Goal: Task Accomplishment & Management: Manage account settings

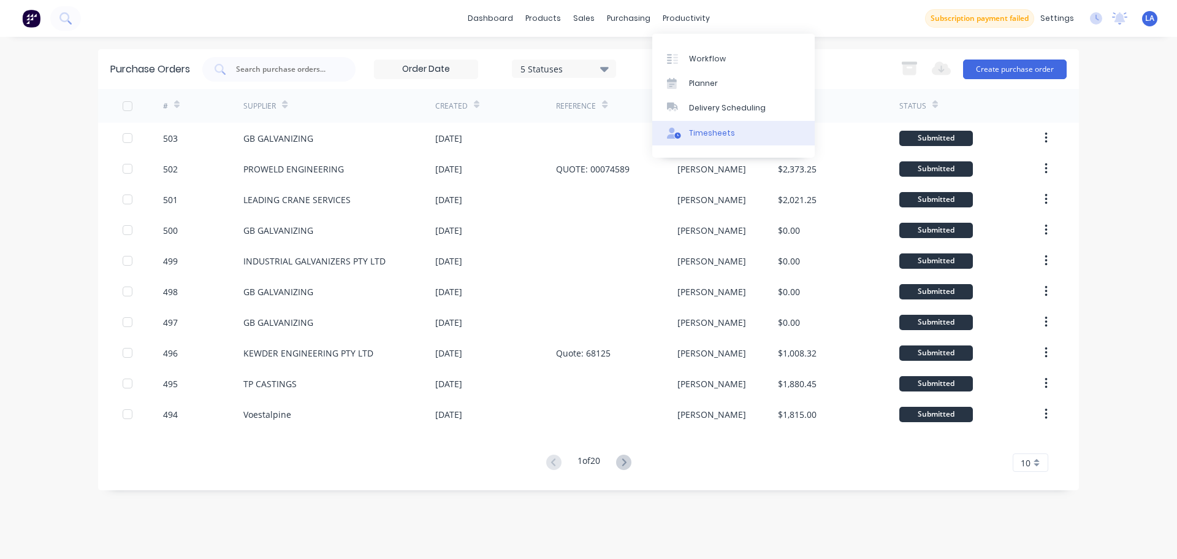
click at [683, 136] on div at bounding box center [676, 133] width 18 height 11
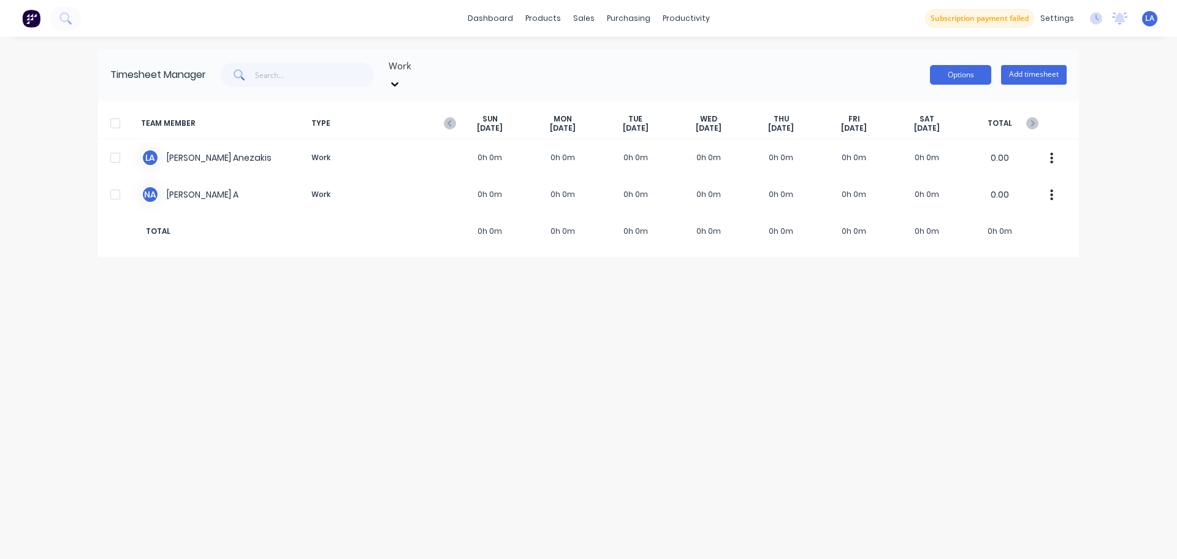
click at [980, 66] on button "Options" at bounding box center [960, 75] width 61 height 20
click at [1138, 124] on div "dashboard products sales purchasing productivity dashboard products Product Cat…" at bounding box center [588, 279] width 1177 height 559
click at [401, 78] on icon at bounding box center [395, 84] width 12 height 12
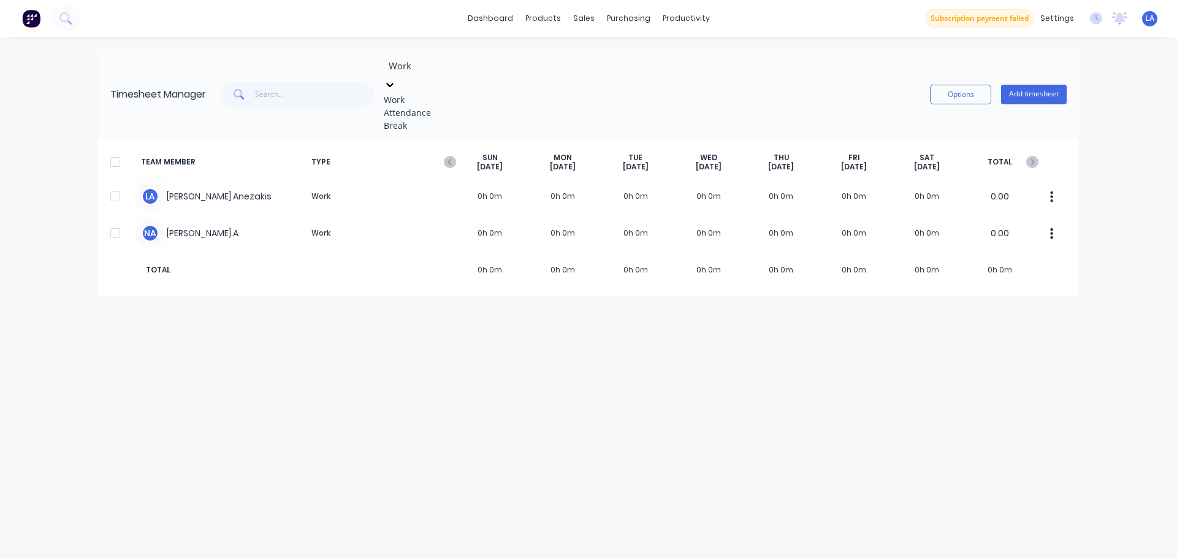
click at [446, 119] on div "Attendance" at bounding box center [476, 112] width 184 height 13
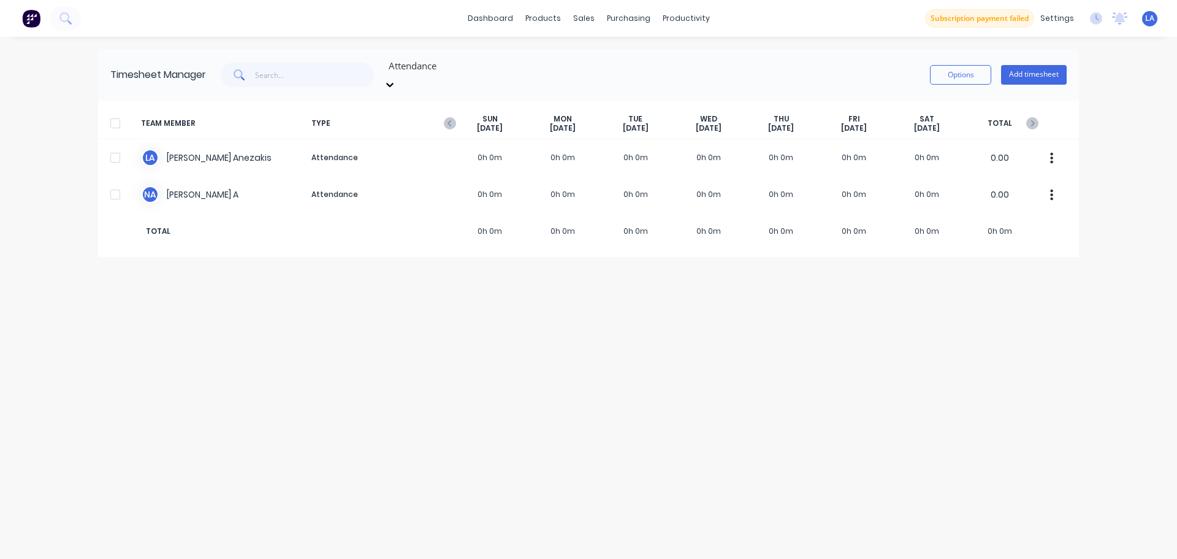
click at [453, 69] on div at bounding box center [476, 65] width 177 height 15
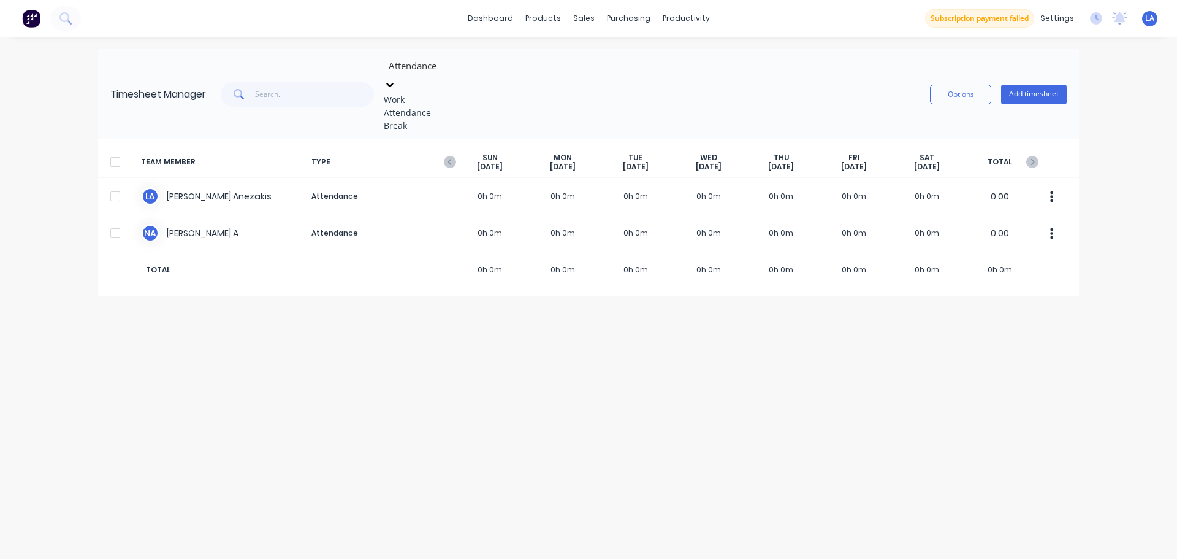
click at [445, 94] on div "Work" at bounding box center [476, 99] width 184 height 13
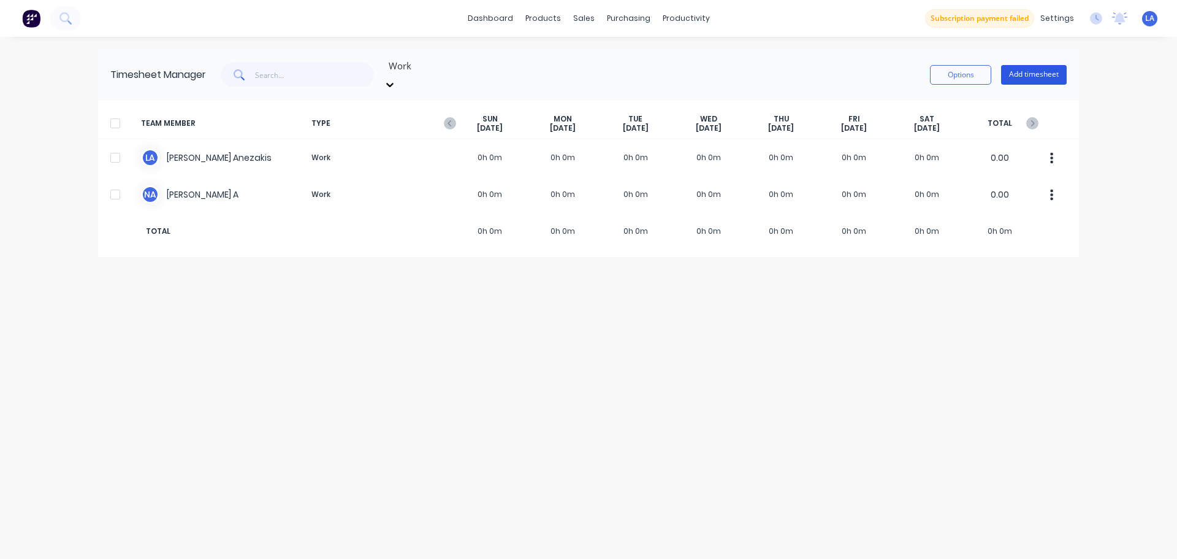
click at [1050, 72] on button "Add timesheet" at bounding box center [1034, 75] width 66 height 20
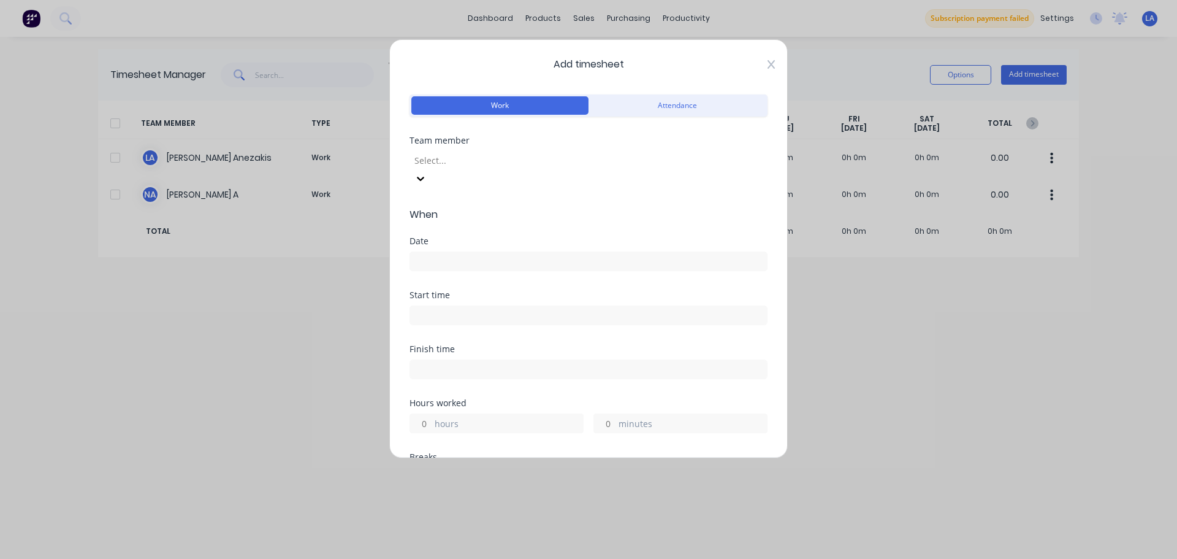
click at [768, 64] on icon at bounding box center [771, 64] width 7 height 10
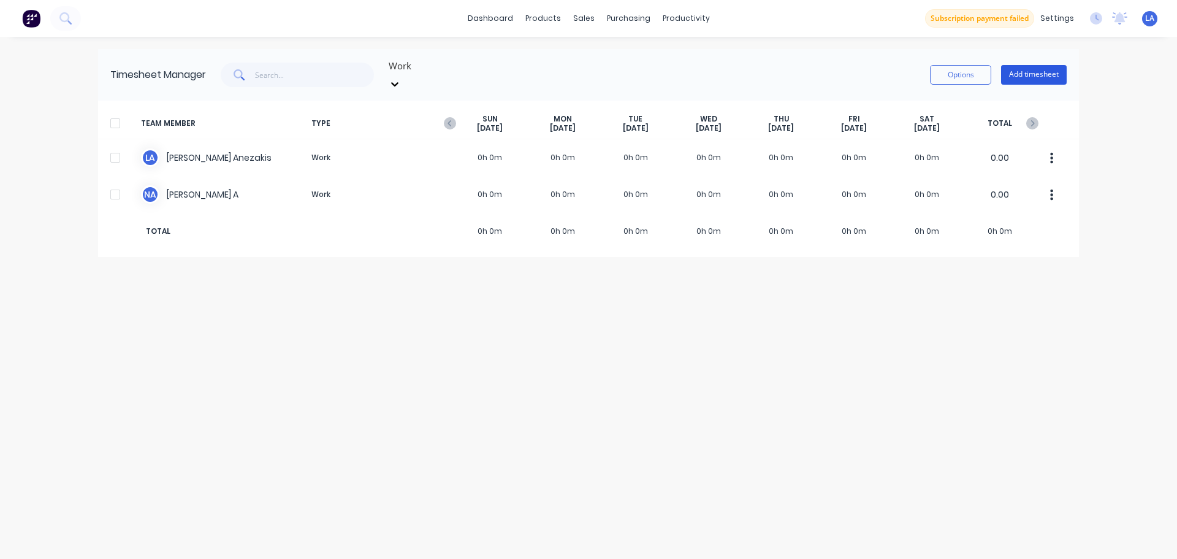
click at [1015, 74] on button "Add timesheet" at bounding box center [1034, 75] width 66 height 20
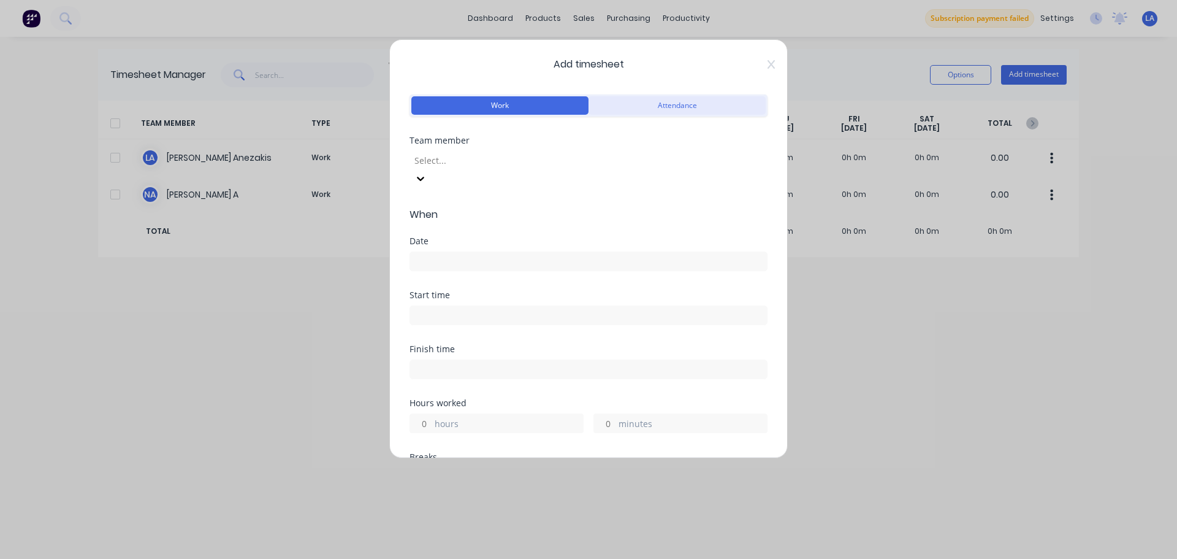
click at [639, 101] on button "Attendance" at bounding box center [677, 105] width 177 height 18
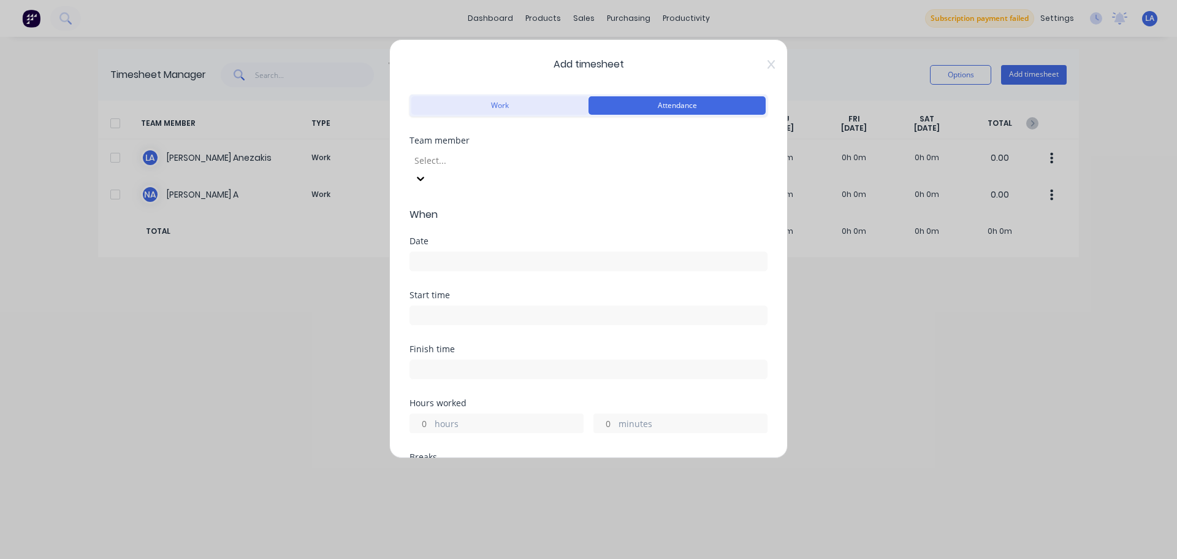
click at [541, 102] on button "Work" at bounding box center [499, 105] width 177 height 18
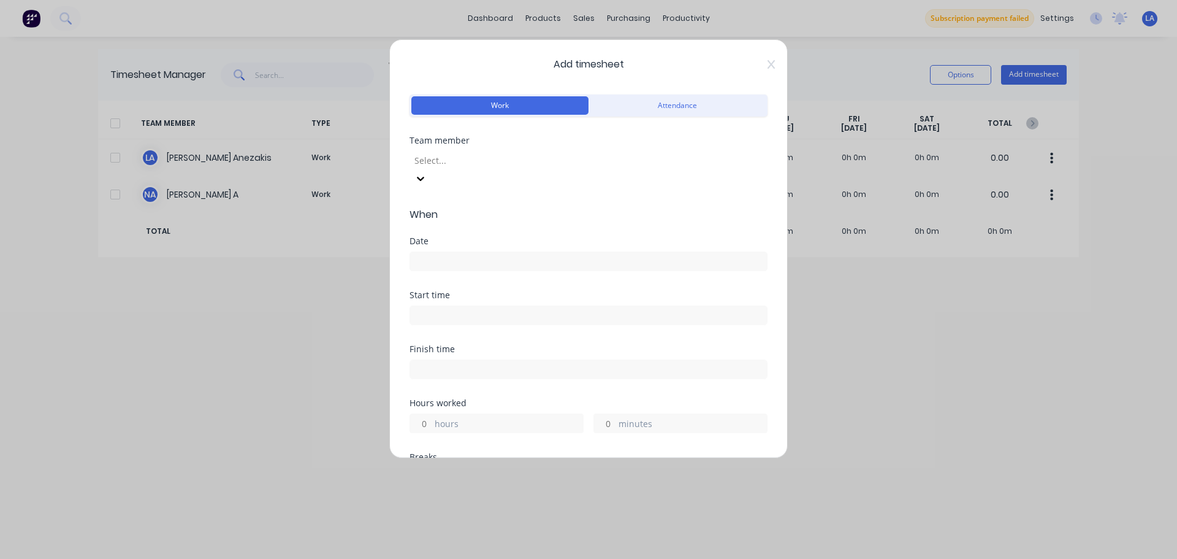
click at [546, 164] on div at bounding box center [501, 160] width 177 height 15
click at [682, 148] on div "2 results available. Use Up and Down to choose options, press Enter to select t…" at bounding box center [589, 168] width 358 height 40
click at [766, 58] on div "Add timesheet Work Attendance Team member Select... When Date Start time Finish…" at bounding box center [588, 248] width 399 height 419
click at [756, 59] on span "Add timesheet" at bounding box center [589, 64] width 358 height 15
click at [756, 60] on span "Add timesheet" at bounding box center [589, 64] width 358 height 15
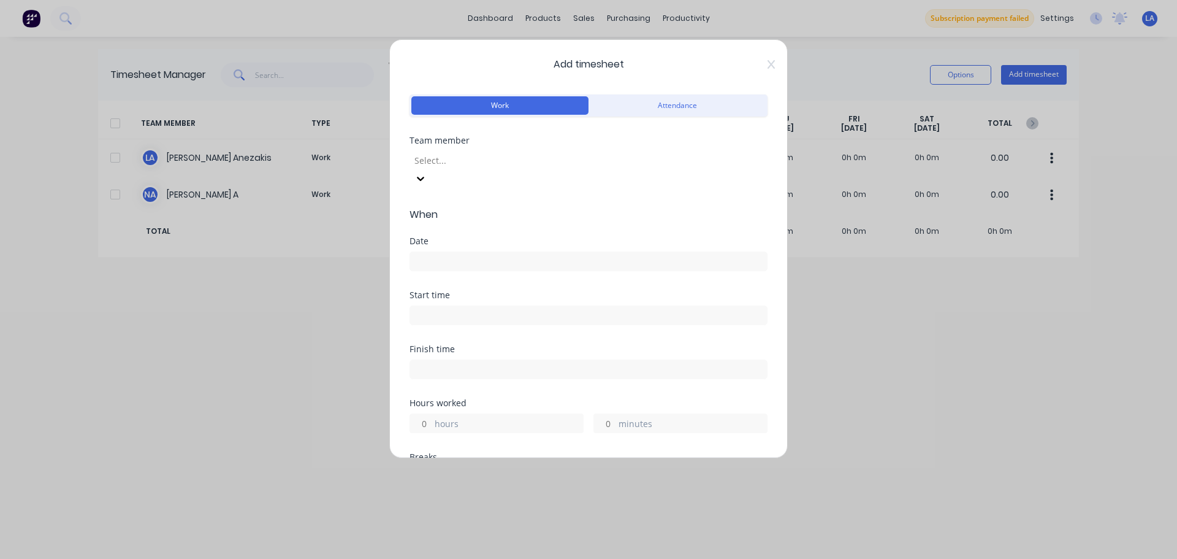
click at [768, 63] on div "Add timesheet Work Attendance Team member Select... When Date Start time Finish…" at bounding box center [588, 248] width 399 height 419
click at [768, 67] on icon at bounding box center [771, 64] width 7 height 9
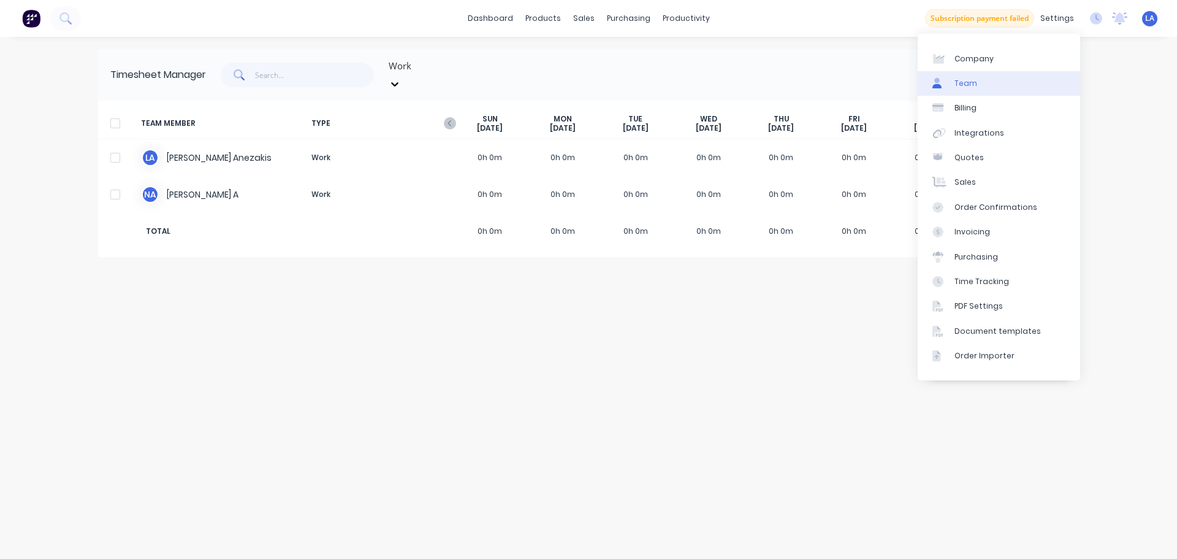
click at [982, 82] on link "Team" at bounding box center [999, 83] width 162 height 25
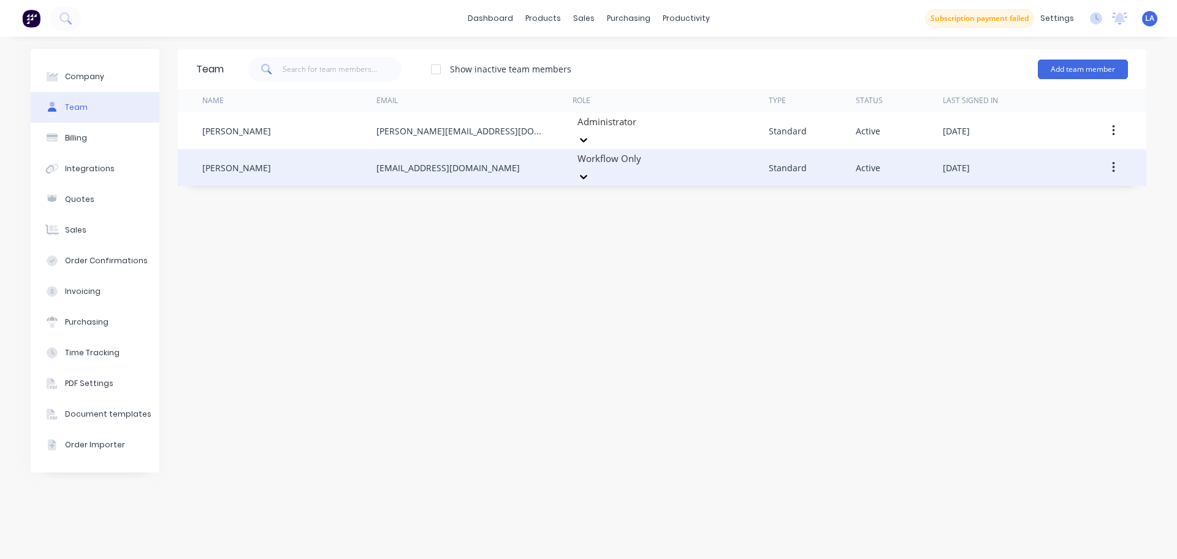
click at [617, 158] on div at bounding box center [664, 158] width 177 height 15
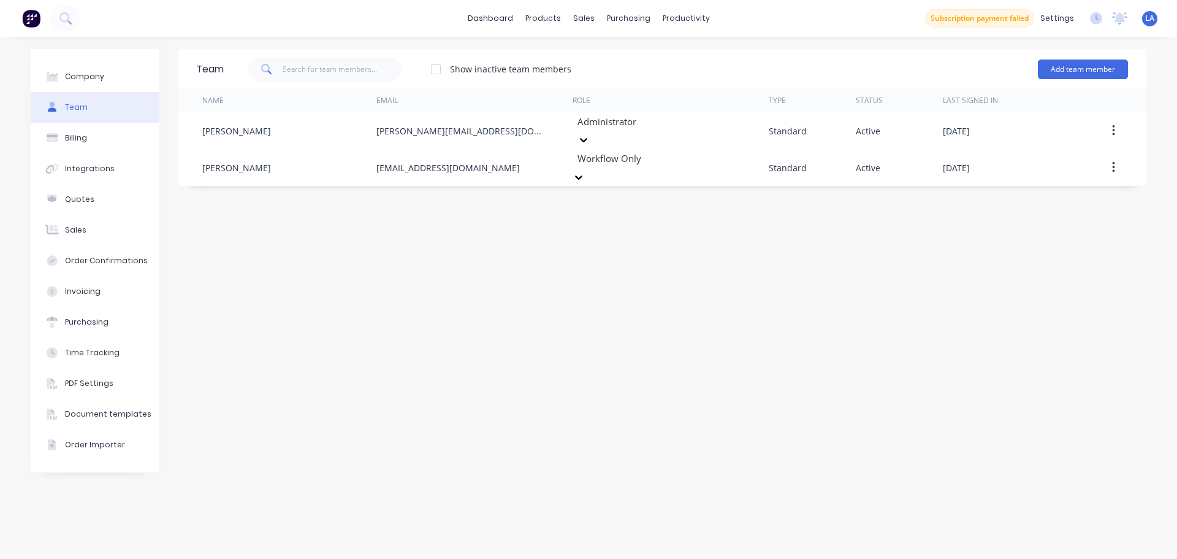
click at [836, 299] on div "Team Show inactive team members Add team member Name Email Role Type Status Las…" at bounding box center [662, 297] width 969 height 497
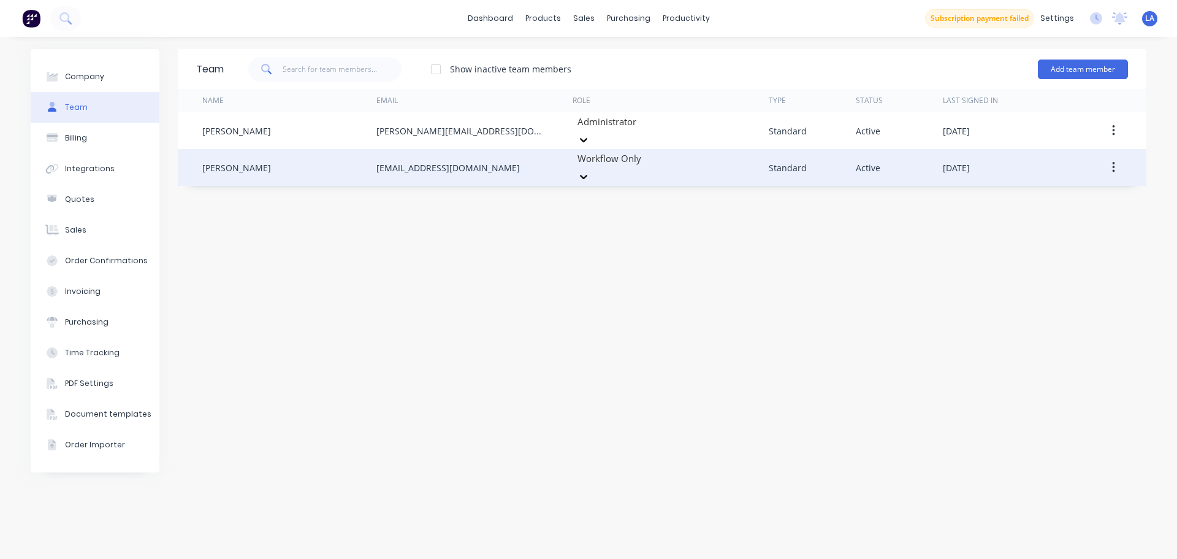
click at [660, 158] on div at bounding box center [664, 158] width 177 height 15
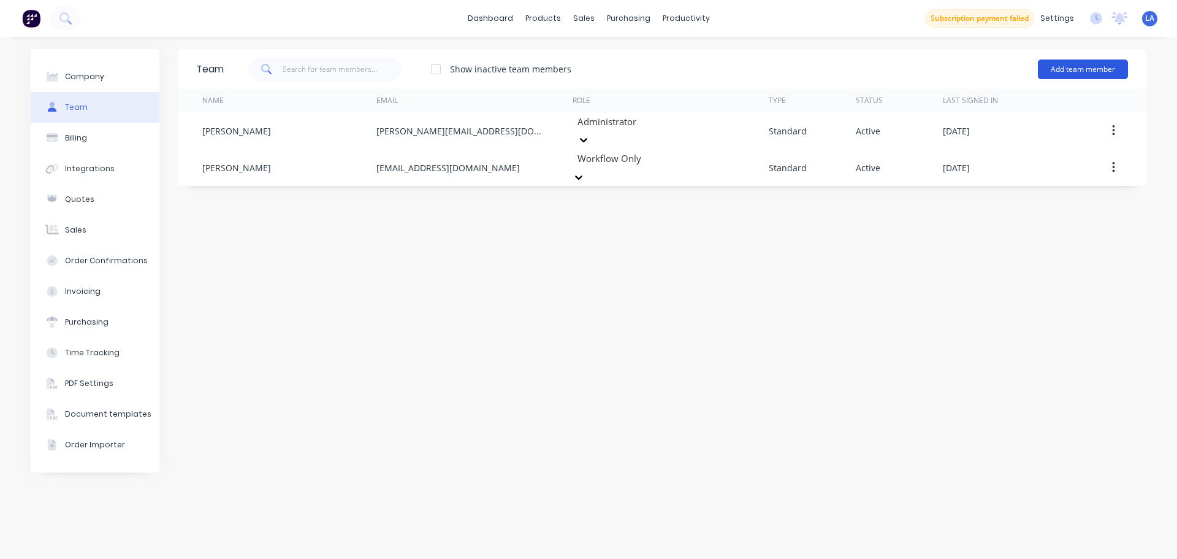
click at [1045, 73] on button "Add team member" at bounding box center [1083, 69] width 90 height 20
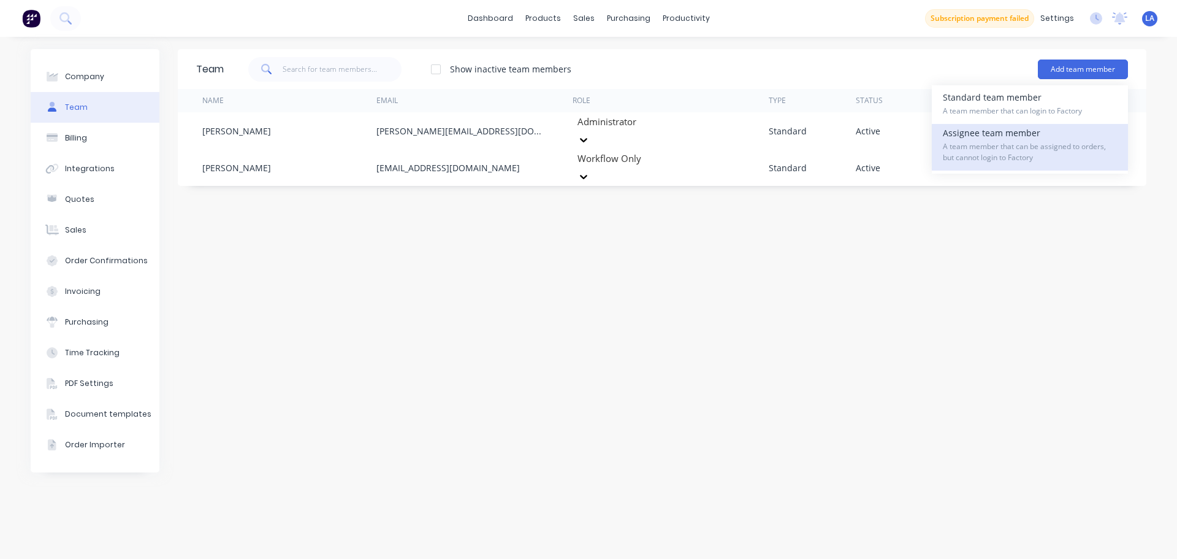
click at [1012, 153] on span "A team member that can be assigned to orders, but cannot login to Factory" at bounding box center [1030, 152] width 174 height 22
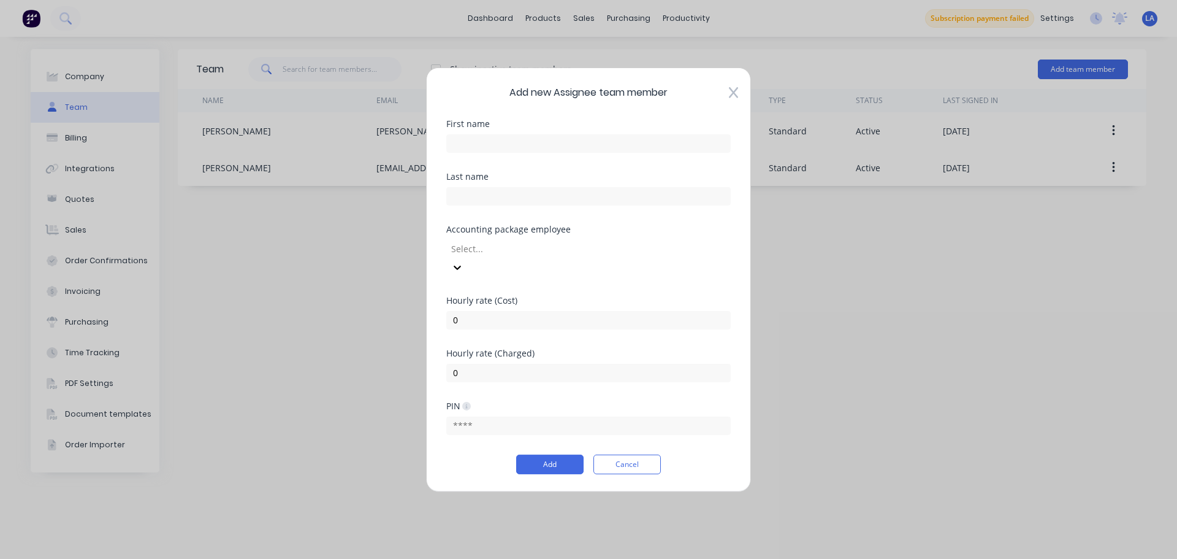
click at [733, 98] on icon at bounding box center [733, 92] width 9 height 12
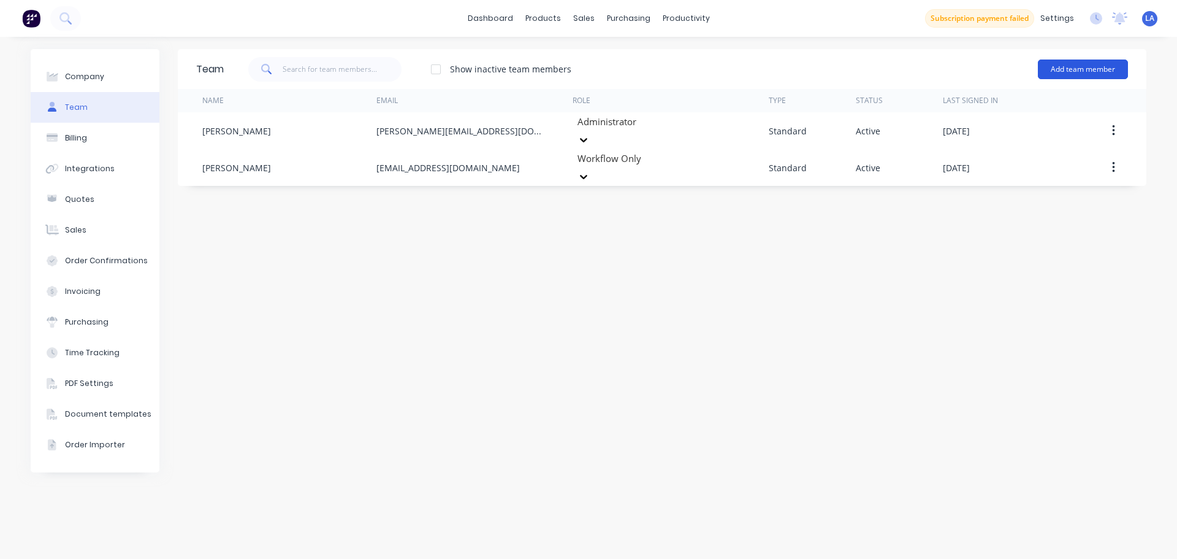
click at [1077, 64] on button "Add team member" at bounding box center [1083, 69] width 90 height 20
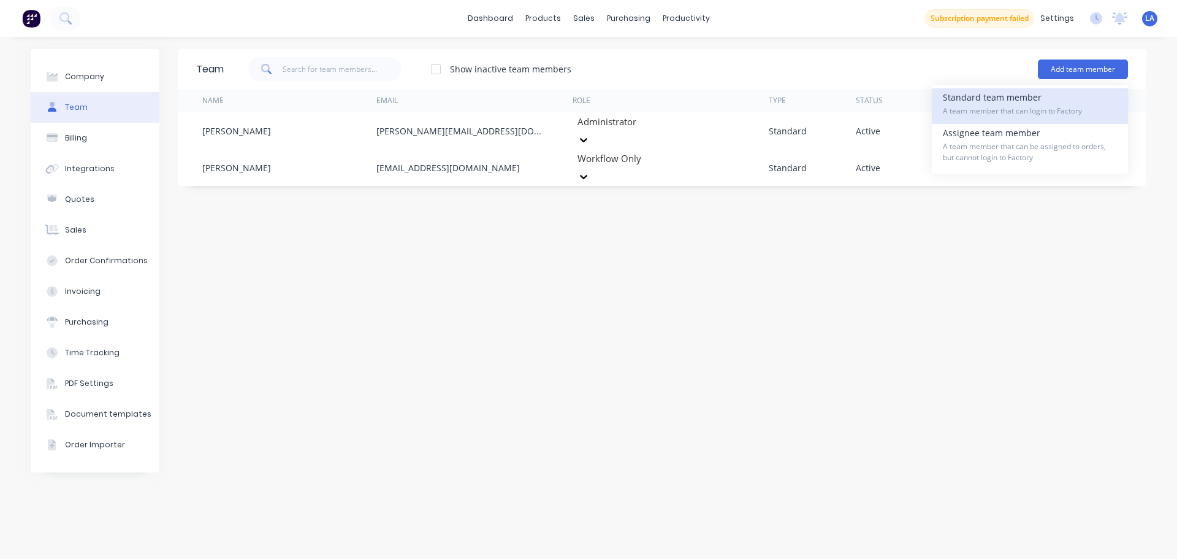
click at [1057, 97] on div "Standard team member A team member that can login to Factory" at bounding box center [1030, 106] width 174 height 36
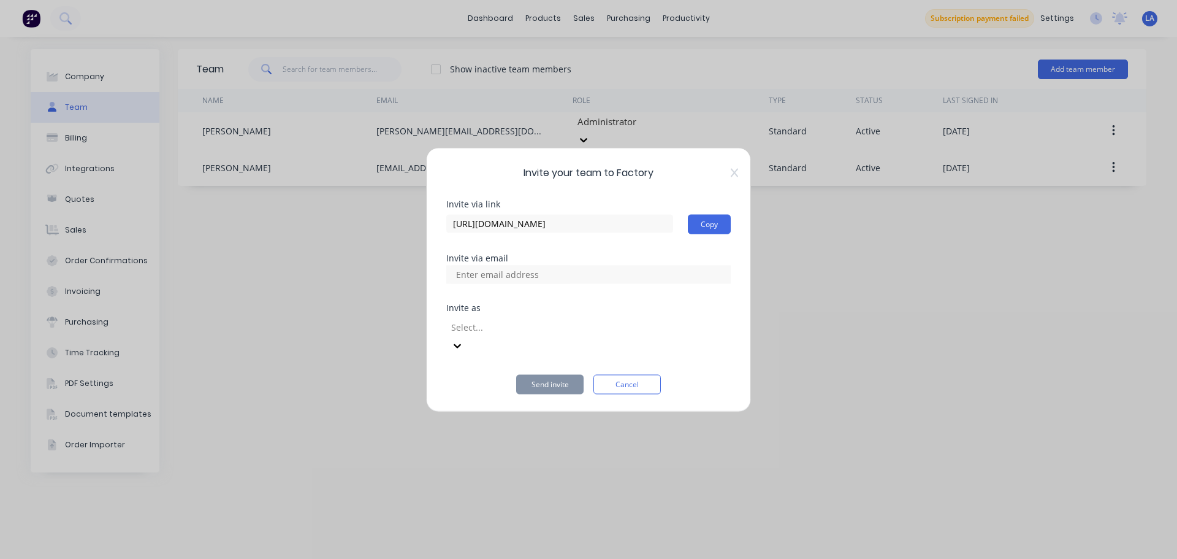
click at [594, 333] on div at bounding box center [538, 326] width 177 height 15
click at [731, 169] on div "Invite your team to Factory Invite via link [URL][DOMAIN_NAME] Copy Invite via …" at bounding box center [588, 279] width 325 height 264
click at [736, 177] on icon at bounding box center [734, 172] width 7 height 10
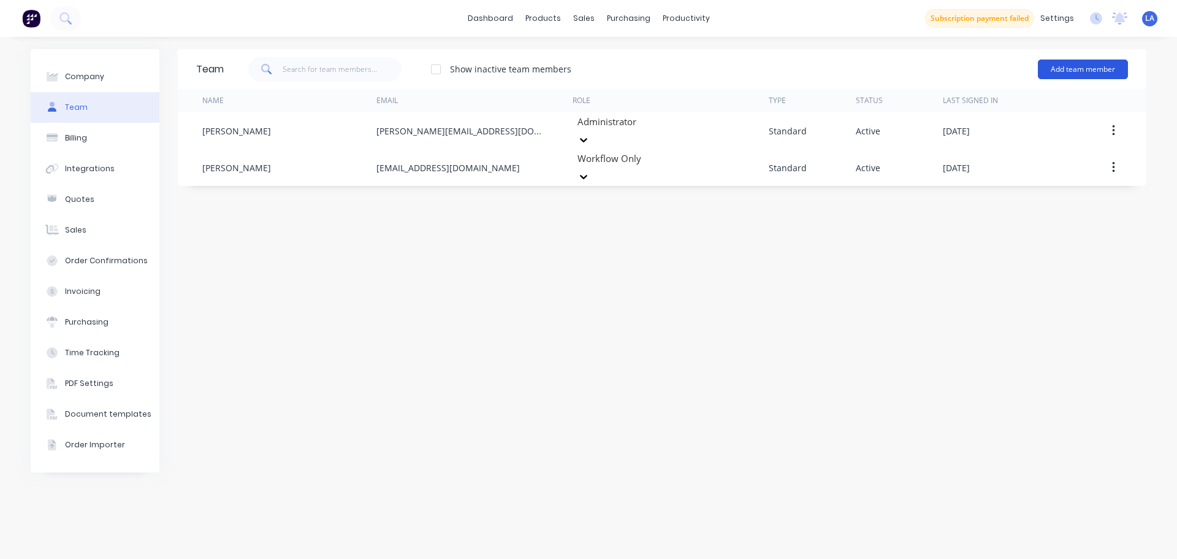
click at [1091, 67] on button "Add team member" at bounding box center [1083, 69] width 90 height 20
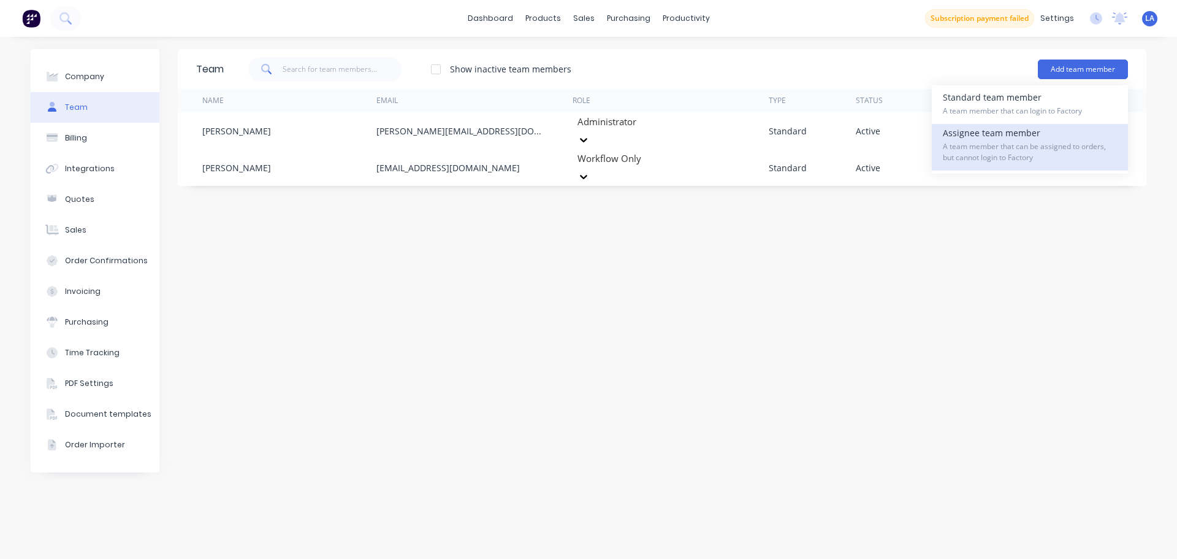
click at [1044, 148] on span "A team member that can be assigned to orders, but cannot login to Factory" at bounding box center [1030, 152] width 174 height 22
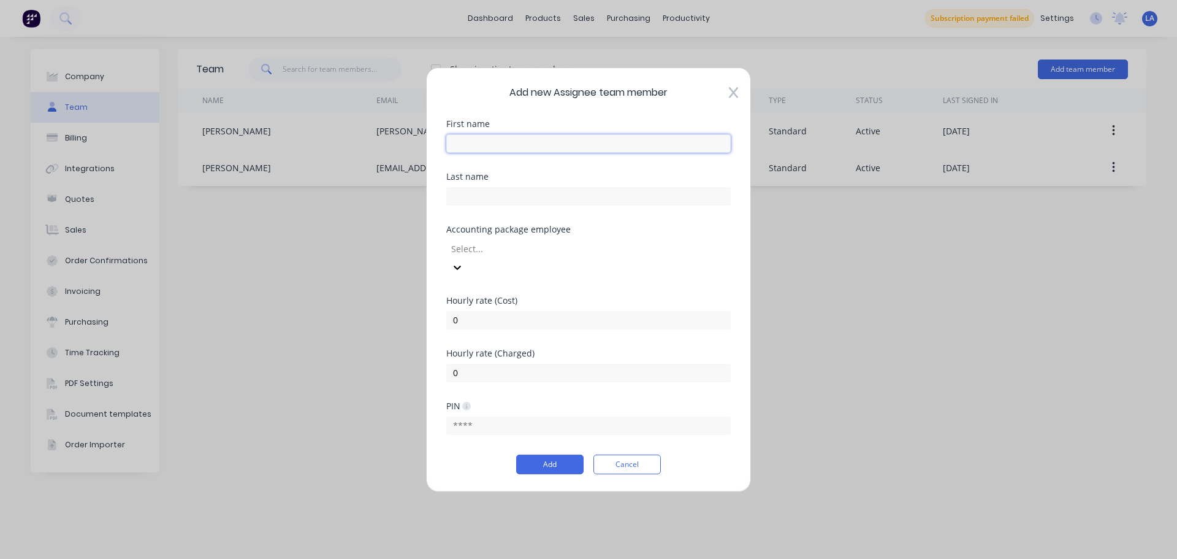
click at [635, 149] on input "text" at bounding box center [588, 143] width 285 height 18
type input "[PERSON_NAME]"
click at [615, 201] on input "text" at bounding box center [588, 195] width 285 height 18
type input "P"
click at [627, 253] on div at bounding box center [538, 248] width 177 height 15
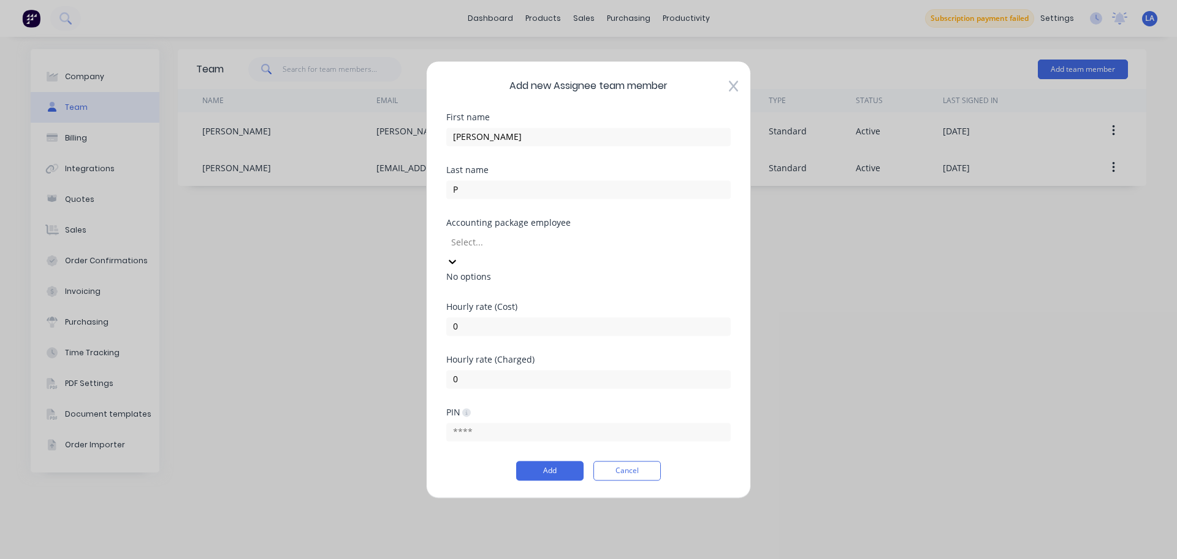
click at [644, 218] on div "Last name P" at bounding box center [588, 192] width 285 height 53
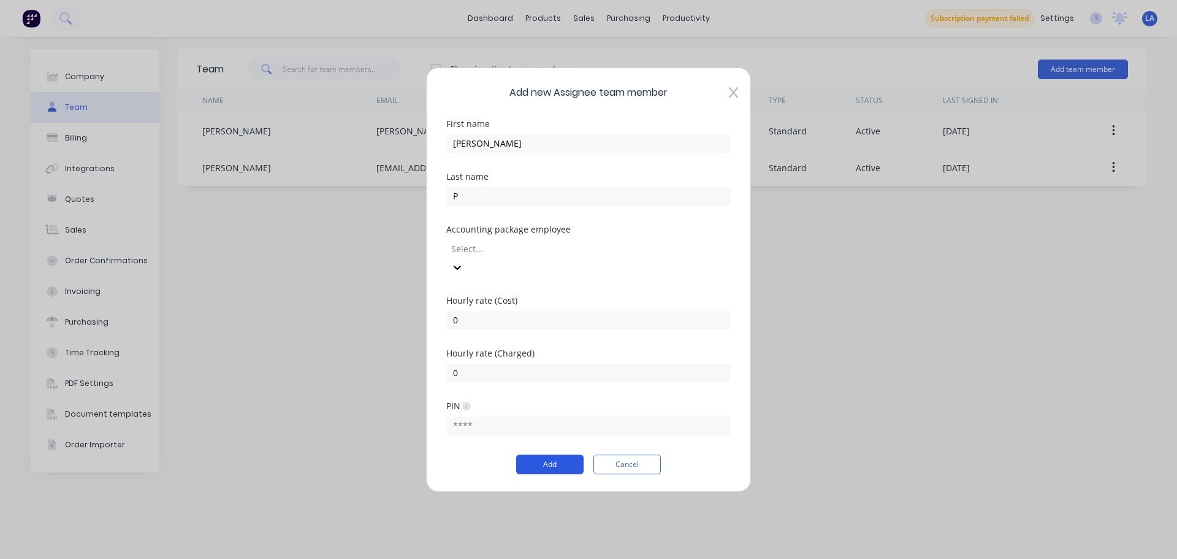
click at [552, 454] on button "Add" at bounding box center [549, 464] width 67 height 20
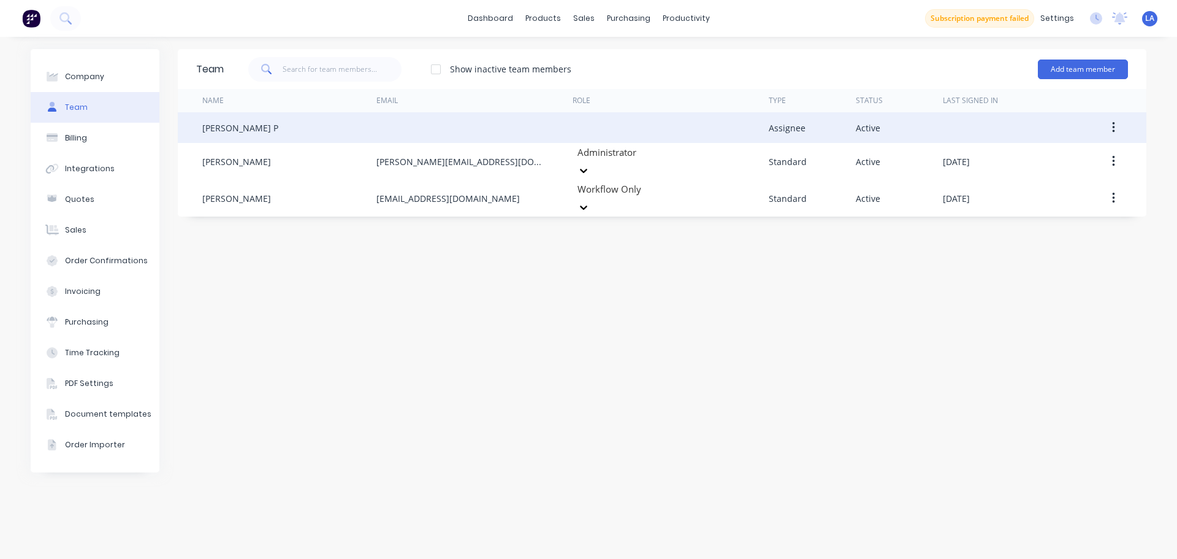
click at [909, 131] on div "Active" at bounding box center [899, 127] width 87 height 31
click at [671, 131] on div at bounding box center [671, 127] width 196 height 31
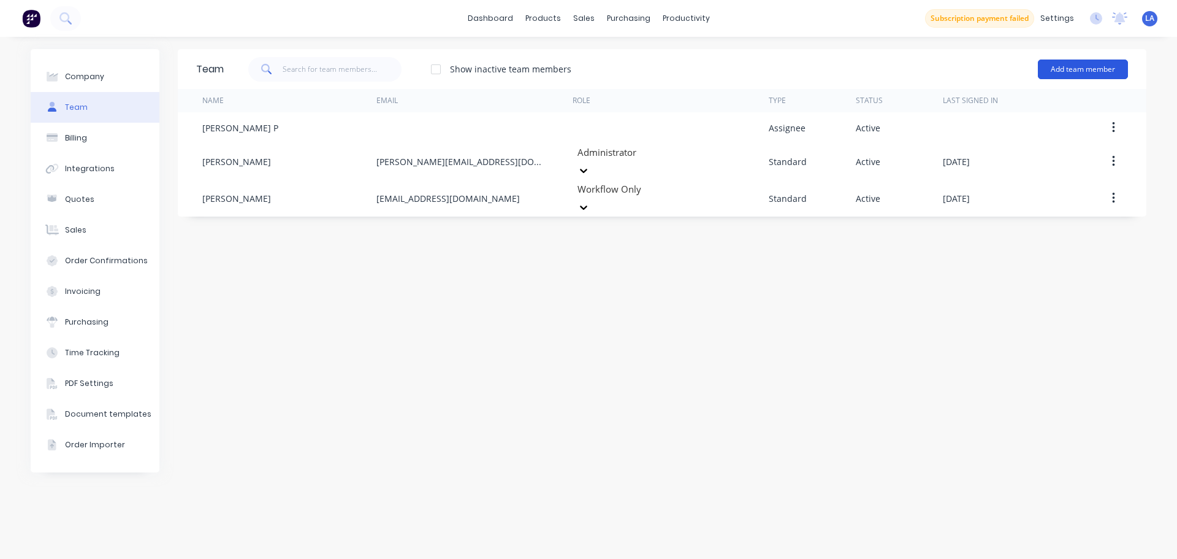
click at [1090, 73] on button "Add team member" at bounding box center [1083, 69] width 90 height 20
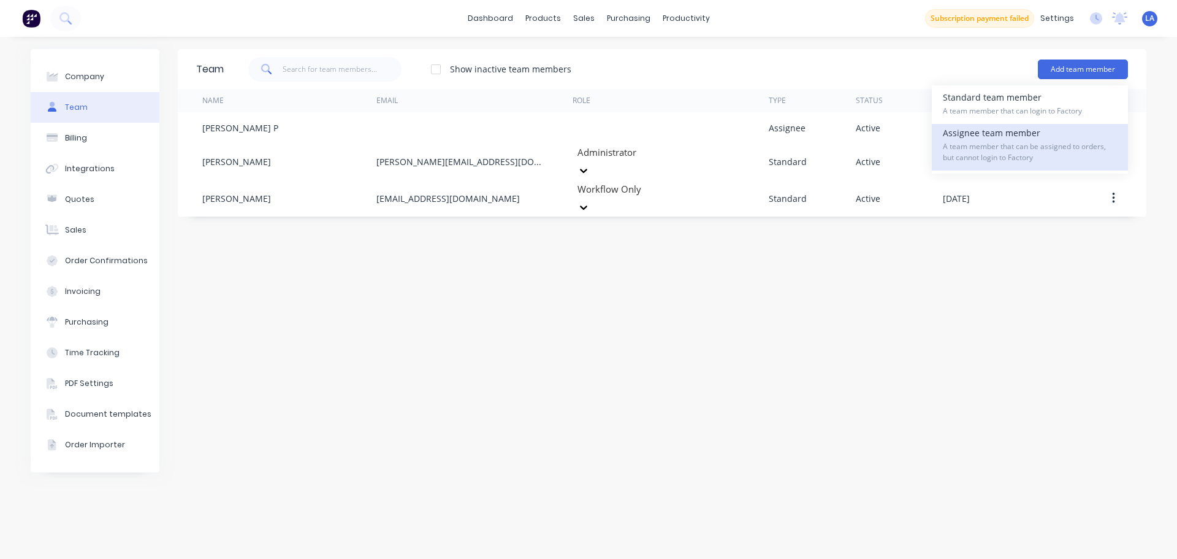
click at [980, 136] on div "Assignee team member A team member that can be assigned to orders, but cannot l…" at bounding box center [1030, 147] width 174 height 47
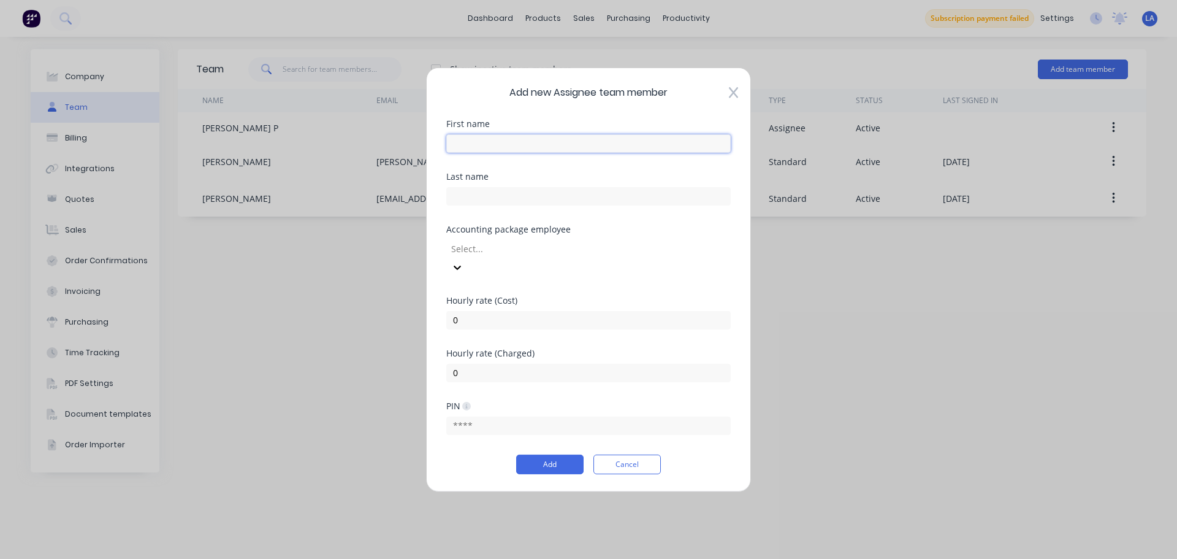
click at [595, 152] on input "text" at bounding box center [588, 143] width 285 height 18
type input "[PERSON_NAME]"
type input "F"
click at [563, 456] on button "Add" at bounding box center [549, 464] width 67 height 20
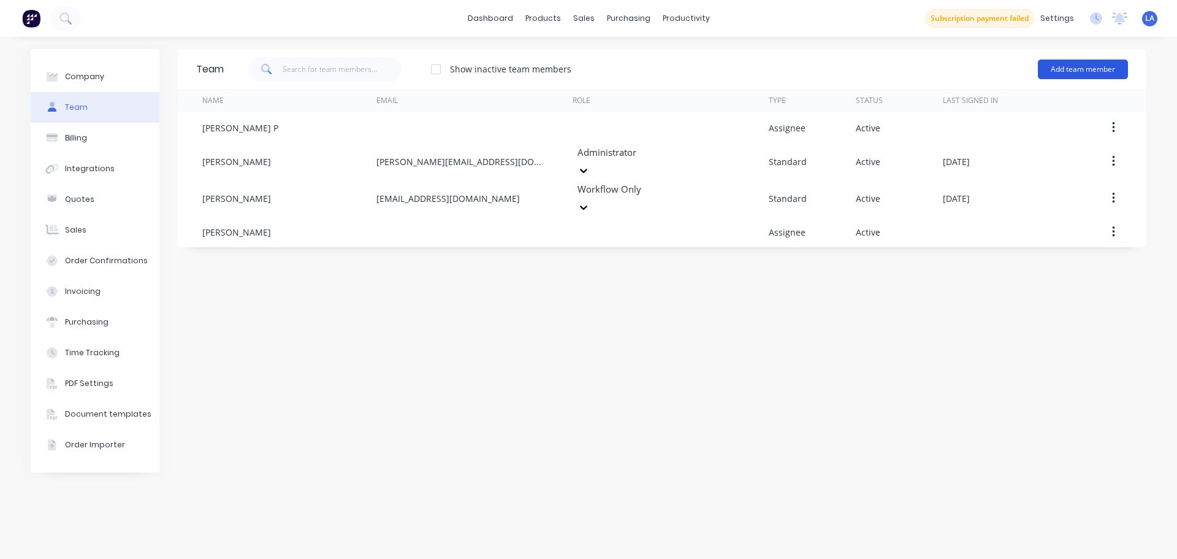
click at [1099, 62] on button "Add team member" at bounding box center [1083, 69] width 90 height 20
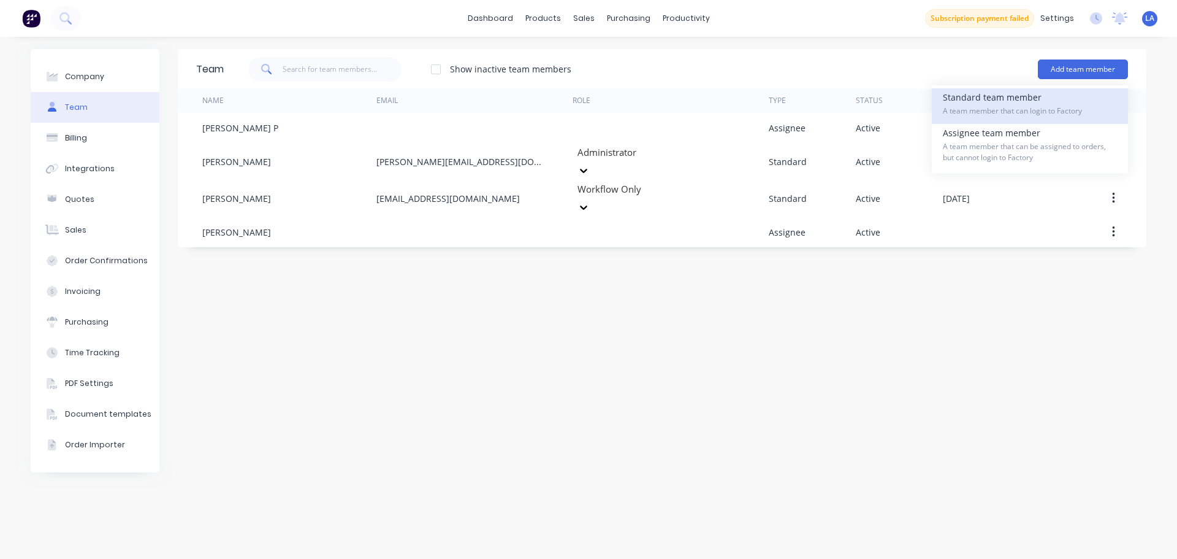
click at [1042, 109] on span "A team member that can login to Factory" at bounding box center [1030, 110] width 174 height 11
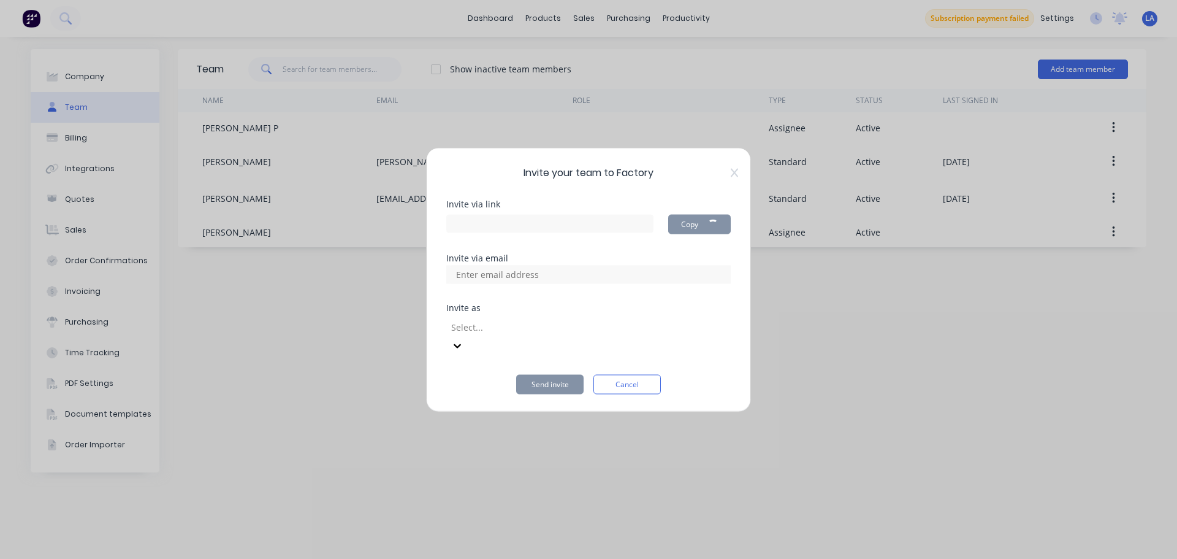
type input "[URL][DOMAIN_NAME]"
click at [735, 191] on div "Invite your team to Factory Invite via link [URL][DOMAIN_NAME] Copy Invite via …" at bounding box center [588, 279] width 325 height 264
click at [735, 188] on div "Invite your team to Factory Invite via link [URL][DOMAIN_NAME] Copy Invite via …" at bounding box center [588, 279] width 325 height 264
click at [736, 177] on icon at bounding box center [734, 172] width 7 height 9
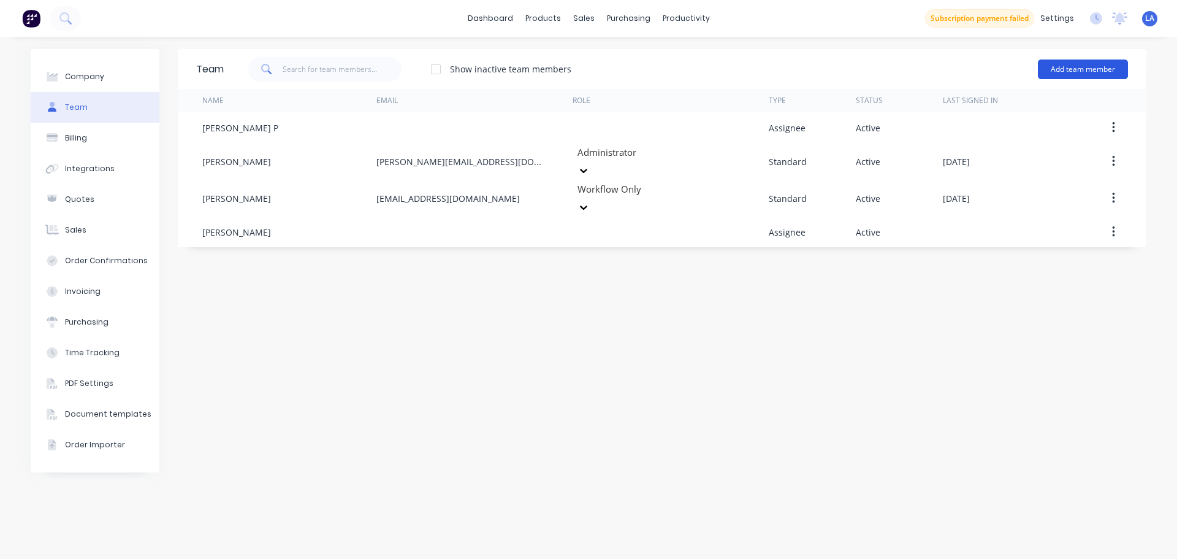
click at [1064, 71] on button "Add team member" at bounding box center [1083, 69] width 90 height 20
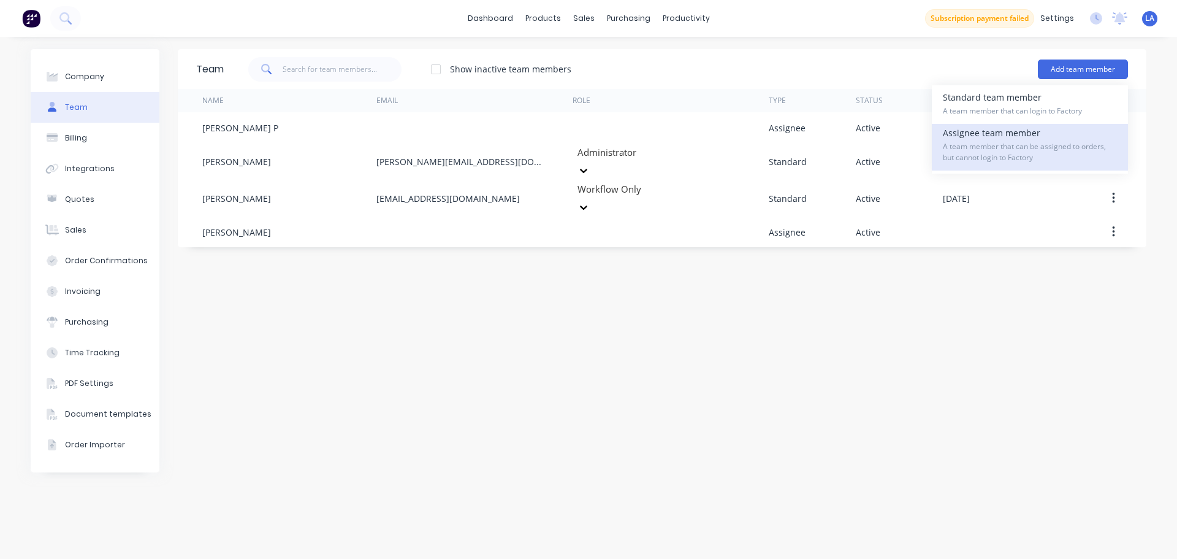
click at [1042, 150] on span "A team member that can be assigned to orders, but cannot login to Factory" at bounding box center [1030, 152] width 174 height 22
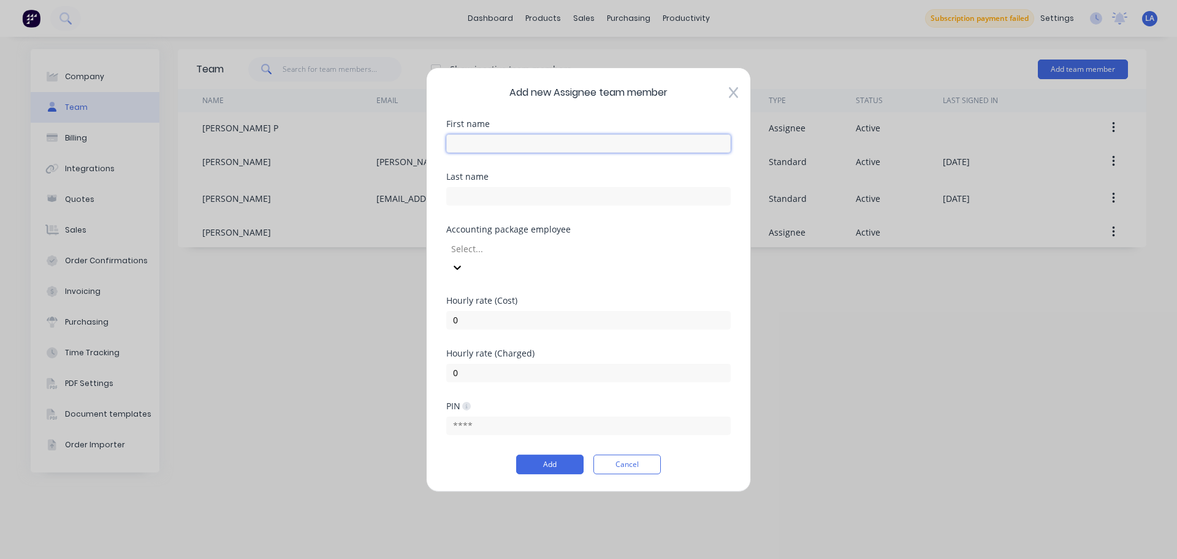
drag, startPoint x: 642, startPoint y: 161, endPoint x: 642, endPoint y: 155, distance: 6.7
click at [642, 152] on input "text" at bounding box center [588, 143] width 285 height 18
type input "Ben"
type input "O"
click at [551, 454] on button "Add" at bounding box center [549, 464] width 67 height 20
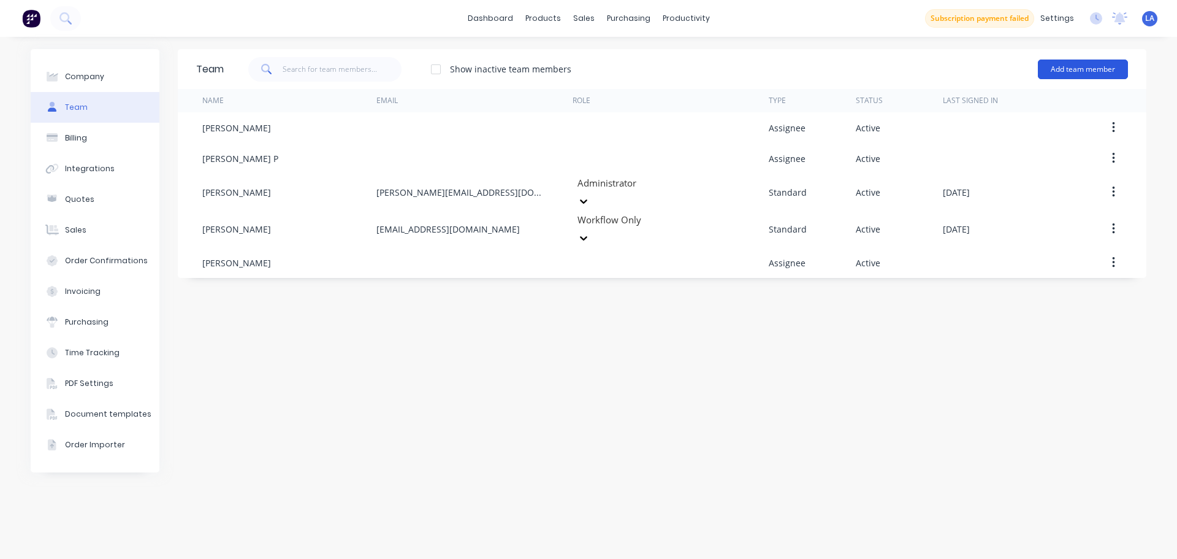
click at [1066, 67] on button "Add team member" at bounding box center [1083, 69] width 90 height 20
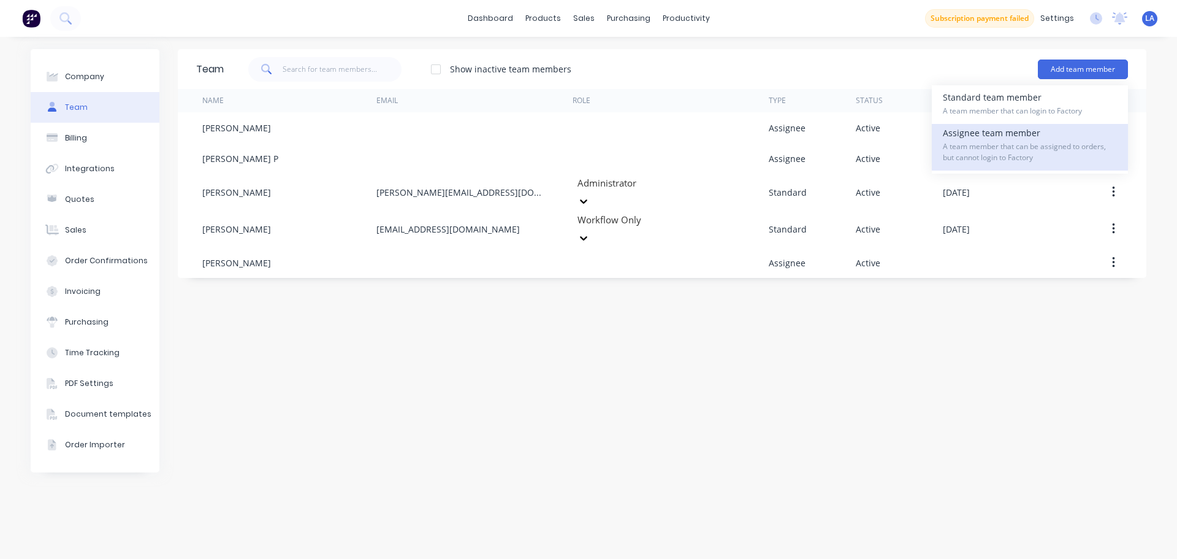
click at [989, 134] on div "Assignee team member A team member that can be assigned to orders, but cannot l…" at bounding box center [1030, 147] width 174 height 47
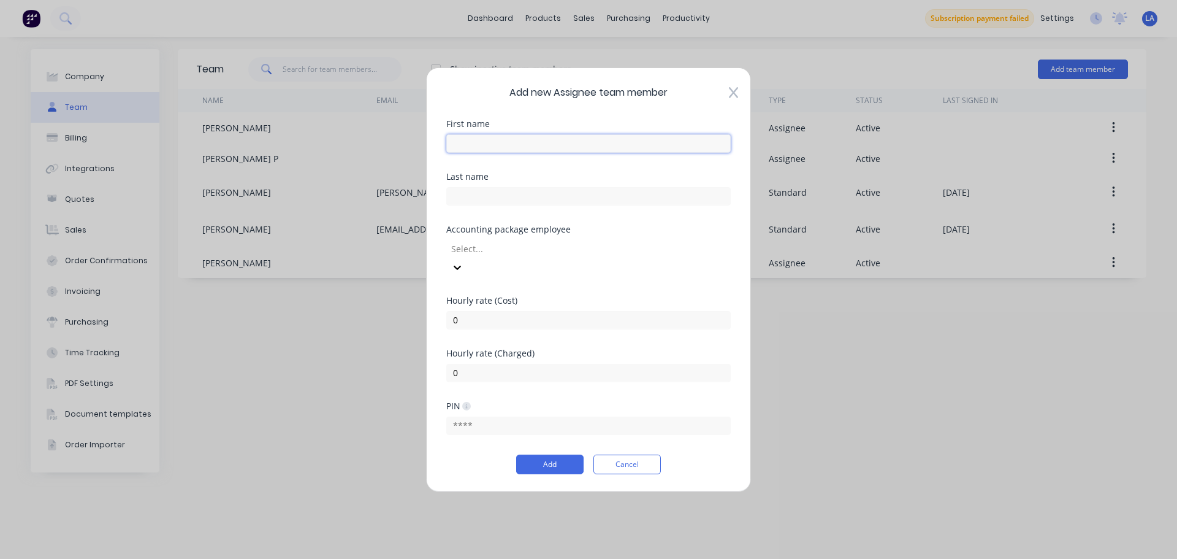
click at [637, 152] on input "text" at bounding box center [588, 143] width 285 height 18
type input "Arun"
type input "G"
click at [568, 454] on button "Add" at bounding box center [549, 464] width 67 height 20
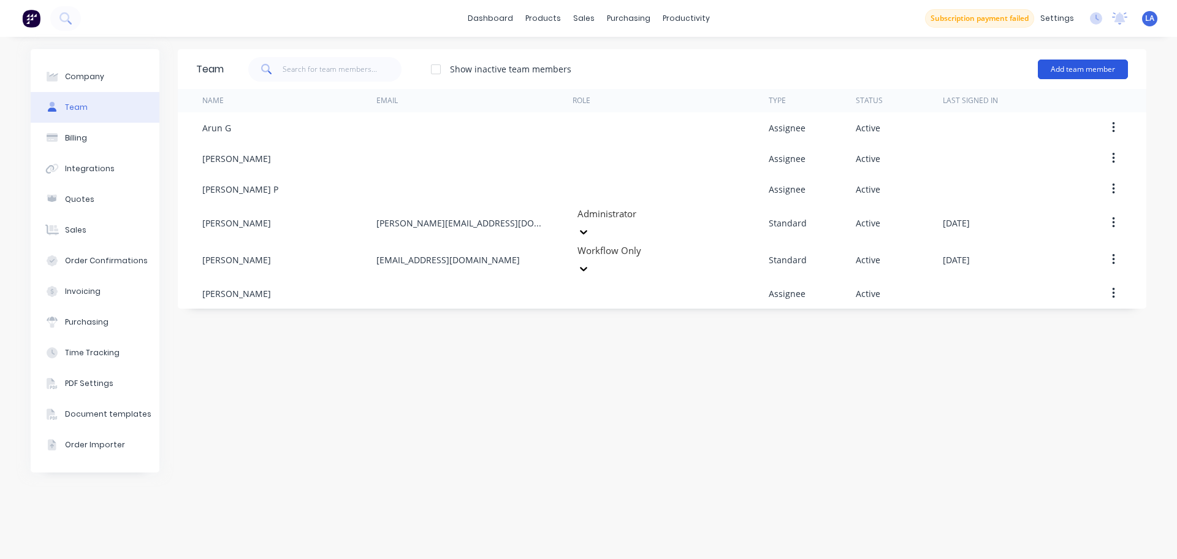
click at [1064, 75] on button "Add team member" at bounding box center [1083, 69] width 90 height 20
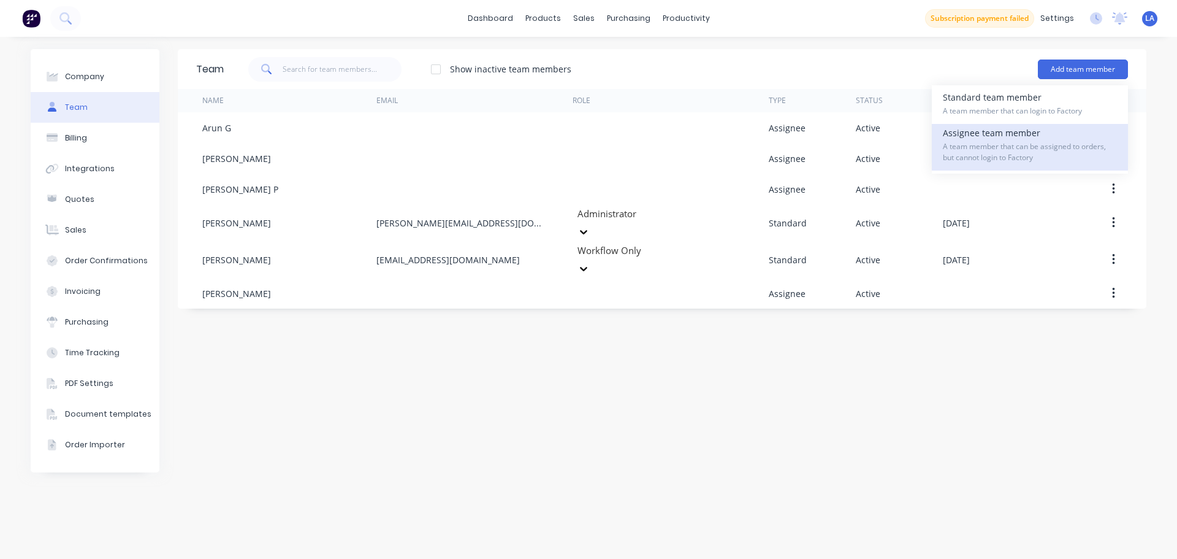
click at [1015, 143] on span "A team member that can be assigned to orders, but cannot login to Factory" at bounding box center [1030, 152] width 174 height 22
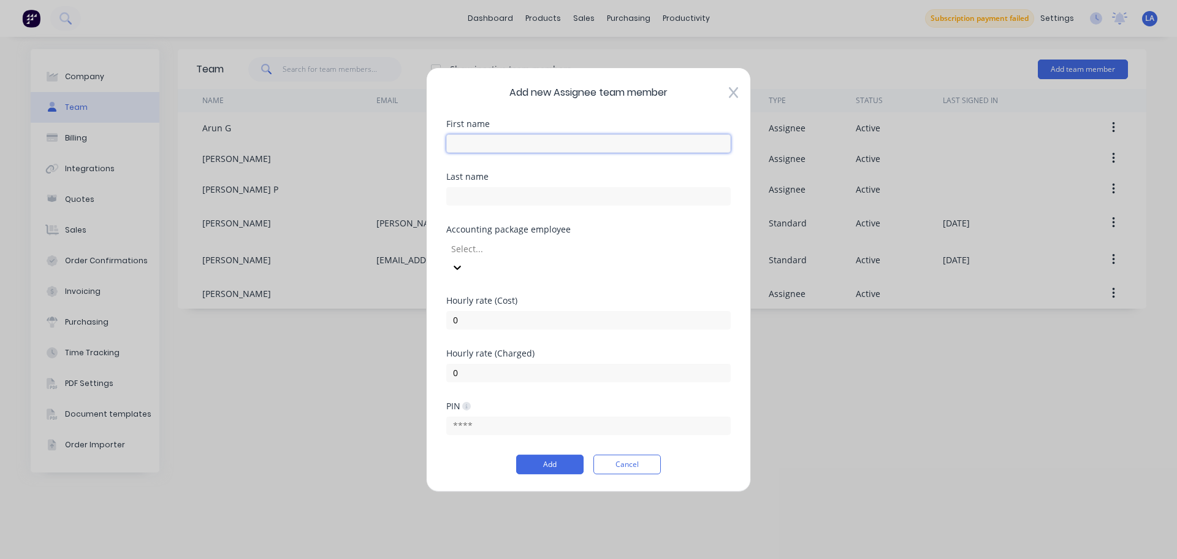
click at [541, 152] on input "text" at bounding box center [588, 143] width 285 height 18
type input "[PERSON_NAME]"
type input "F"
click at [559, 458] on button "Add" at bounding box center [549, 464] width 67 height 20
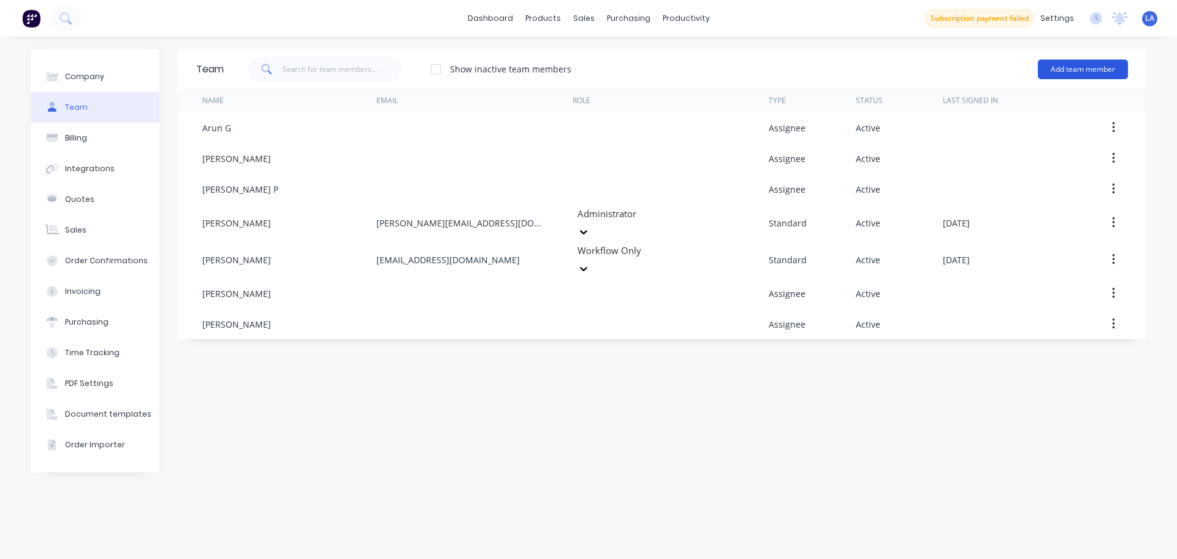
click at [1083, 63] on button "Add team member" at bounding box center [1083, 69] width 90 height 20
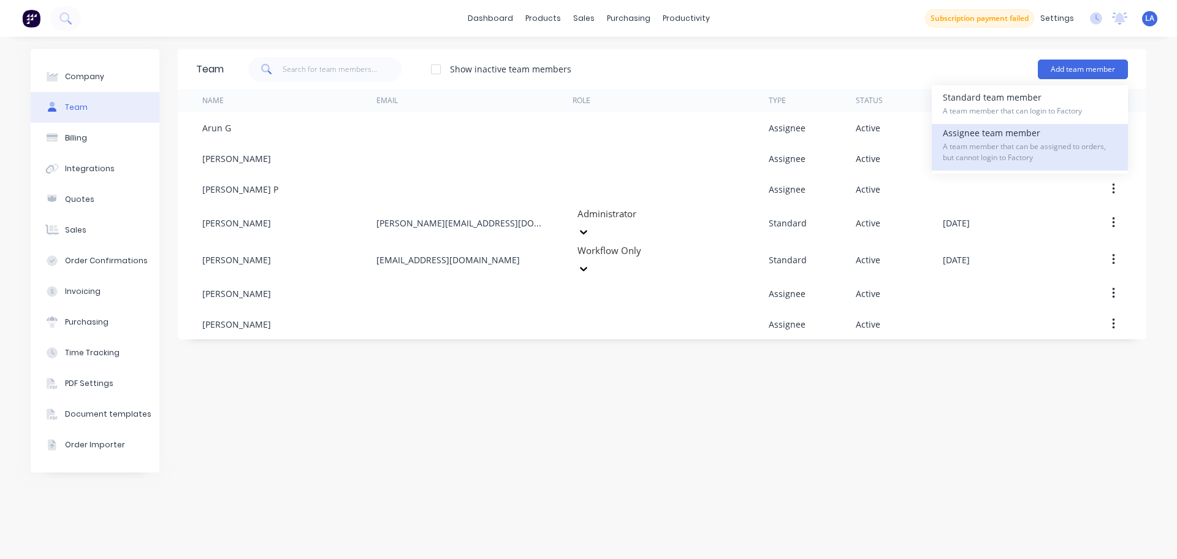
click at [1024, 143] on span "A team member that can be assigned to orders, but cannot login to Factory" at bounding box center [1030, 152] width 174 height 22
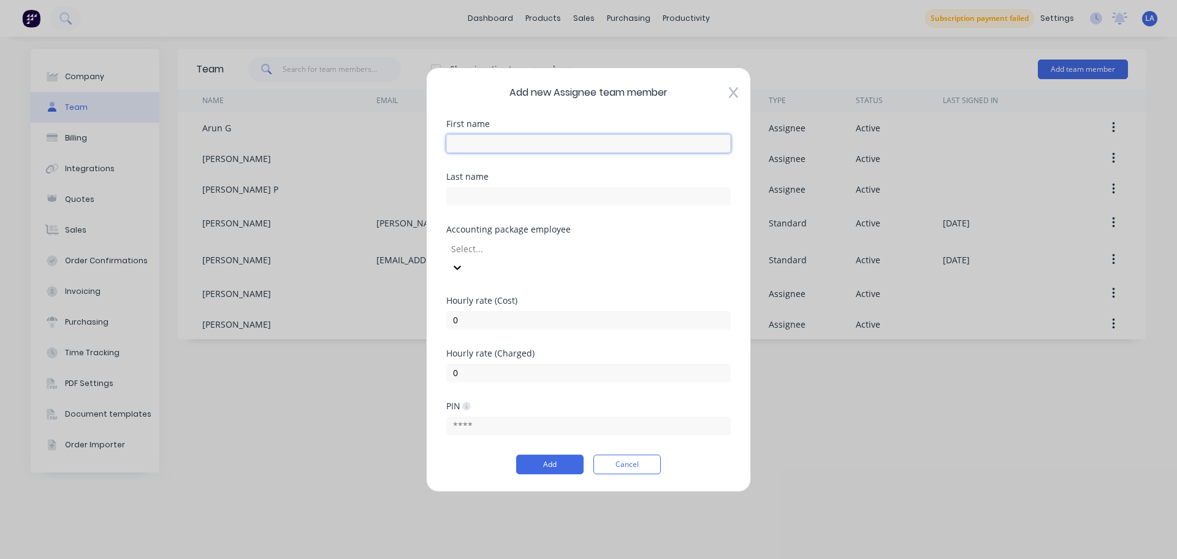
click at [621, 149] on input "text" at bounding box center [588, 143] width 285 height 18
type input "[PERSON_NAME]"
click at [552, 454] on button "Add" at bounding box center [549, 464] width 67 height 20
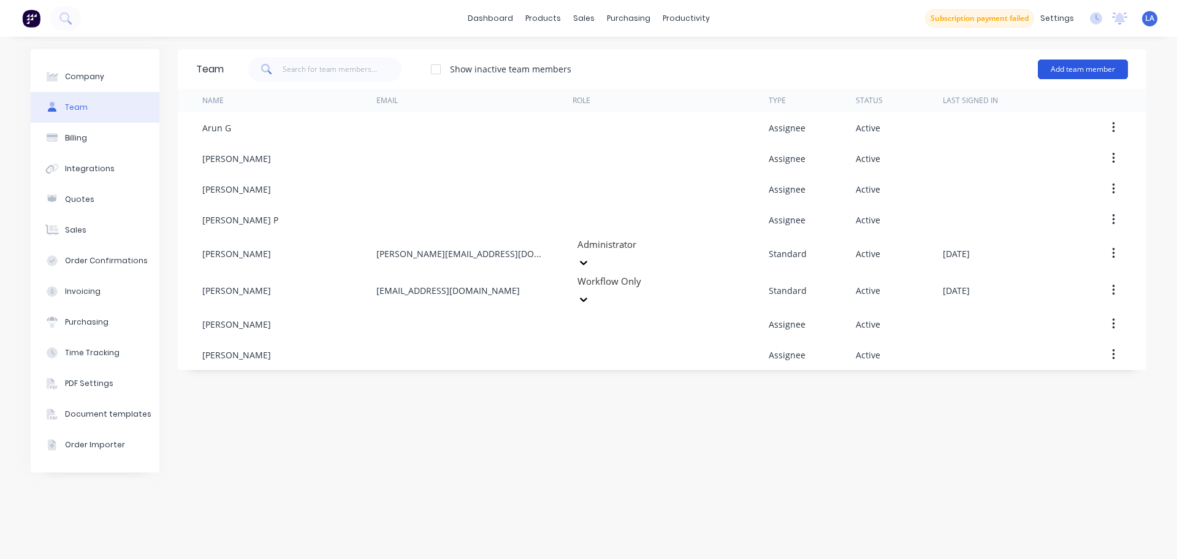
click at [1080, 69] on button "Add team member" at bounding box center [1083, 69] width 90 height 20
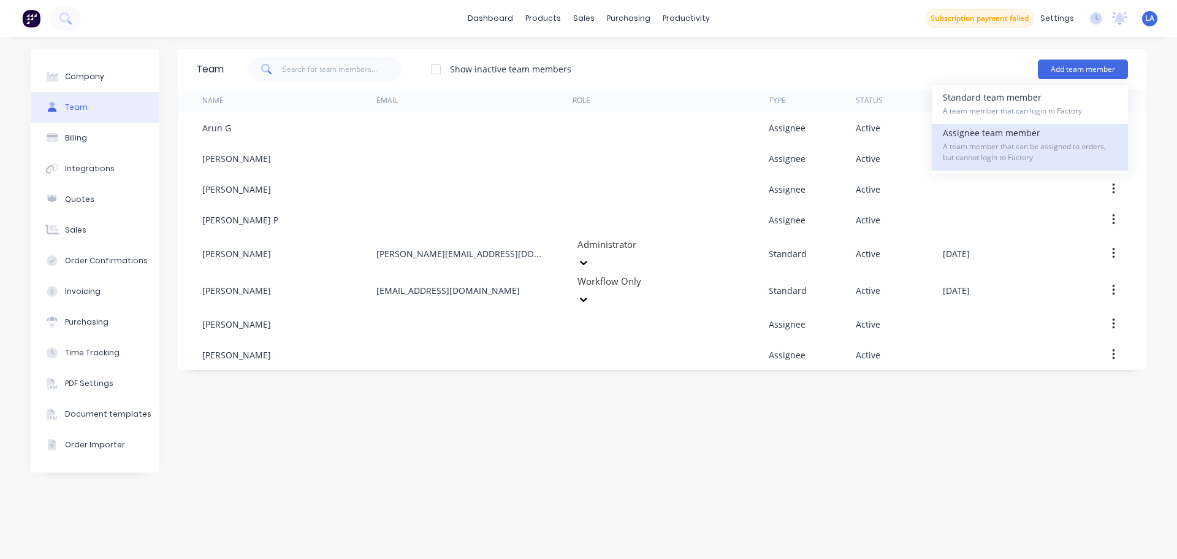
click at [1014, 148] on span "A team member that can be assigned to orders, but cannot login to Factory" at bounding box center [1030, 152] width 174 height 22
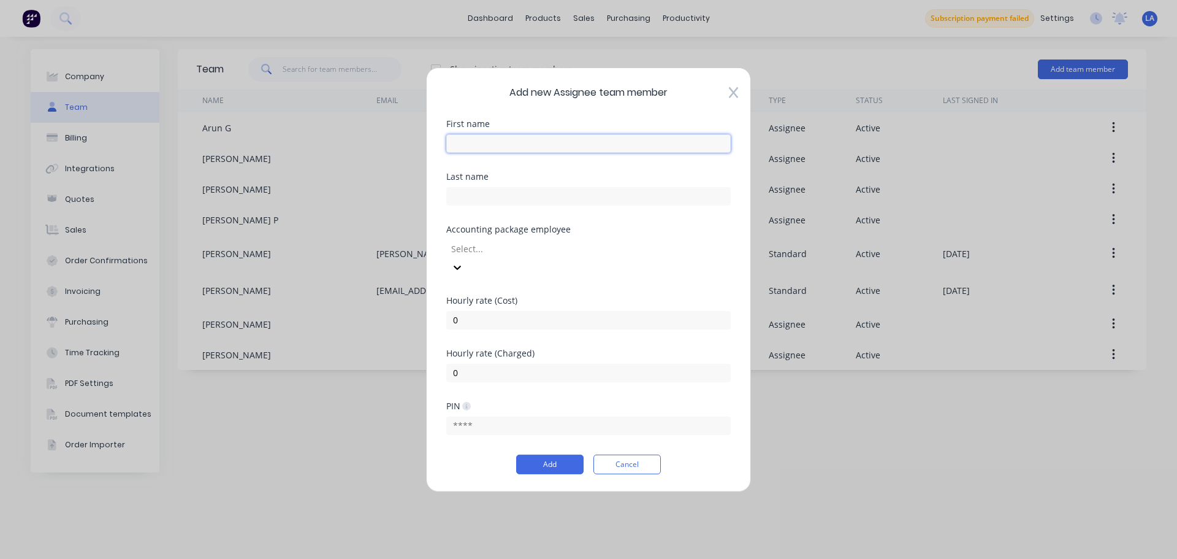
click at [606, 151] on input "text" at bounding box center [588, 143] width 285 height 18
type input "Locky"
click at [575, 454] on button "Add" at bounding box center [549, 464] width 67 height 20
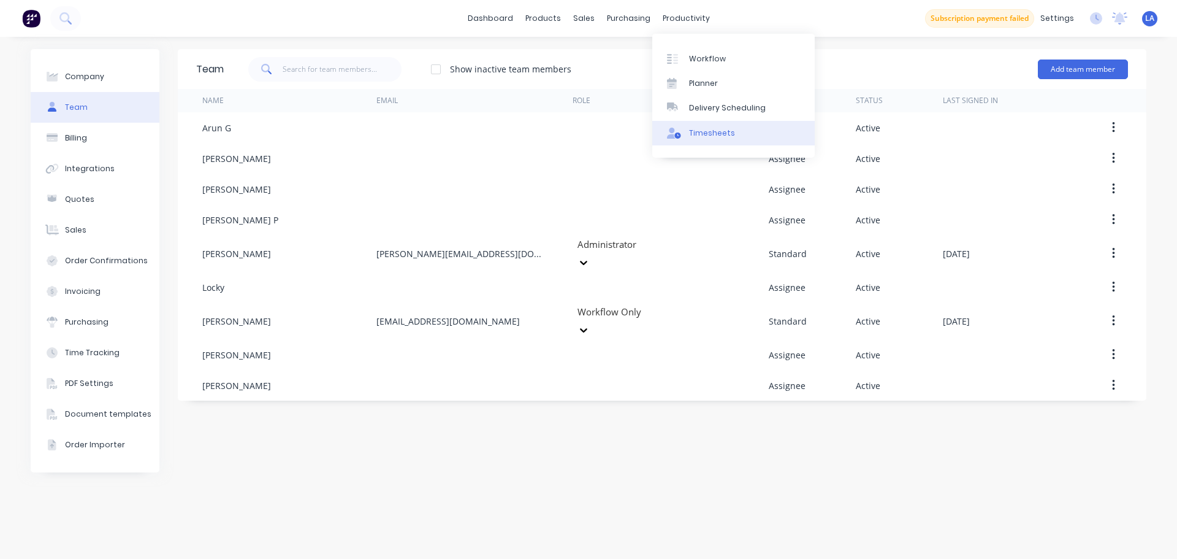
click at [700, 133] on div "Timesheets" at bounding box center [712, 133] width 46 height 11
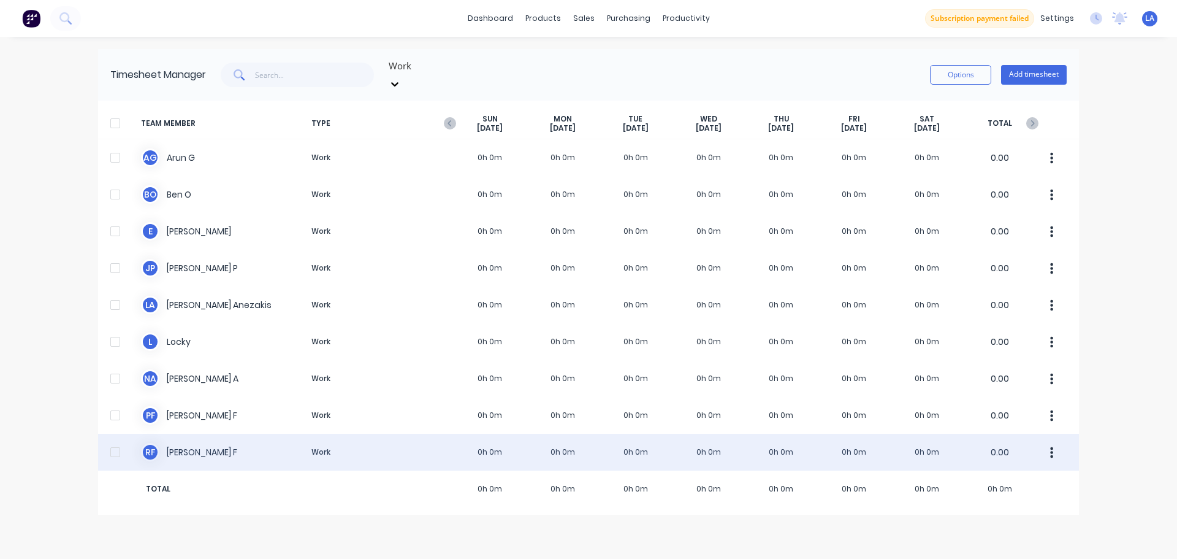
click at [416, 434] on div "R F [PERSON_NAME] Work 0h 0m 0h 0m 0h 0m 0h 0m 0h 0m 0h 0m 0h 0m 0.00" at bounding box center [588, 452] width 981 height 37
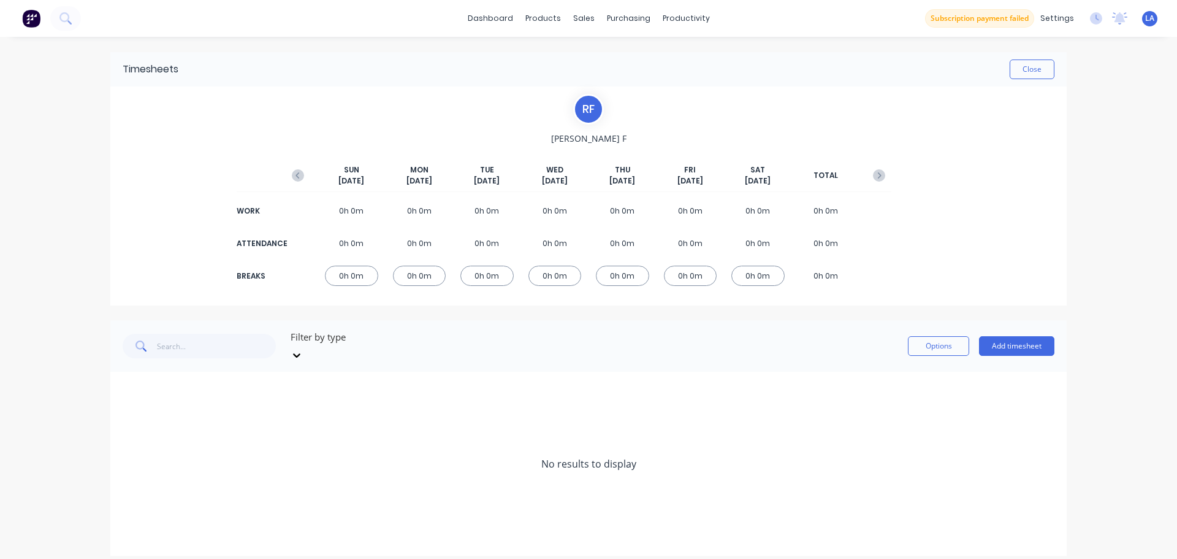
click at [362, 275] on div "0h 0m" at bounding box center [351, 275] width 53 height 20
click at [359, 253] on div "0h 0m" at bounding box center [351, 243] width 53 height 20
click at [357, 236] on div "0h 0m" at bounding box center [351, 243] width 53 height 20
click at [1058, 64] on div "Timesheets Close" at bounding box center [588, 69] width 957 height 34
click at [1027, 72] on button "Close" at bounding box center [1032, 69] width 45 height 20
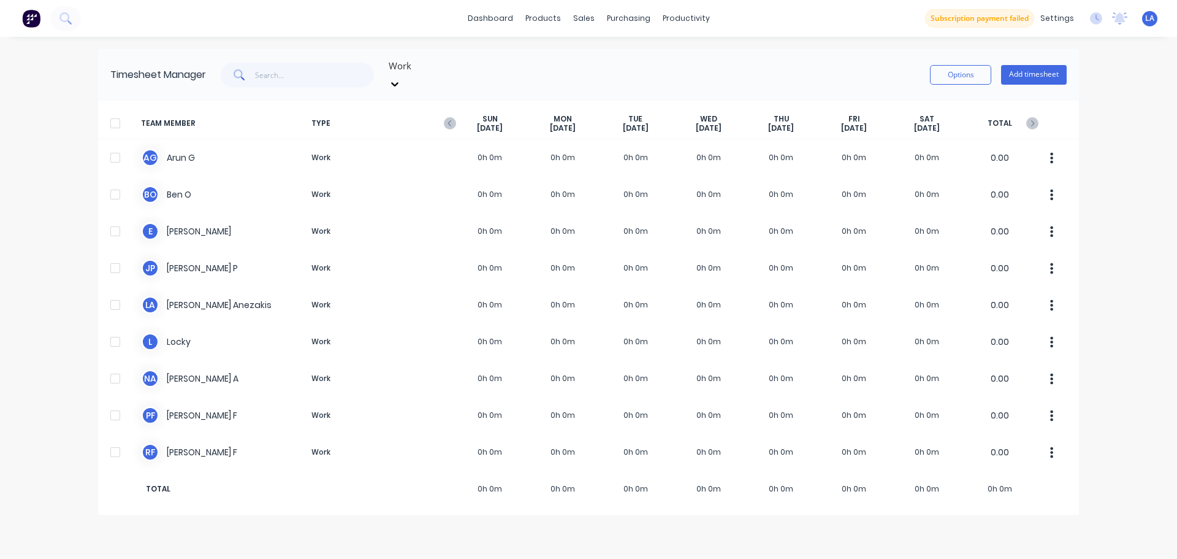
click at [1037, 70] on button "Add timesheet" at bounding box center [1034, 75] width 66 height 20
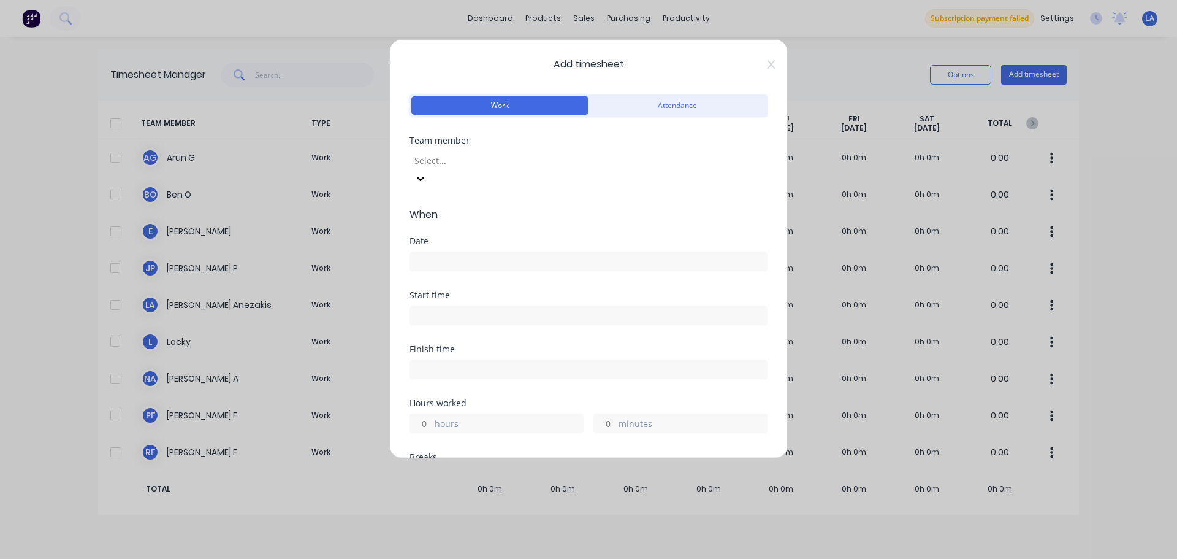
click at [767, 64] on div "Add timesheet Work Attendance Team member Select... When Date Start time Finish…" at bounding box center [588, 248] width 399 height 419
click at [768, 65] on icon at bounding box center [771, 64] width 7 height 9
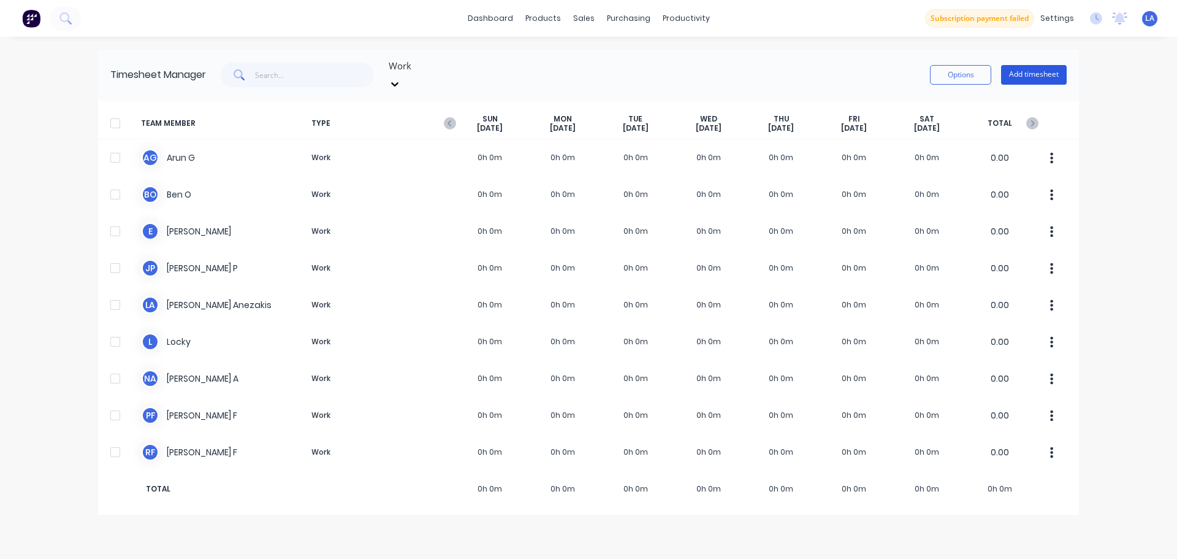
click at [1020, 71] on button "Add timesheet" at bounding box center [1034, 75] width 66 height 20
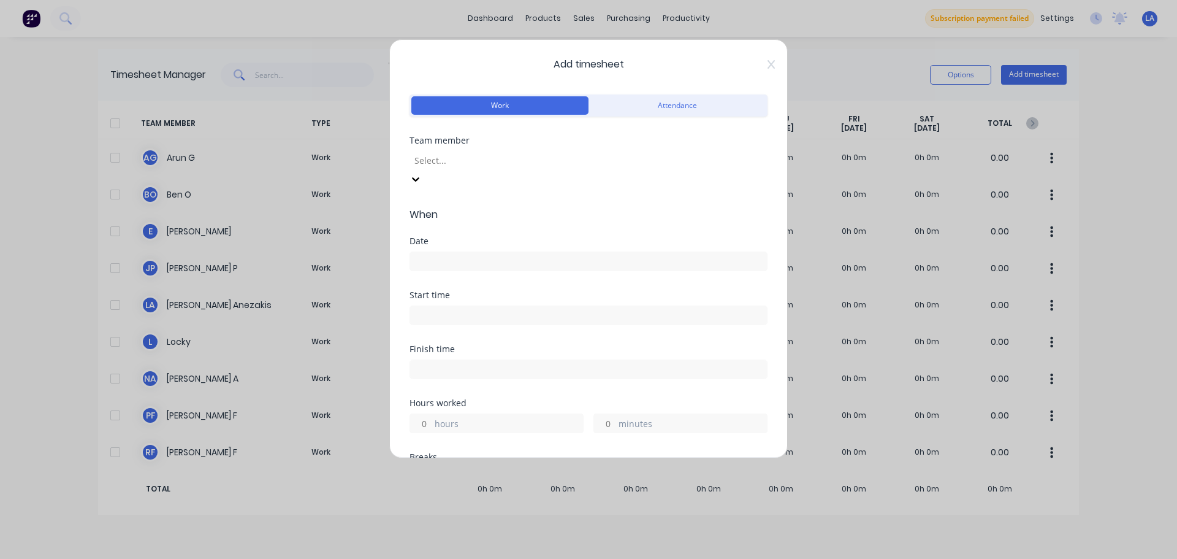
click at [422, 173] on icon at bounding box center [416, 179] width 12 height 12
click at [629, 252] on input at bounding box center [588, 261] width 357 height 18
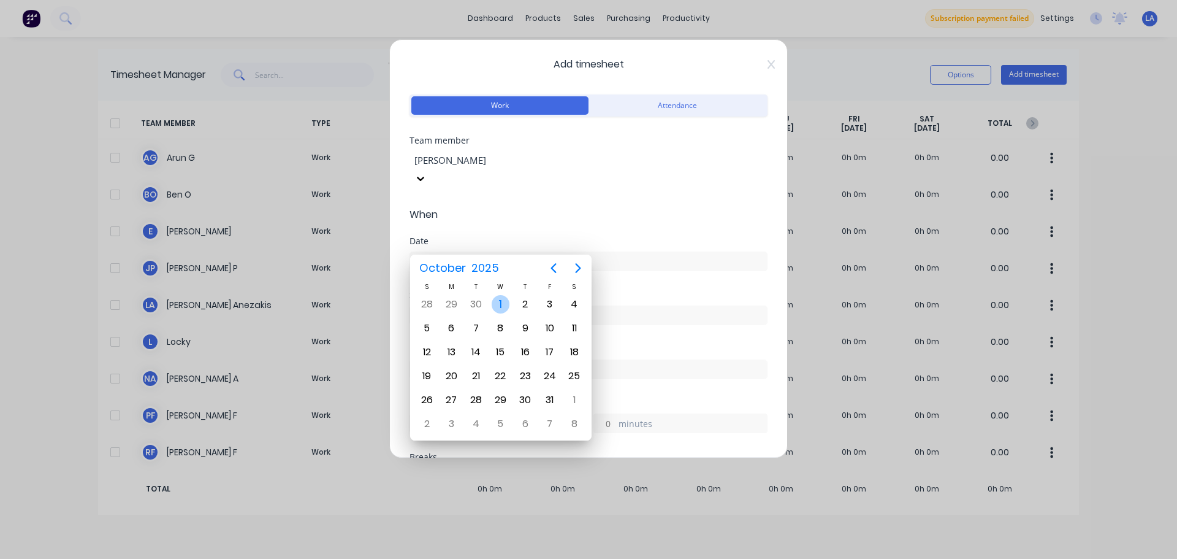
click at [501, 299] on div "1" at bounding box center [501, 304] width 18 height 18
type input "[DATE]"
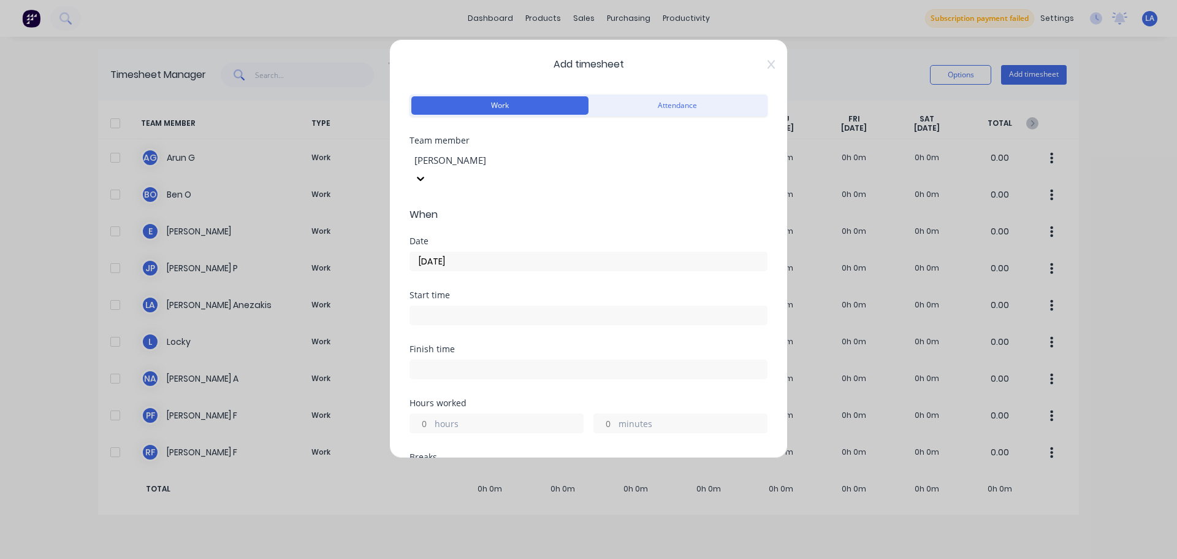
click at [504, 306] on input at bounding box center [588, 315] width 357 height 18
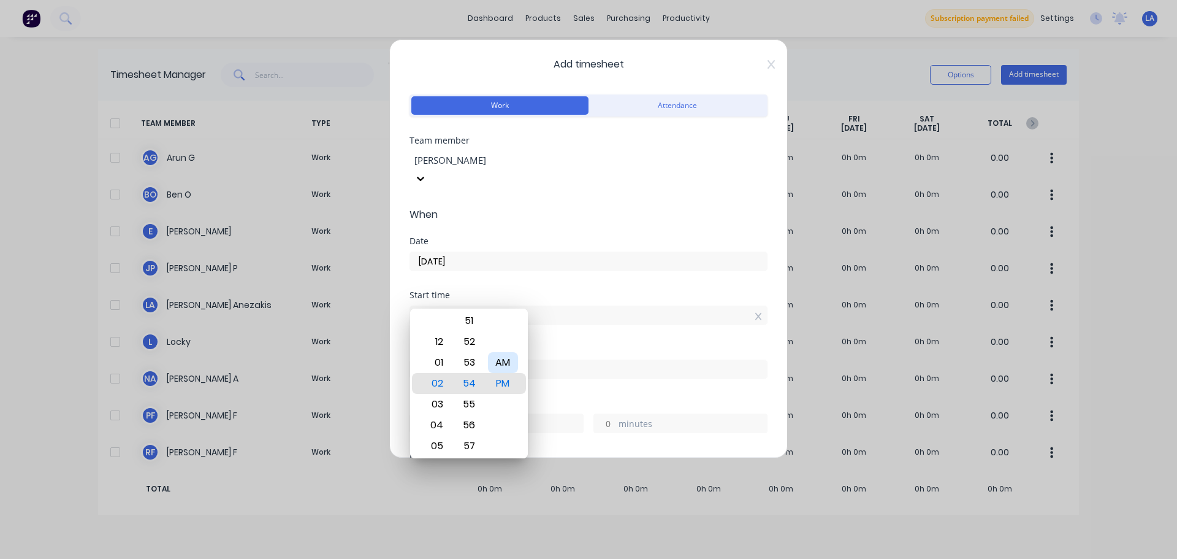
click at [492, 364] on div "AM" at bounding box center [503, 362] width 30 height 21
click at [431, 445] on div "07" at bounding box center [436, 445] width 30 height 21
click at [473, 359] on div "00" at bounding box center [469, 362] width 30 height 21
type input "07:00 AM"
click at [603, 378] on div "Finish time" at bounding box center [589, 372] width 358 height 54
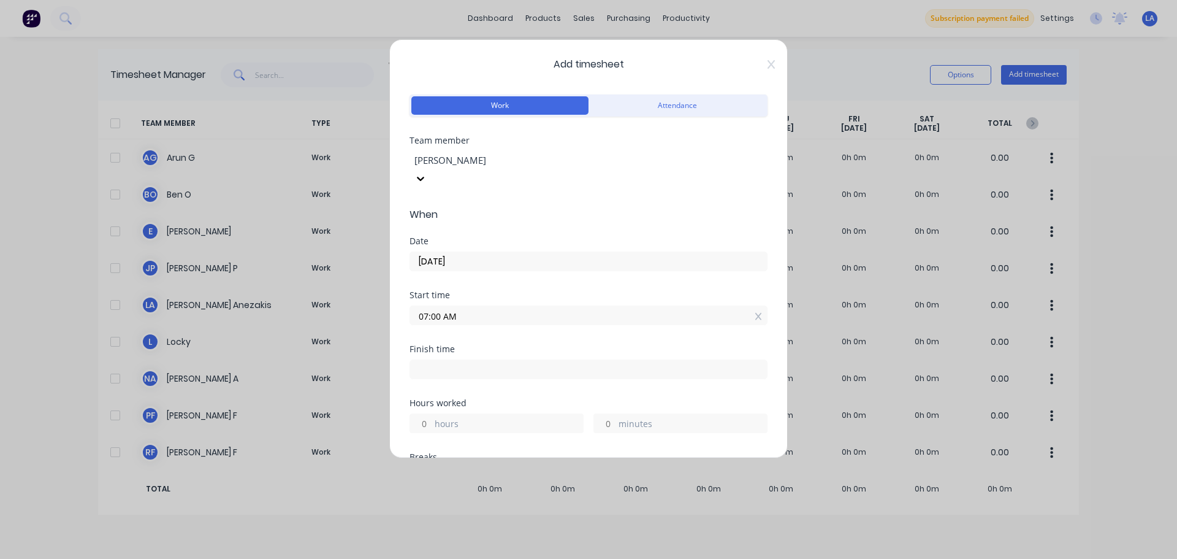
click at [569, 360] on input at bounding box center [588, 369] width 357 height 18
type input "02:54 PM"
type input "7"
type input "54"
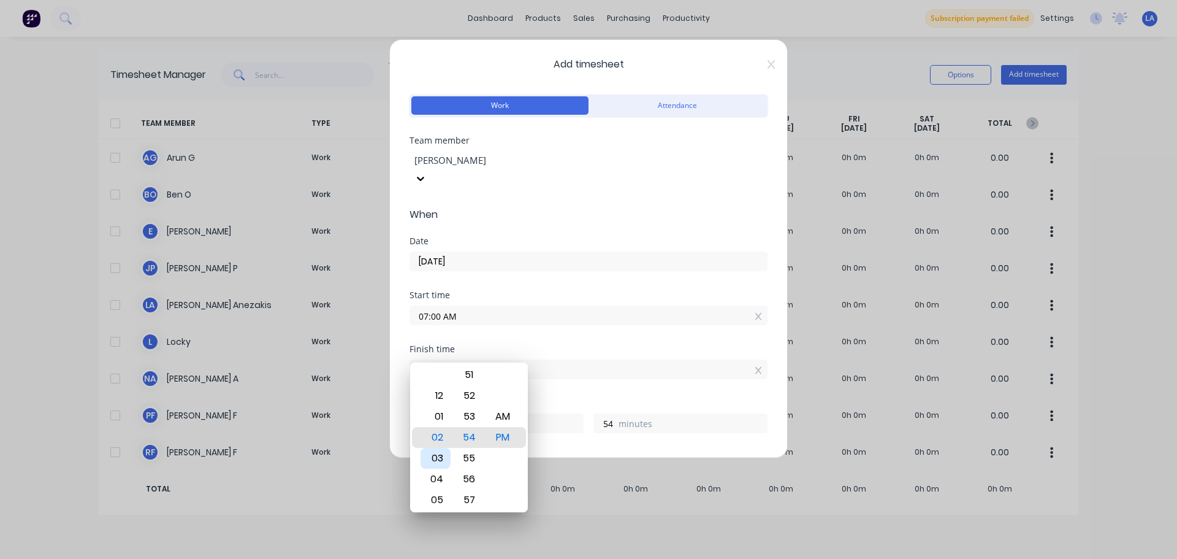
click at [437, 451] on div "03" at bounding box center [436, 458] width 30 height 21
type input "03:54 PM"
type input "8"
type input "03:39 PM"
type input "39"
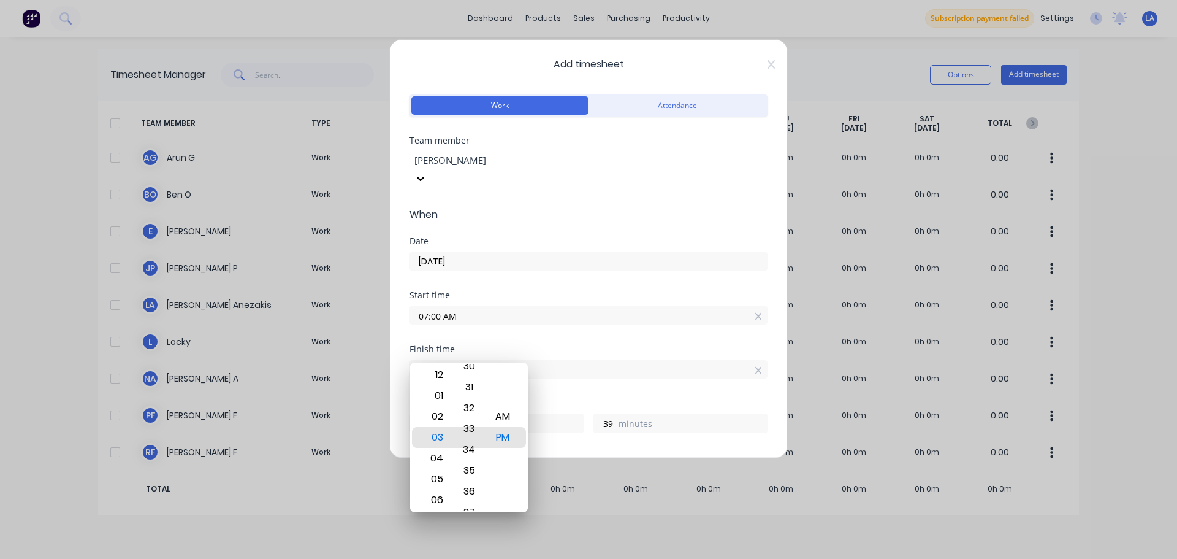
drag, startPoint x: 467, startPoint y: 414, endPoint x: 456, endPoint y: 531, distance: 117.0
click at [456, 531] on body "dashboard products sales purchasing productivity dashboard products Product Cat…" at bounding box center [588, 279] width 1177 height 559
type input "03:33 PM"
type input "33"
drag, startPoint x: 460, startPoint y: 368, endPoint x: 457, endPoint y: 505, distance: 136.8
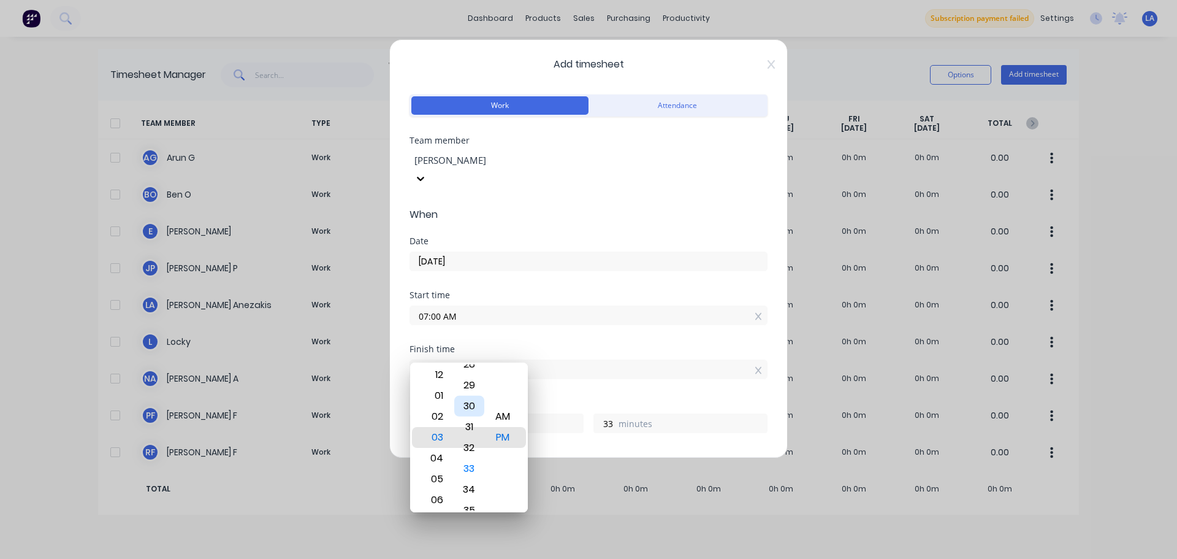
click at [457, 416] on div "30" at bounding box center [469, 405] width 30 height 21
type input "03:26 PM"
type input "26"
type input "03:08 PM"
type input "8"
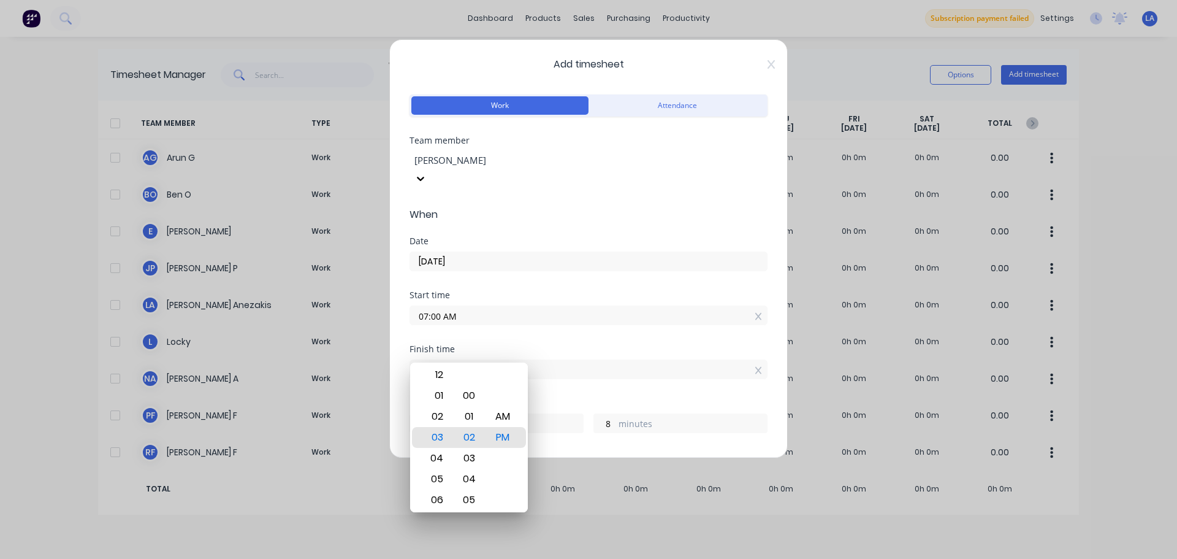
type input "03:02 PM"
type input "2"
click at [472, 391] on div "00" at bounding box center [469, 395] width 30 height 21
type input "03:00 PM"
type input "0"
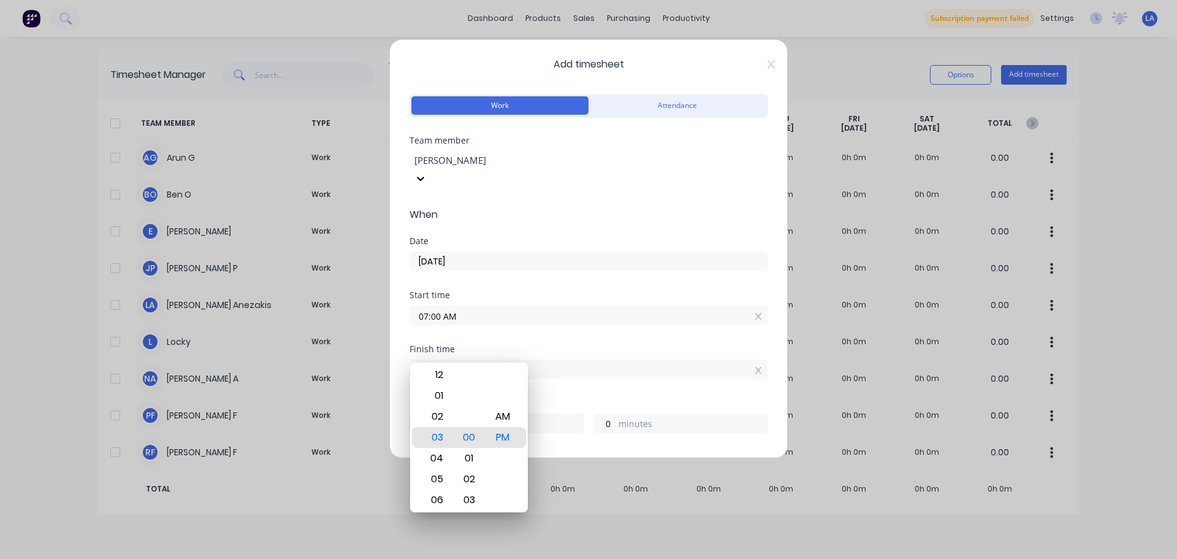
click at [741, 399] on div "Hours worked 8 hours 0 minutes" at bounding box center [589, 416] width 358 height 34
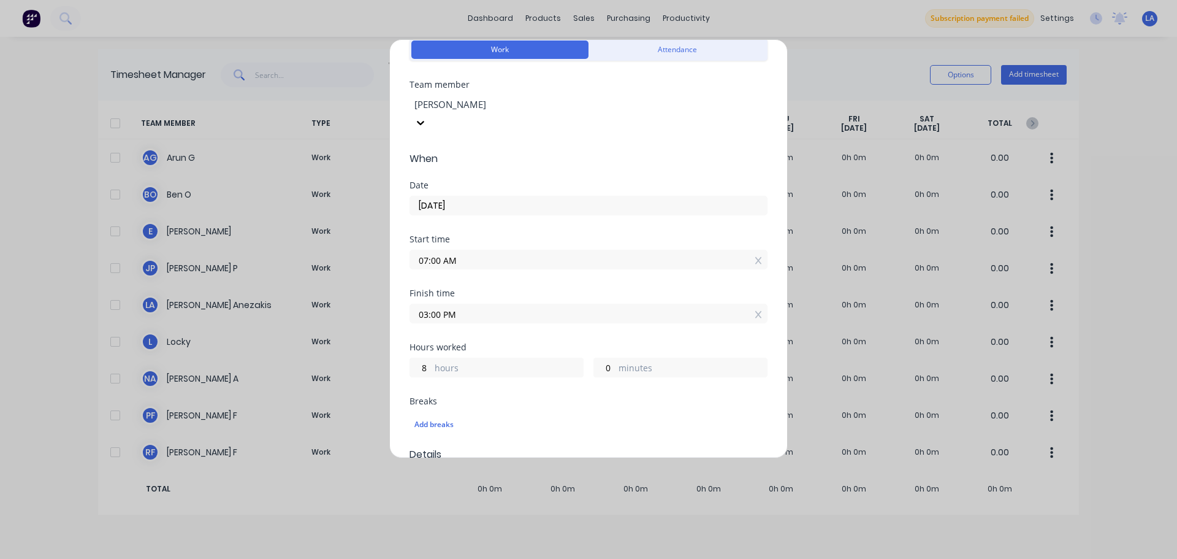
scroll to position [123, 0]
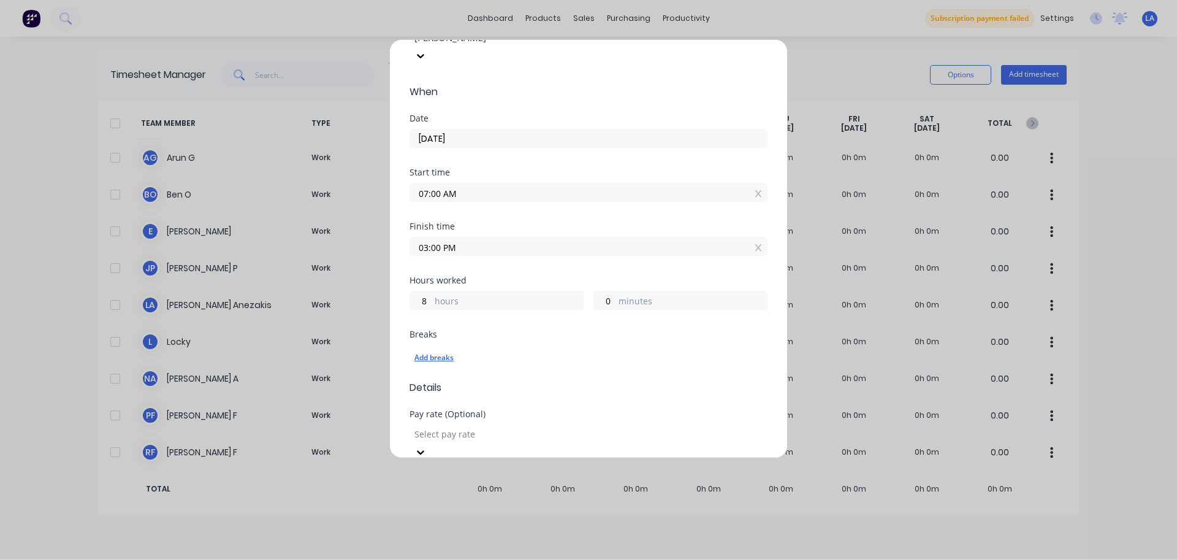
click at [432, 349] on div "Add breaks" at bounding box center [588, 357] width 348 height 16
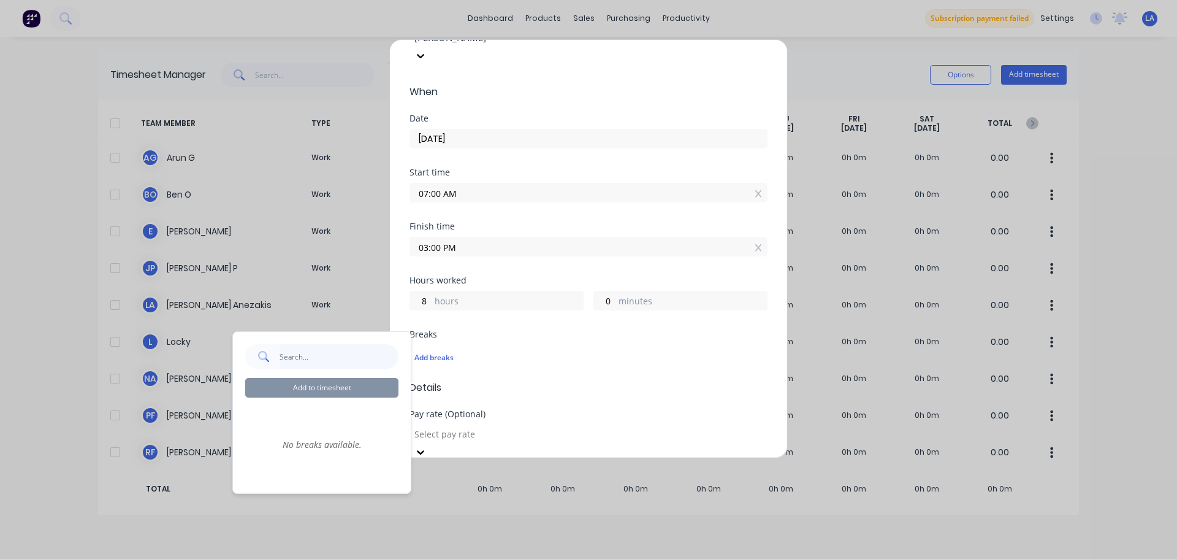
click at [340, 359] on input "text" at bounding box center [340, 356] width 120 height 25
type input "Smoko"
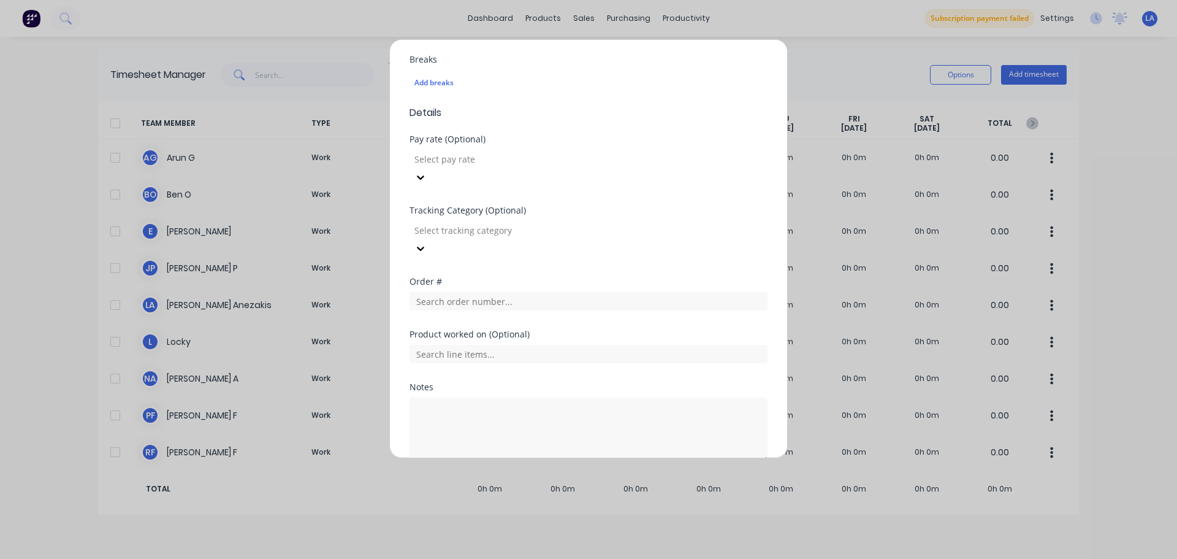
scroll to position [403, 0]
click at [639, 476] on button "Cancel" at bounding box center [645, 486] width 49 height 20
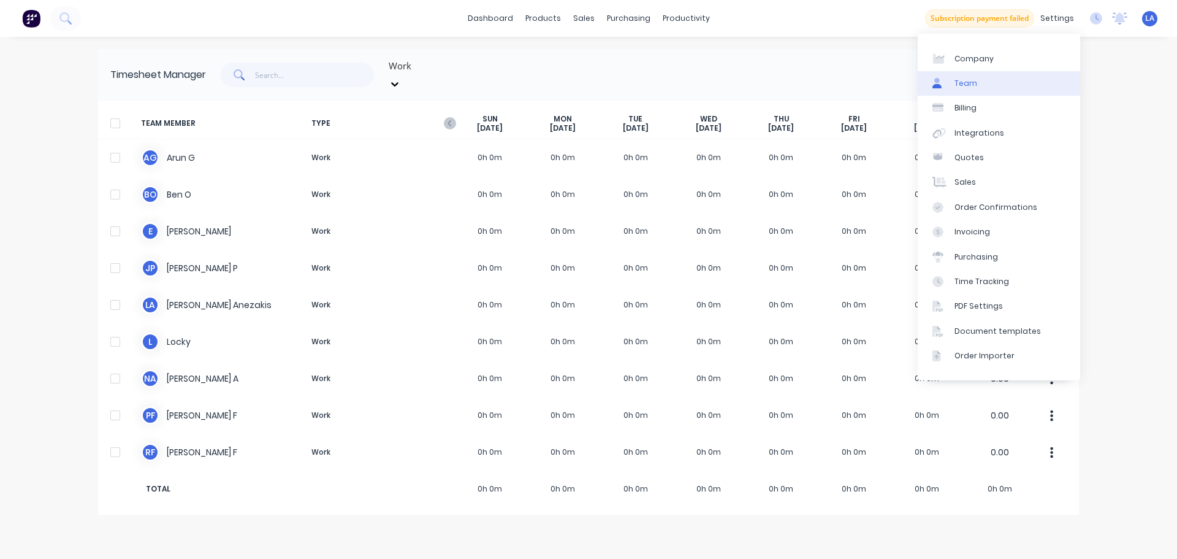
click at [979, 82] on link "Team" at bounding box center [999, 83] width 162 height 25
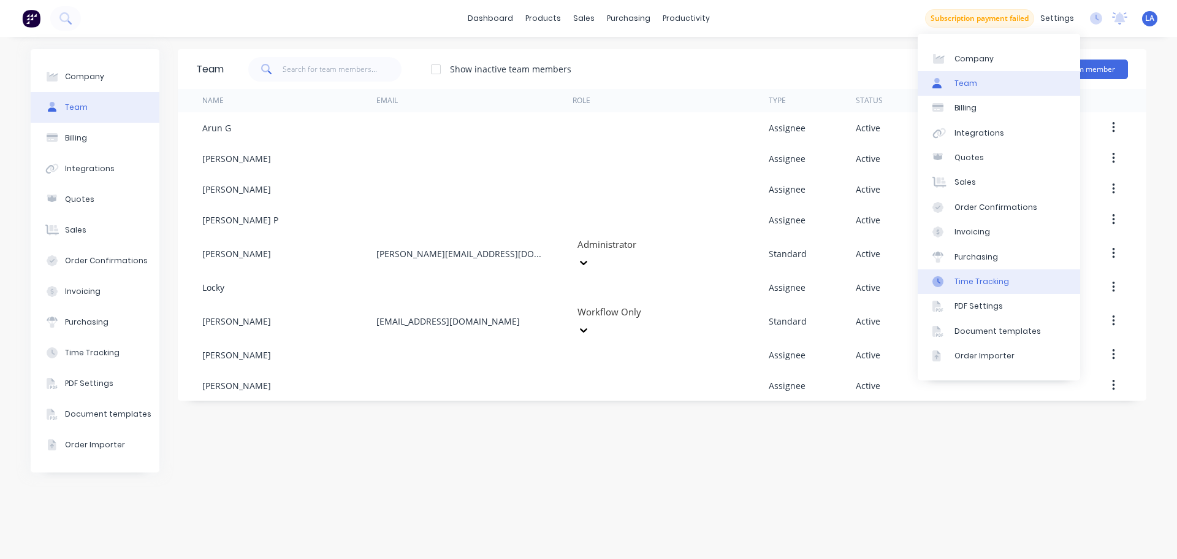
click at [1020, 276] on link "Time Tracking" at bounding box center [999, 281] width 162 height 25
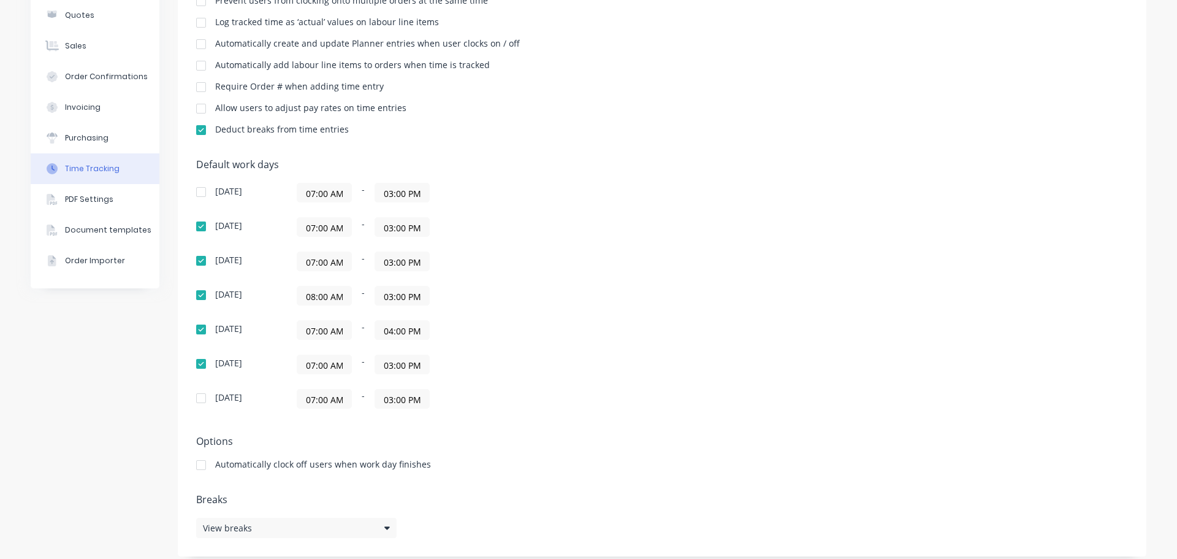
scroll to position [194, 0]
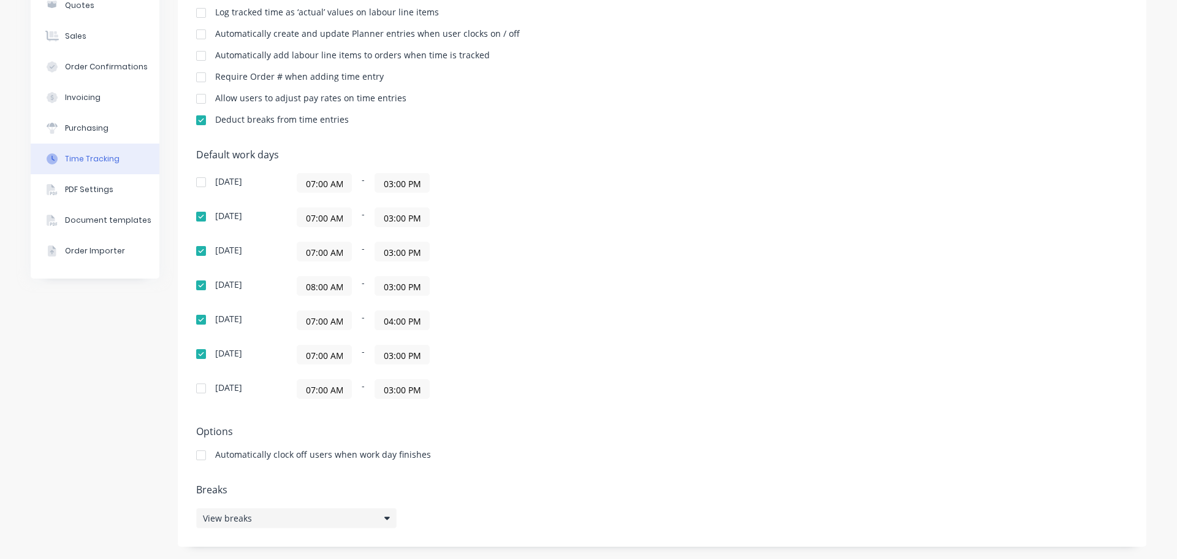
click at [366, 516] on div "View breaks" at bounding box center [296, 518] width 201 height 20
click at [517, 458] on button "Add break" at bounding box center [496, 459] width 153 height 20
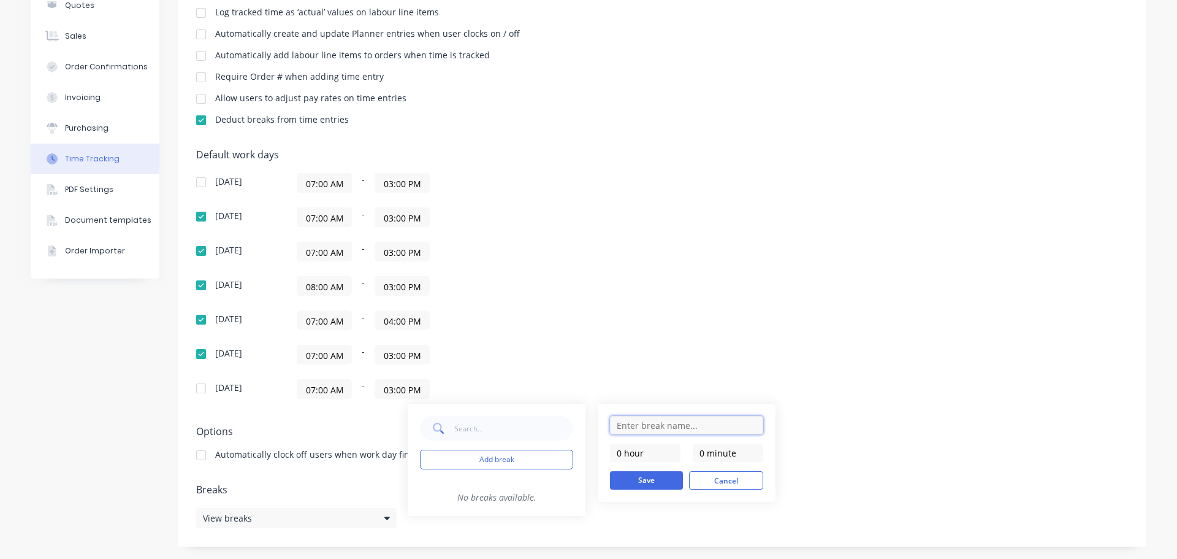
click at [641, 422] on input "text" at bounding box center [686, 425] width 153 height 18
type input "Smoko"
click at [724, 449] on input "0 minute" at bounding box center [728, 452] width 71 height 18
type input "15 minutes"
click at [644, 483] on button "Save" at bounding box center [646, 480] width 73 height 18
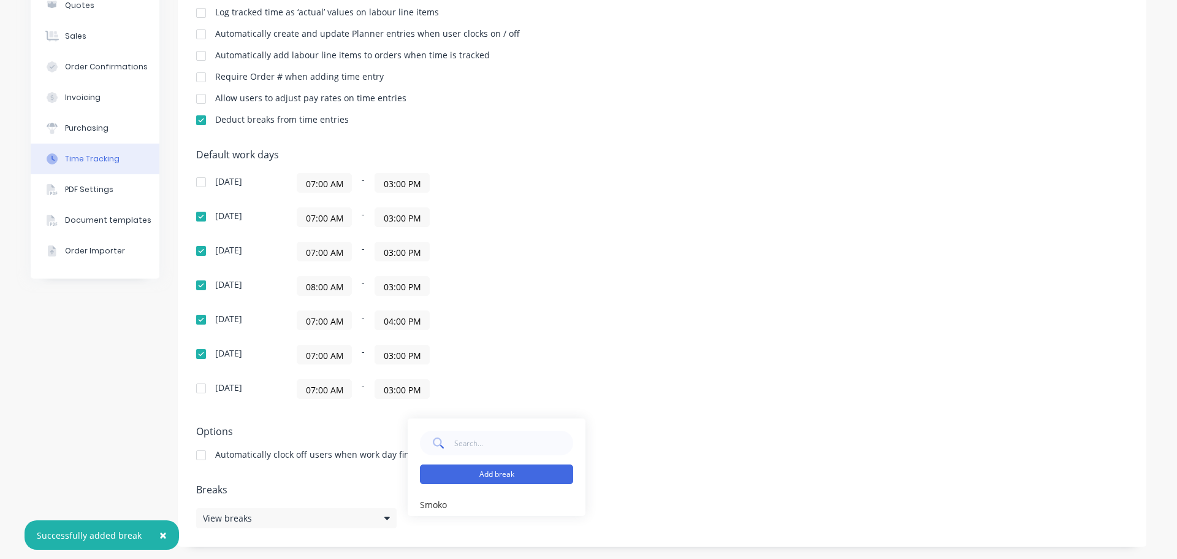
click at [524, 469] on button "Add break" at bounding box center [496, 474] width 153 height 20
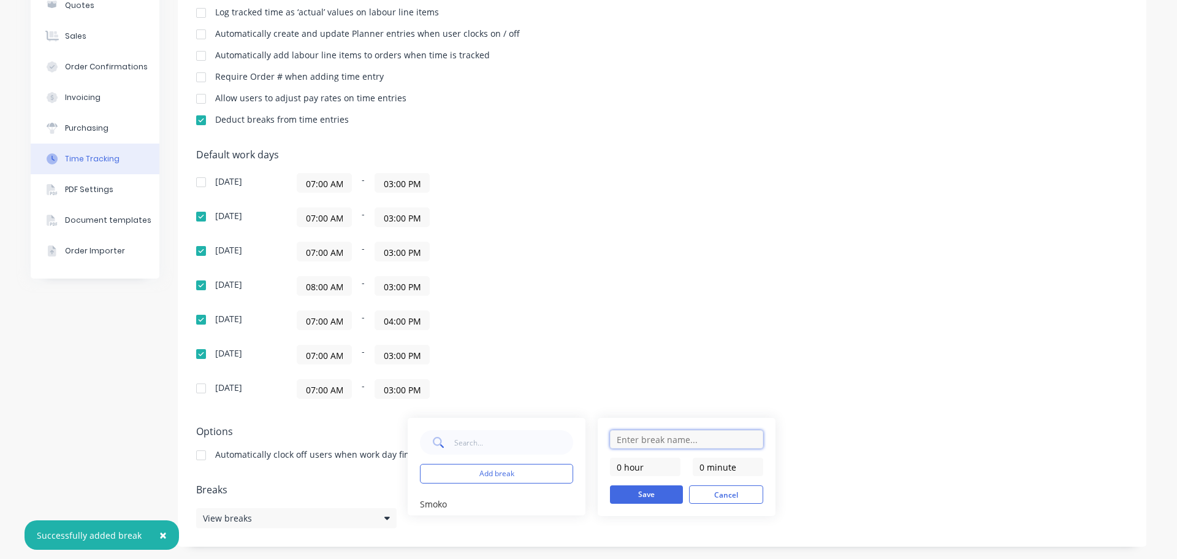
click at [632, 446] on input "text" at bounding box center [686, 439] width 153 height 18
type input "Lunch"
click at [721, 465] on input "0 minute" at bounding box center [728, 466] width 71 height 18
type input "30 minutes"
click at [652, 490] on button "Save" at bounding box center [646, 494] width 73 height 18
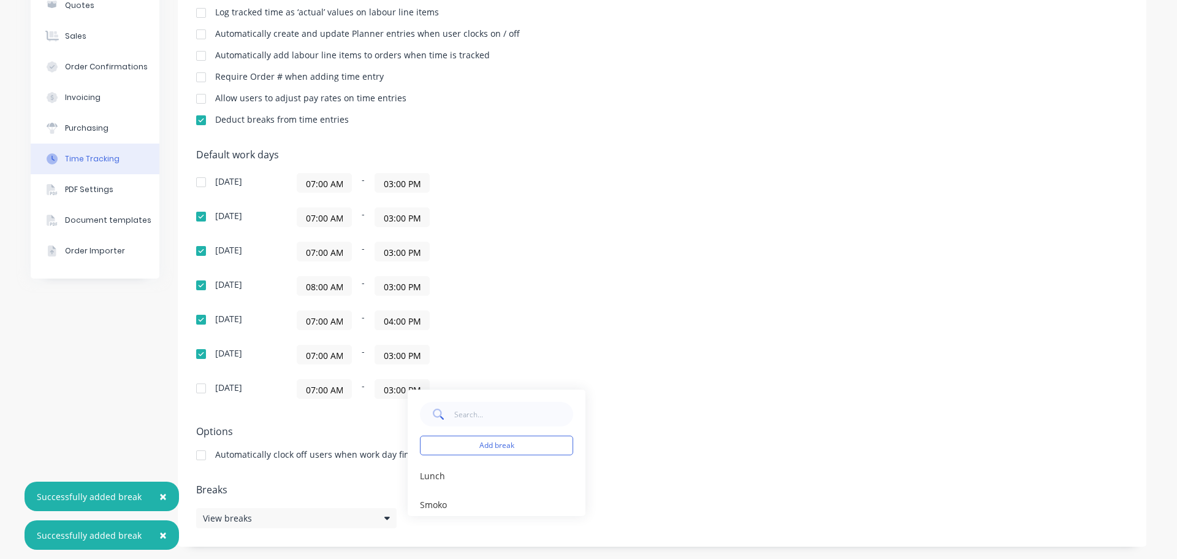
click at [690, 323] on div "Default work days [DATE] 07:00 AM - 03:00 PM [DATE] 07:00 AM - 03:00 PM [DATE] …" at bounding box center [662, 281] width 932 height 264
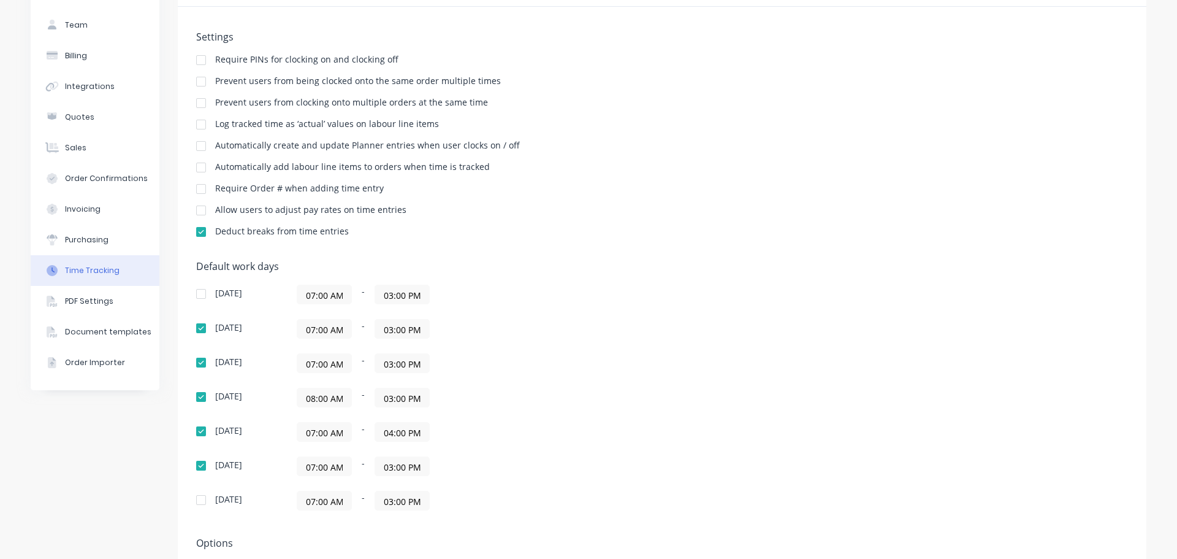
scroll to position [0, 0]
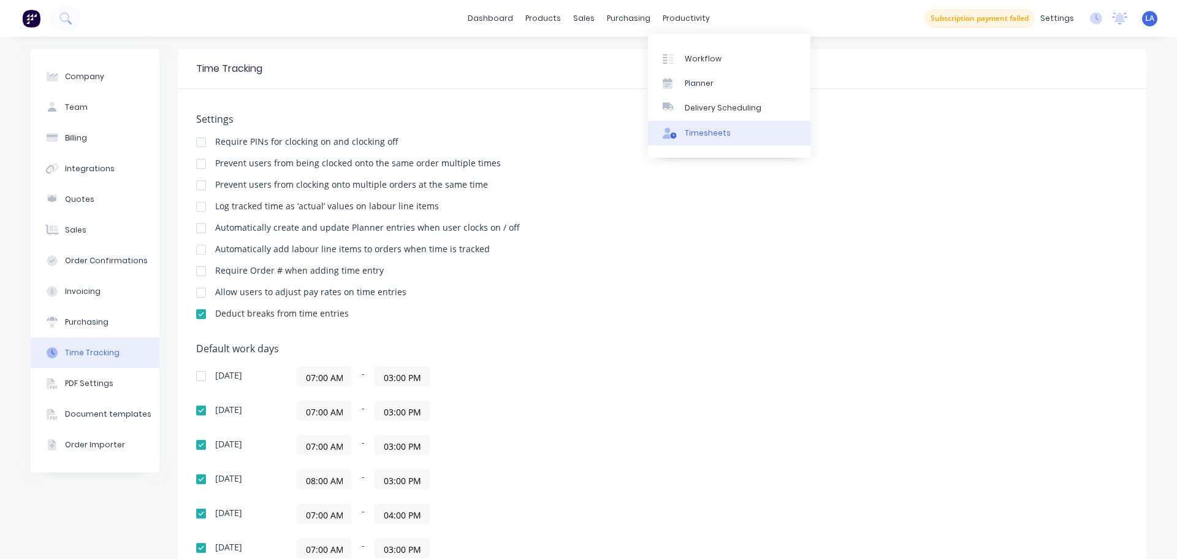
click at [674, 134] on icon at bounding box center [673, 135] width 6 height 6
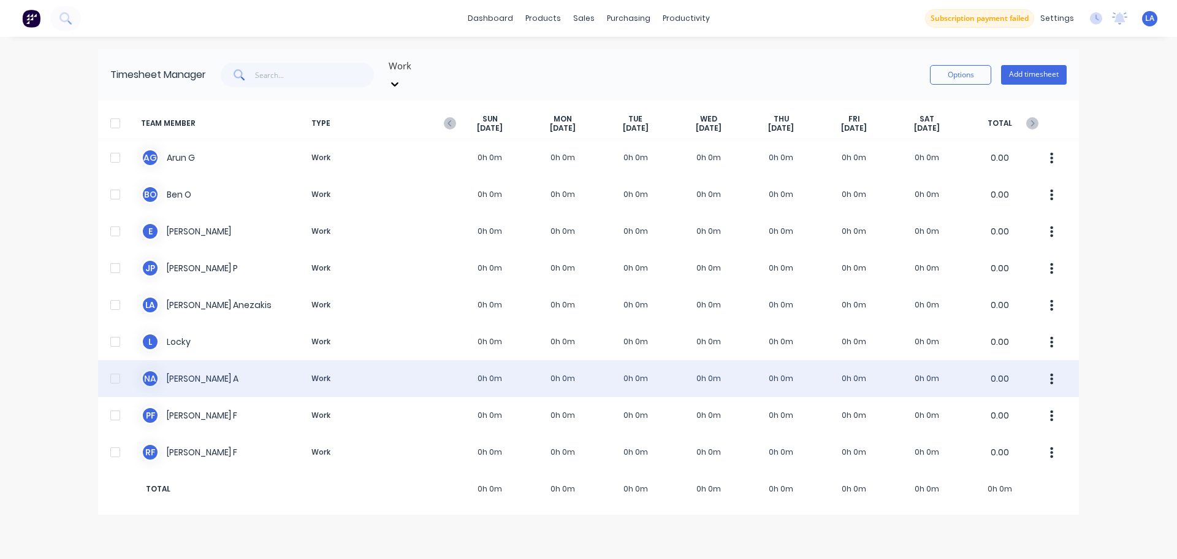
click at [346, 364] on div "N A [PERSON_NAME] A Work 0h 0m 0h 0m 0h 0m 0h 0m 0h 0m 0h 0m 0h 0m 0.00" at bounding box center [588, 378] width 981 height 37
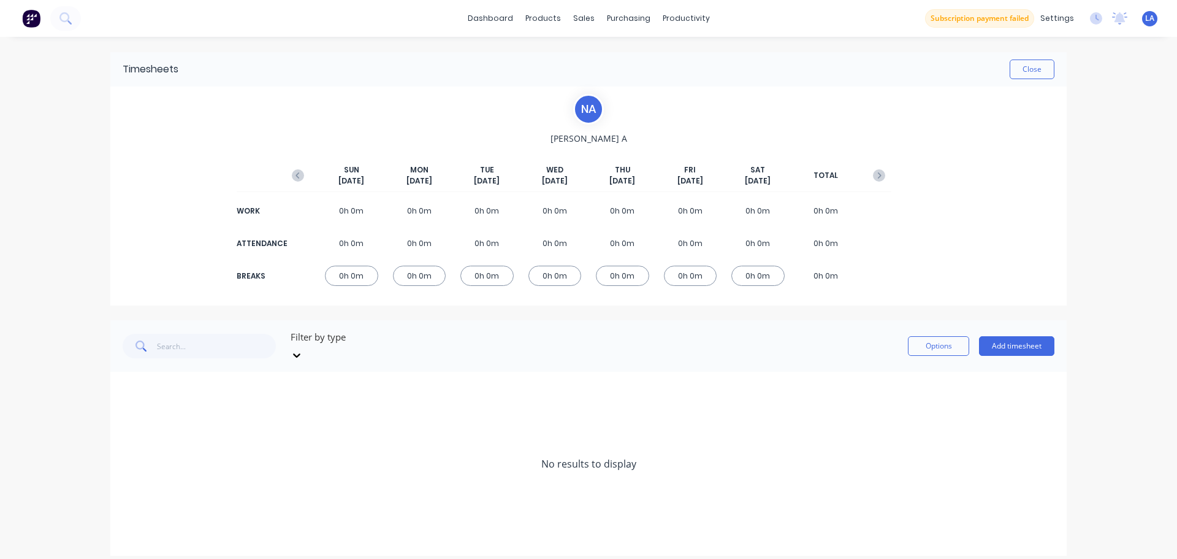
click at [362, 270] on div "0h 0m" at bounding box center [351, 275] width 53 height 20
click at [1010, 338] on button "Add timesheet" at bounding box center [1016, 346] width 75 height 20
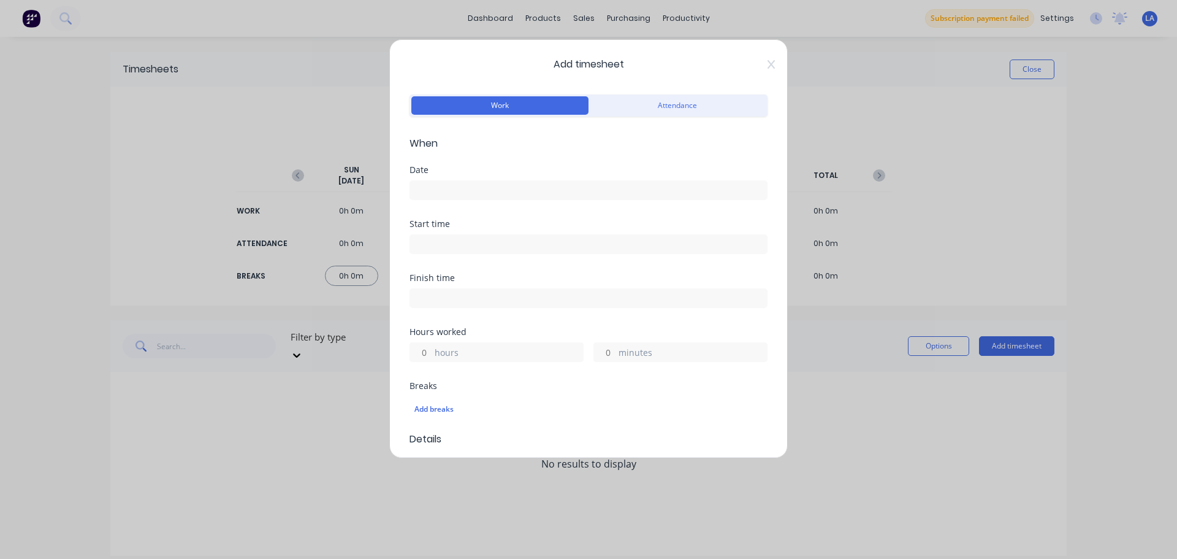
click at [619, 185] on input at bounding box center [588, 190] width 357 height 18
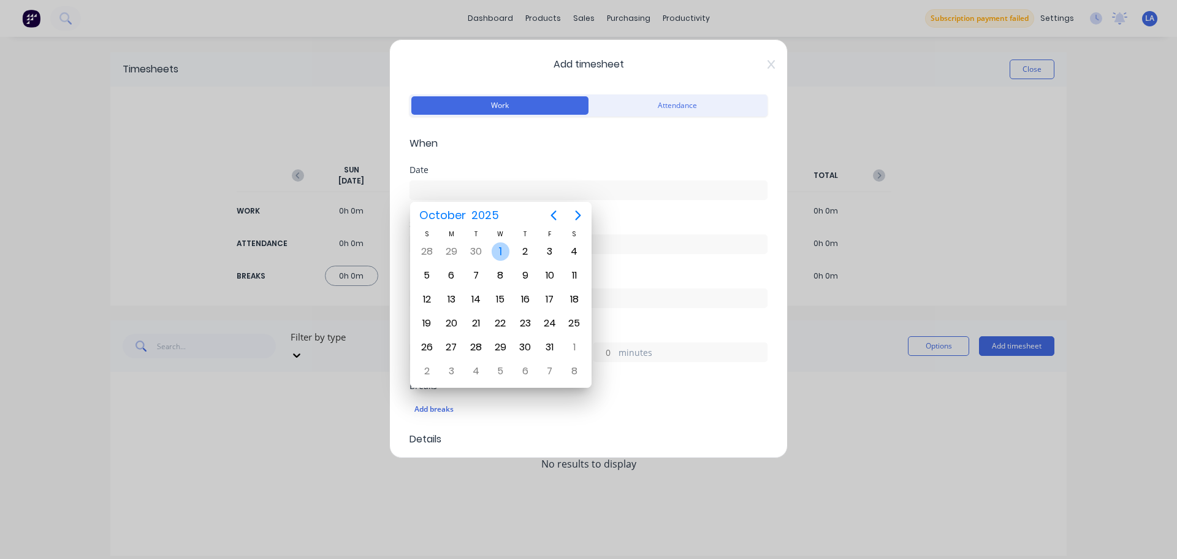
click at [500, 250] on div "1" at bounding box center [501, 251] width 18 height 18
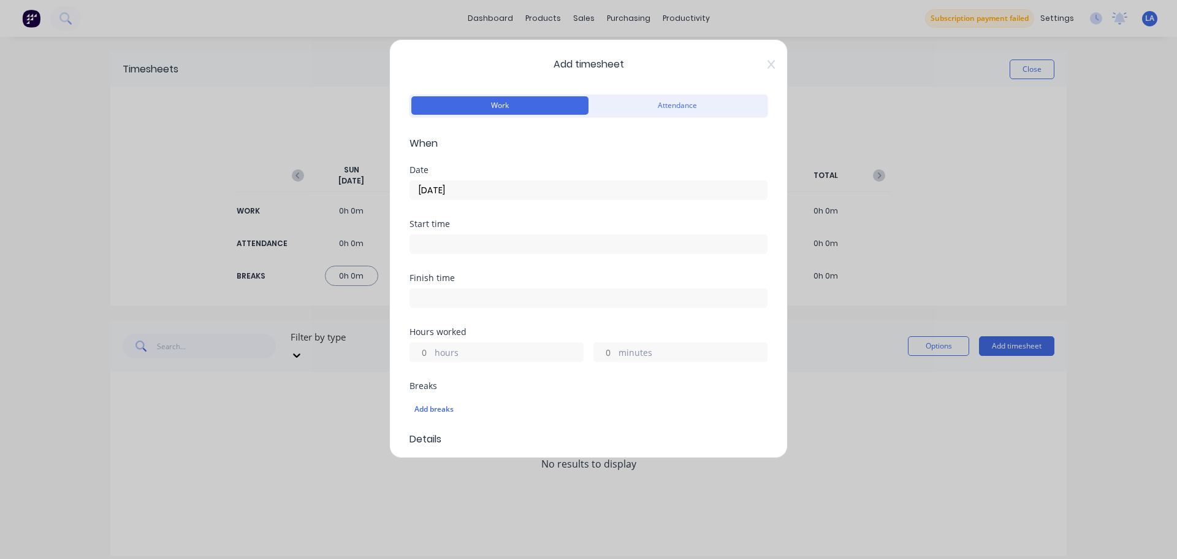
type input "[DATE]"
click at [499, 239] on input at bounding box center [588, 244] width 357 height 18
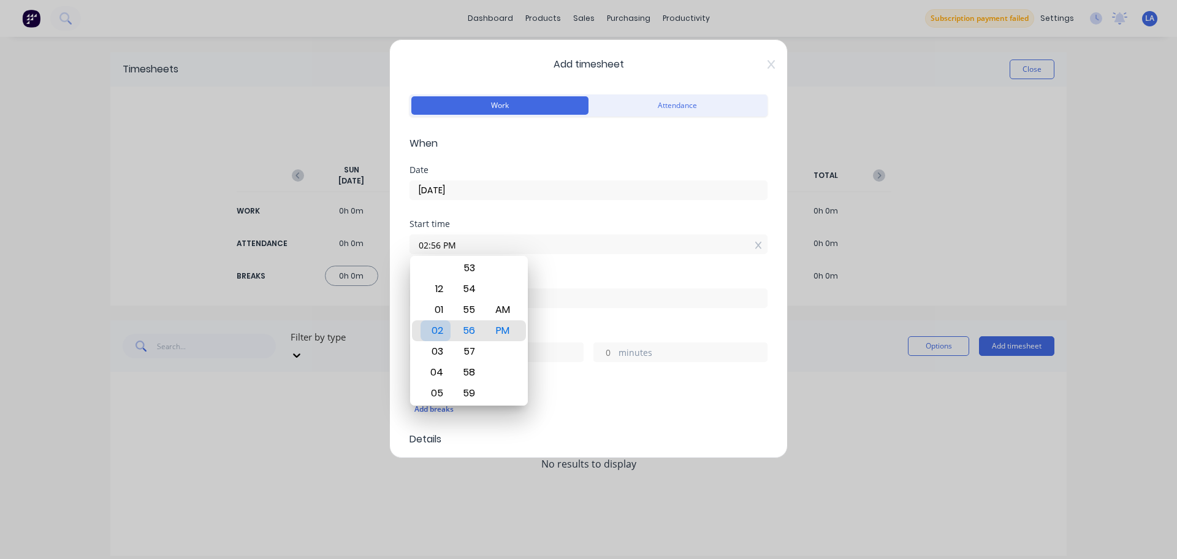
click at [438, 345] on div "03" at bounding box center [436, 351] width 30 height 21
click at [469, 310] on div "00" at bounding box center [469, 309] width 30 height 21
type input "03:00 PM"
click at [628, 273] on div "Start time 03:00 PM" at bounding box center [589, 247] width 358 height 54
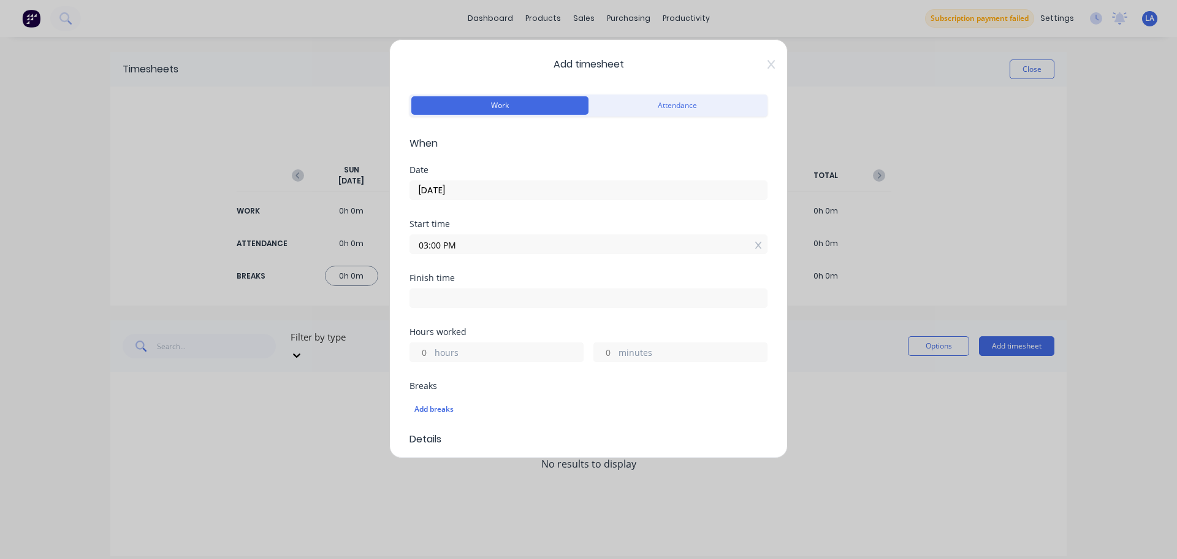
click at [538, 299] on input at bounding box center [588, 298] width 357 height 18
type input "02:56 PM"
type input "23"
type input "56"
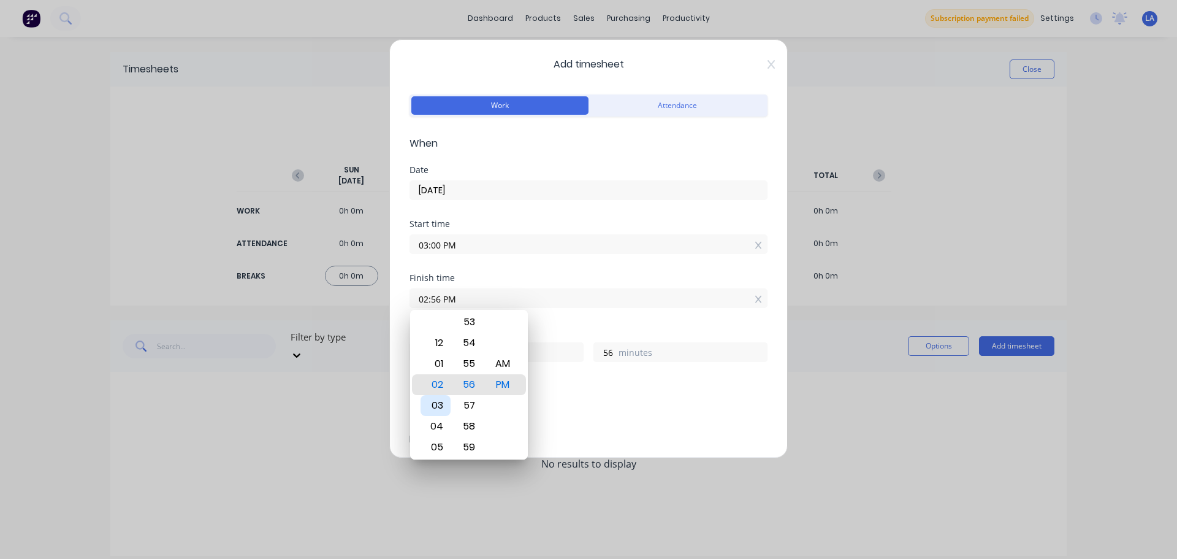
click at [426, 406] on div "03" at bounding box center [436, 405] width 30 height 21
type input "03:56 PM"
type input "0"
type input "03:50 PM"
type input "50"
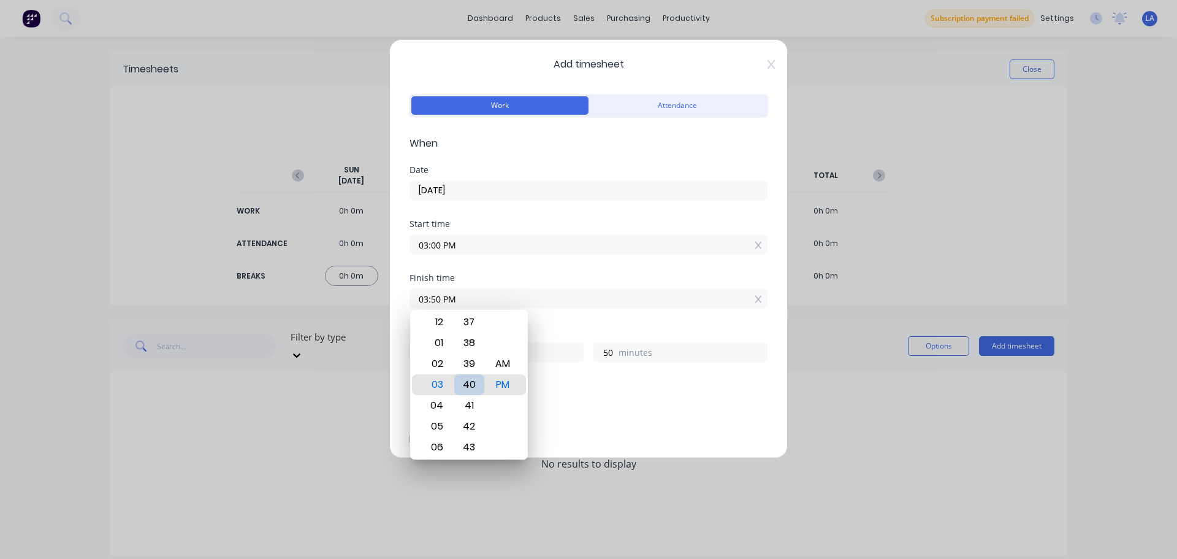
type input "03:40 PM"
type input "40"
type input "03:32 PM"
type input "32"
type input "03:22 PM"
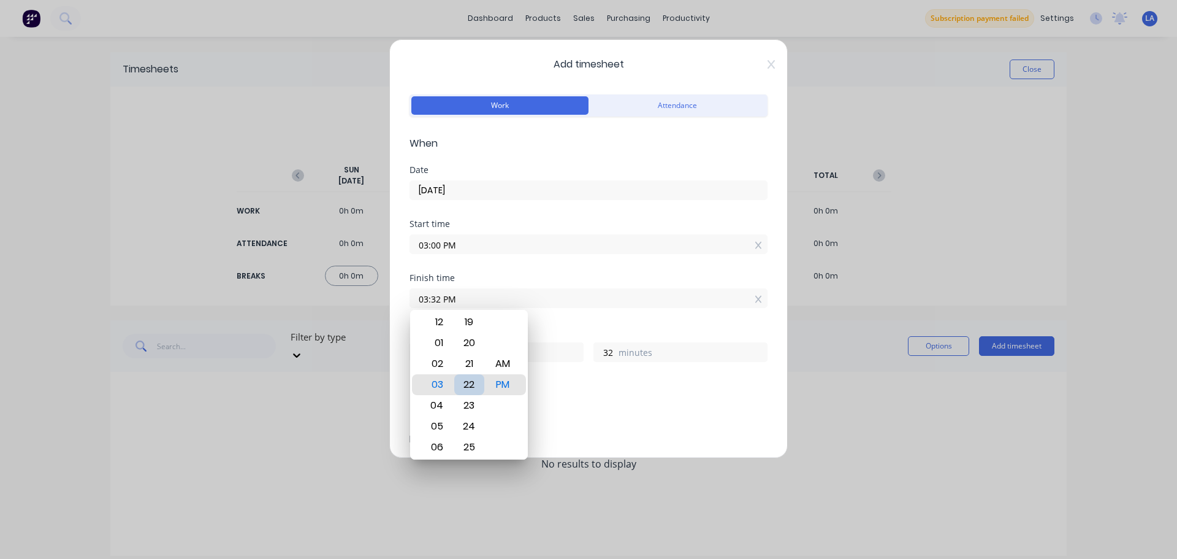
type input "22"
type input "03:13 PM"
type input "13"
type input "03:08 PM"
type input "8"
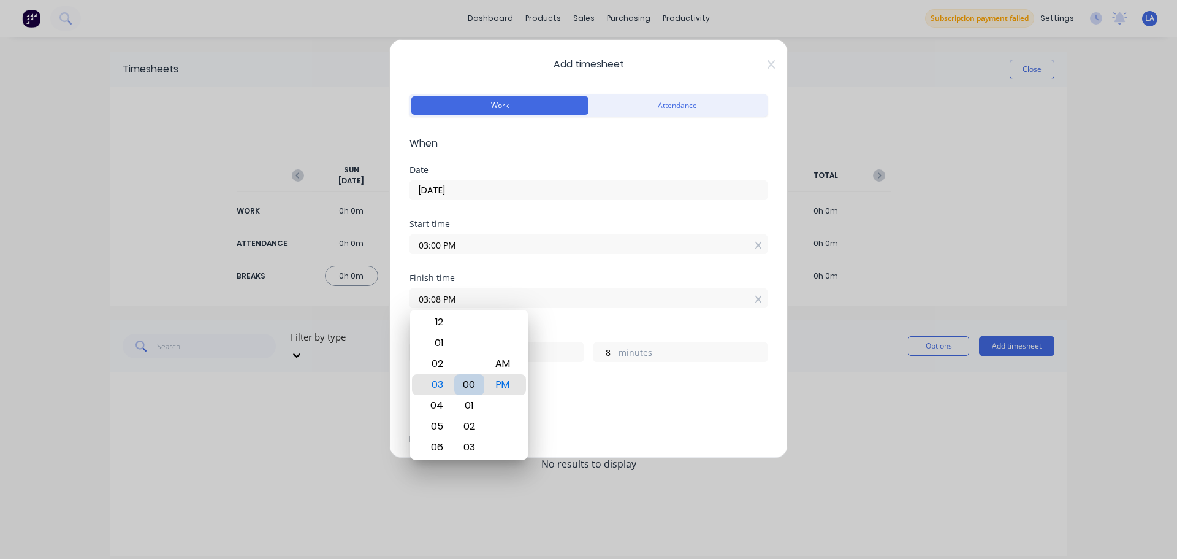
type input "03:00 PM"
type input "0"
click at [473, 381] on div "00" at bounding box center [469, 384] width 30 height 21
click at [638, 407] on div "Add breaks" at bounding box center [588, 409] width 348 height 16
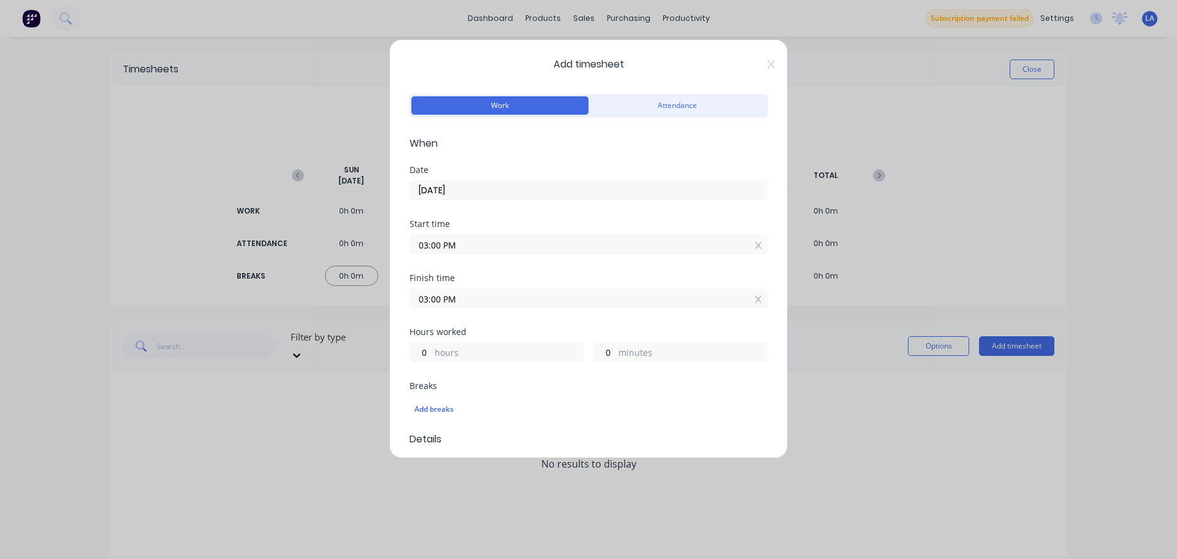
click at [429, 242] on input "03:00 PM" at bounding box center [588, 244] width 357 height 18
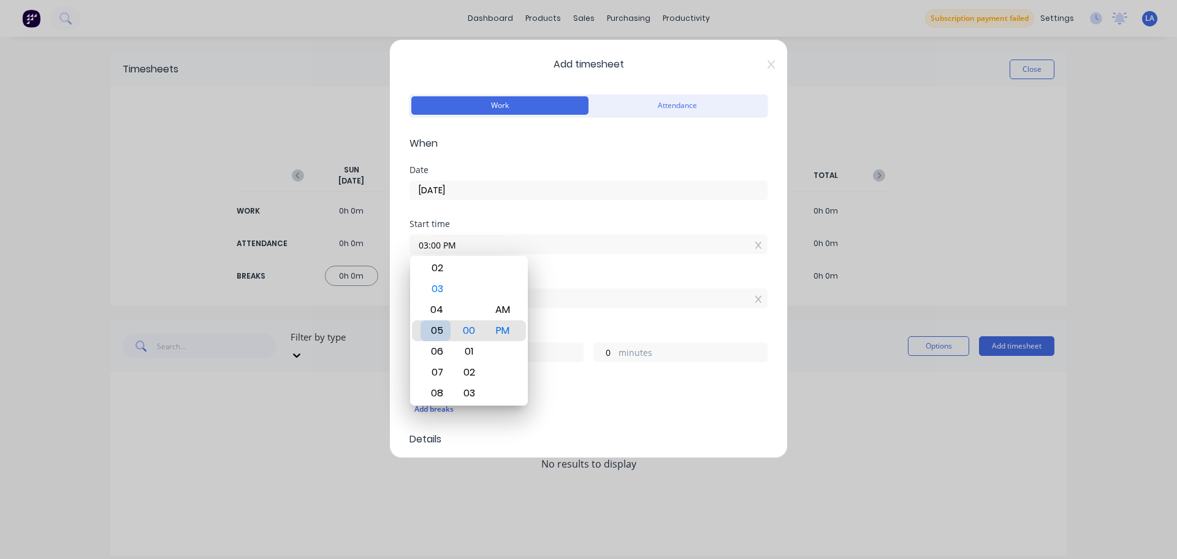
type input "05:00 PM"
type input "22"
type input "06:00 PM"
type input "21"
click at [435, 350] on div "07" at bounding box center [436, 351] width 30 height 21
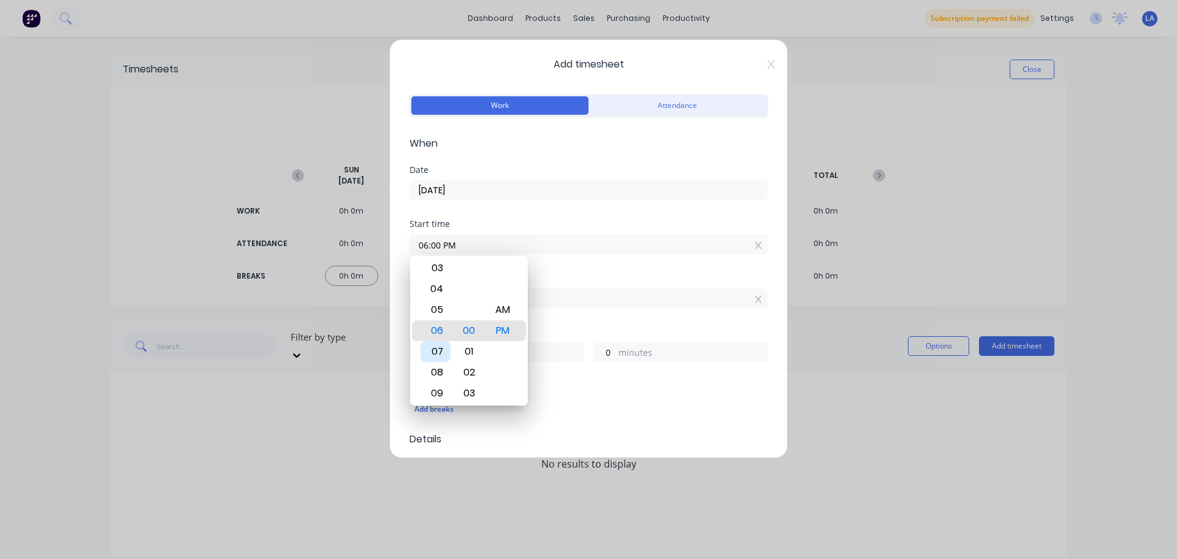
type input "07:00 PM"
type input "20"
click at [611, 406] on div "Add breaks" at bounding box center [588, 409] width 348 height 16
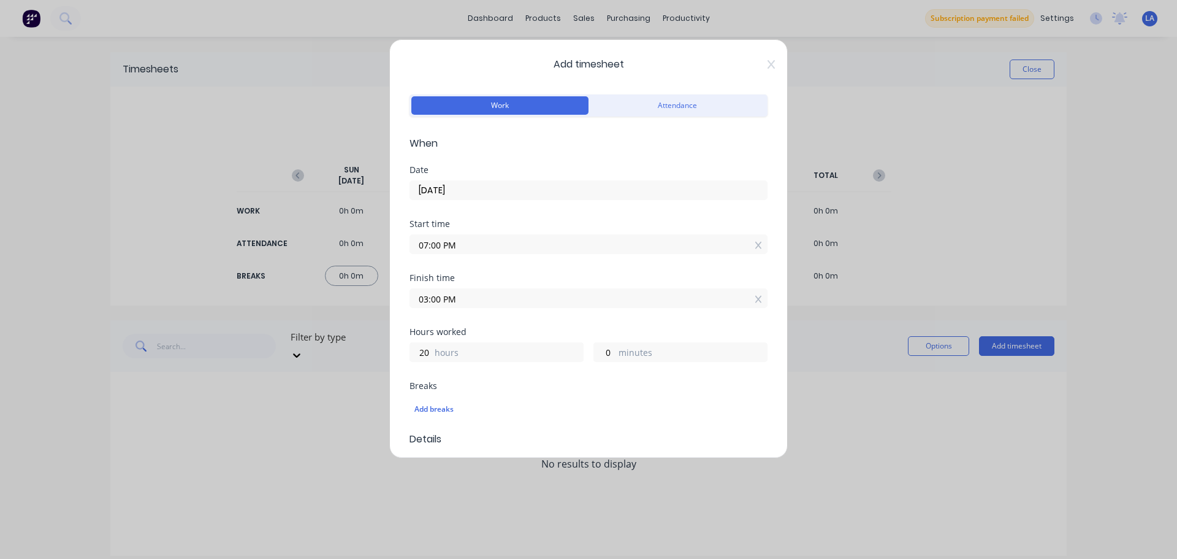
click at [448, 246] on input "07:00 PM" at bounding box center [588, 244] width 357 height 18
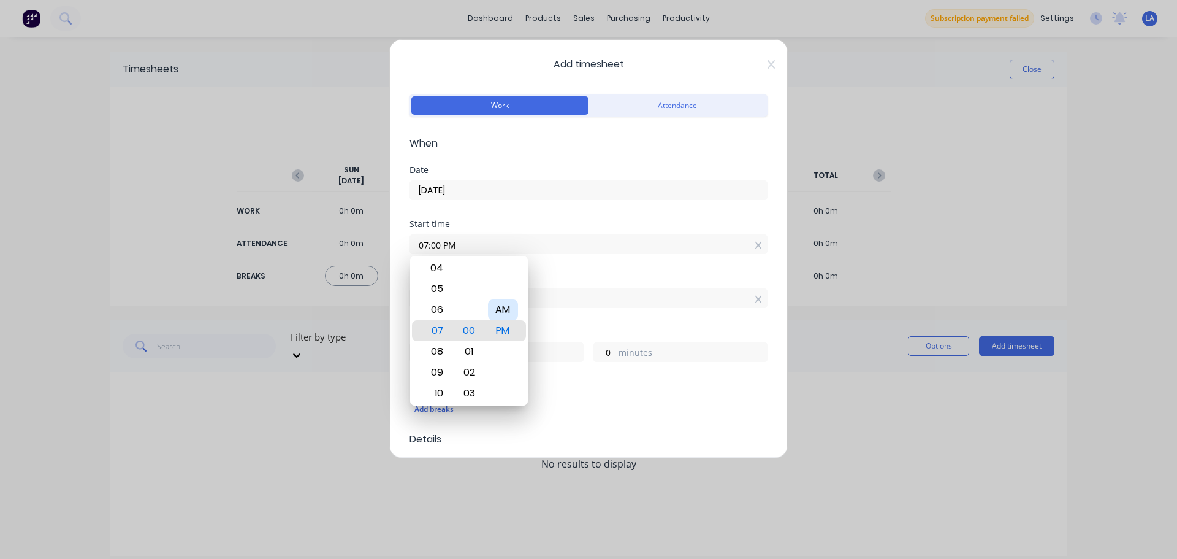
click at [505, 304] on div "AM" at bounding box center [503, 309] width 30 height 21
type input "07:00 AM"
type input "8"
click at [597, 403] on div "Add breaks" at bounding box center [588, 409] width 348 height 16
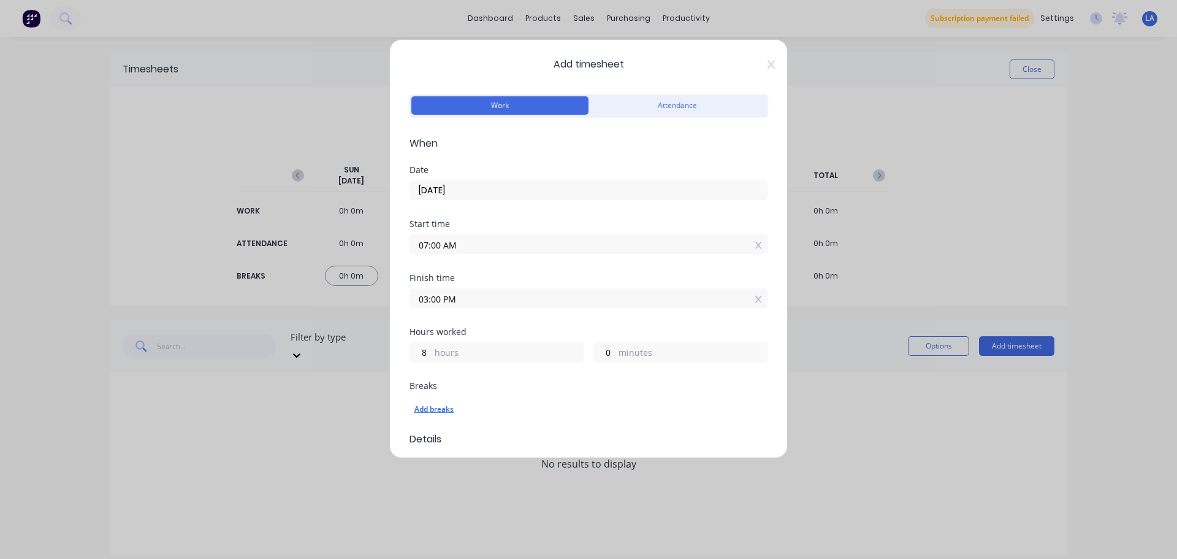
click at [431, 416] on div "Add breaks" at bounding box center [588, 409] width 348 height 16
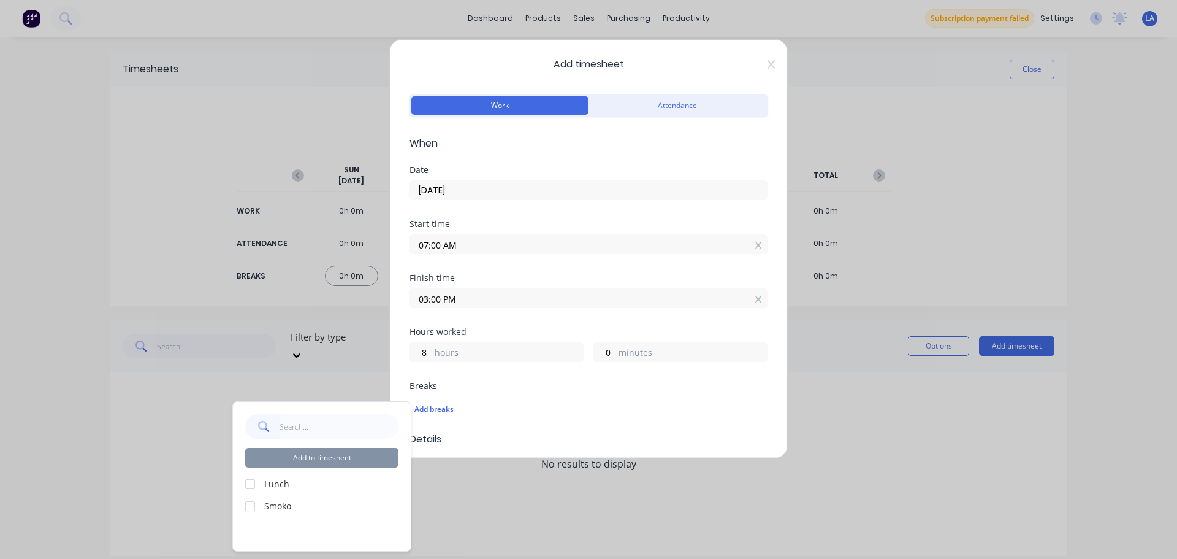
click at [243, 483] on div "Add to timesheet Lunch Smoko" at bounding box center [322, 476] width 178 height 149
click at [246, 508] on div at bounding box center [250, 506] width 25 height 25
click at [246, 486] on div at bounding box center [250, 484] width 25 height 25
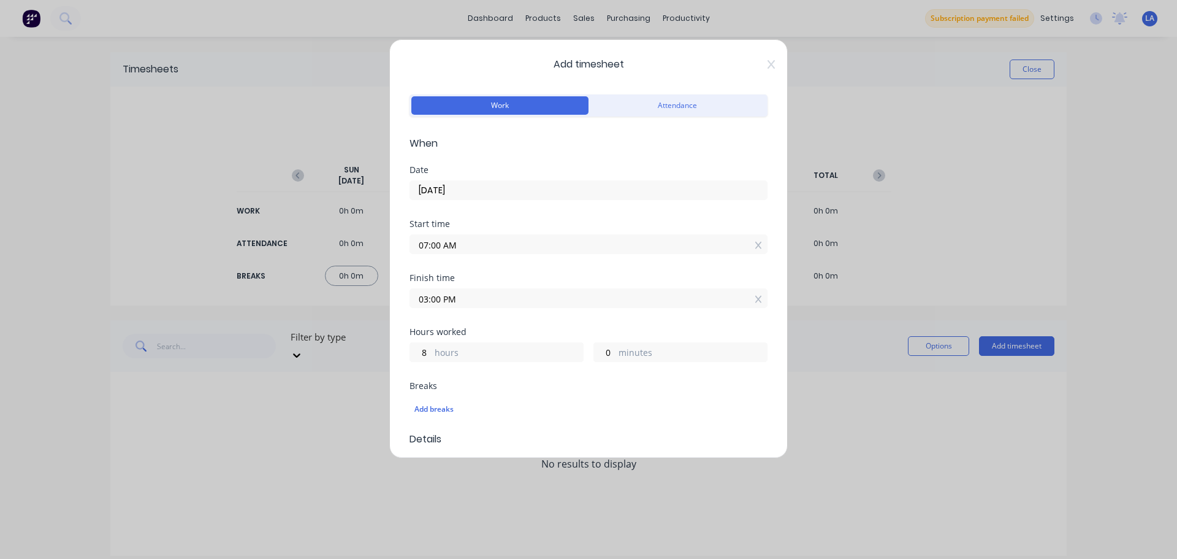
click at [577, 424] on div "Breaks Add breaks" at bounding box center [589, 406] width 358 height 50
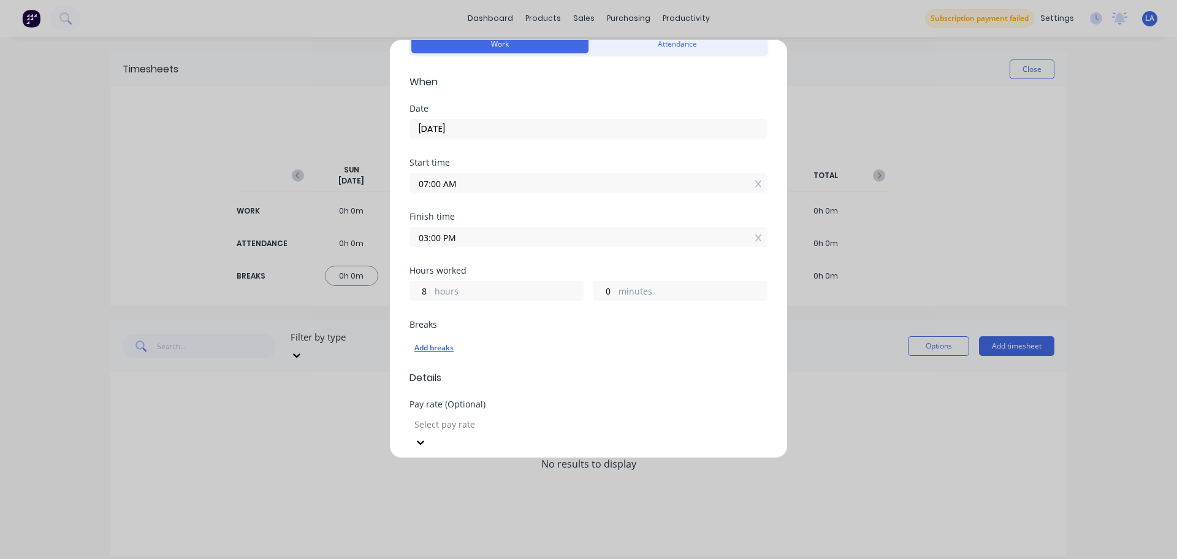
click at [448, 351] on div "Add breaks" at bounding box center [588, 348] width 348 height 16
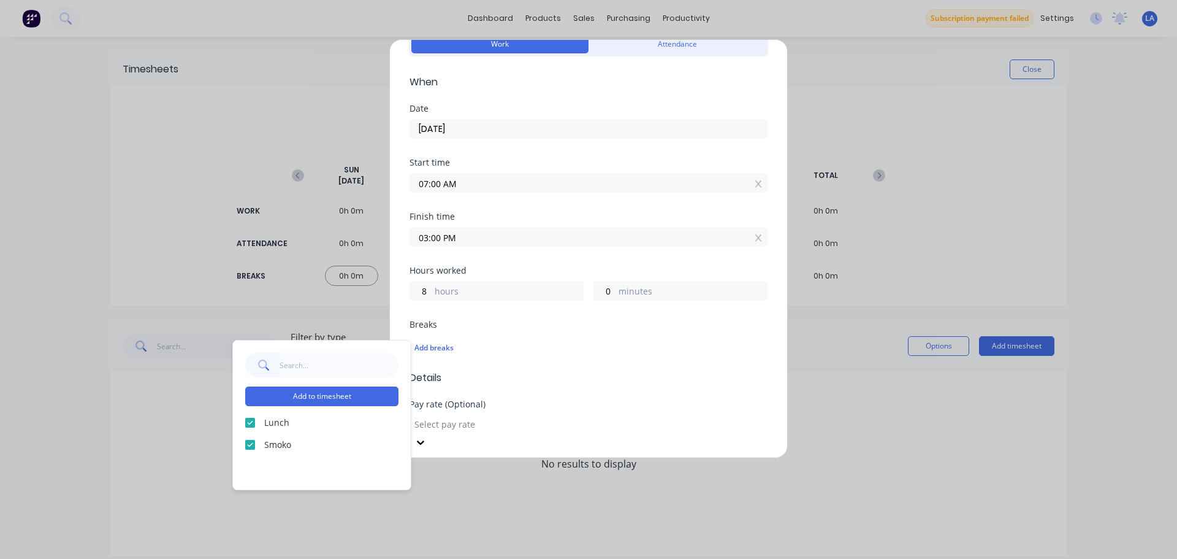
click at [336, 397] on button "Add to timesheet" at bounding box center [321, 396] width 153 height 20
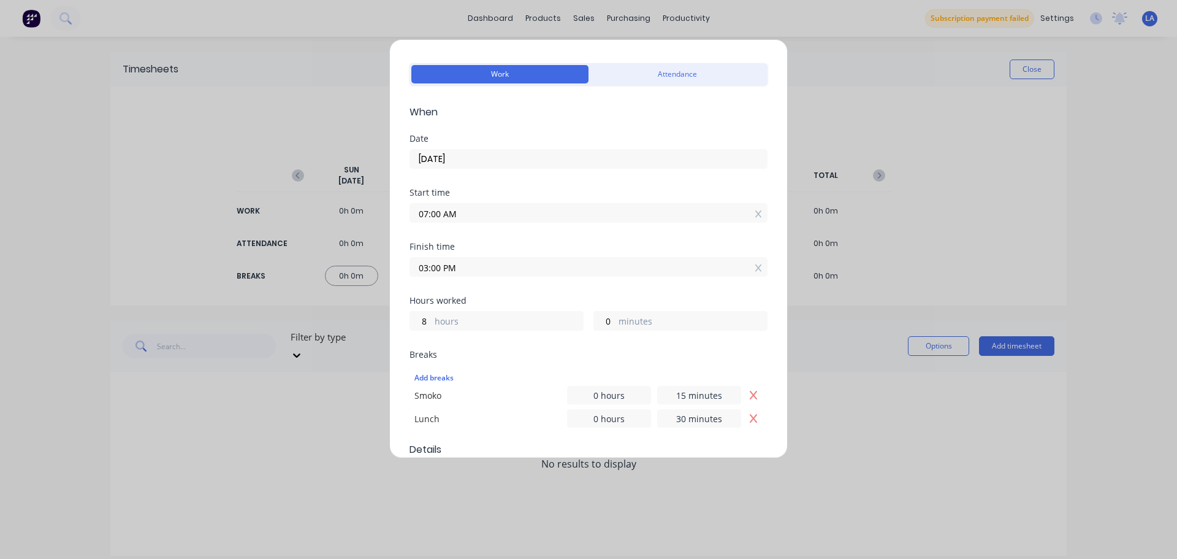
scroll to position [0, 0]
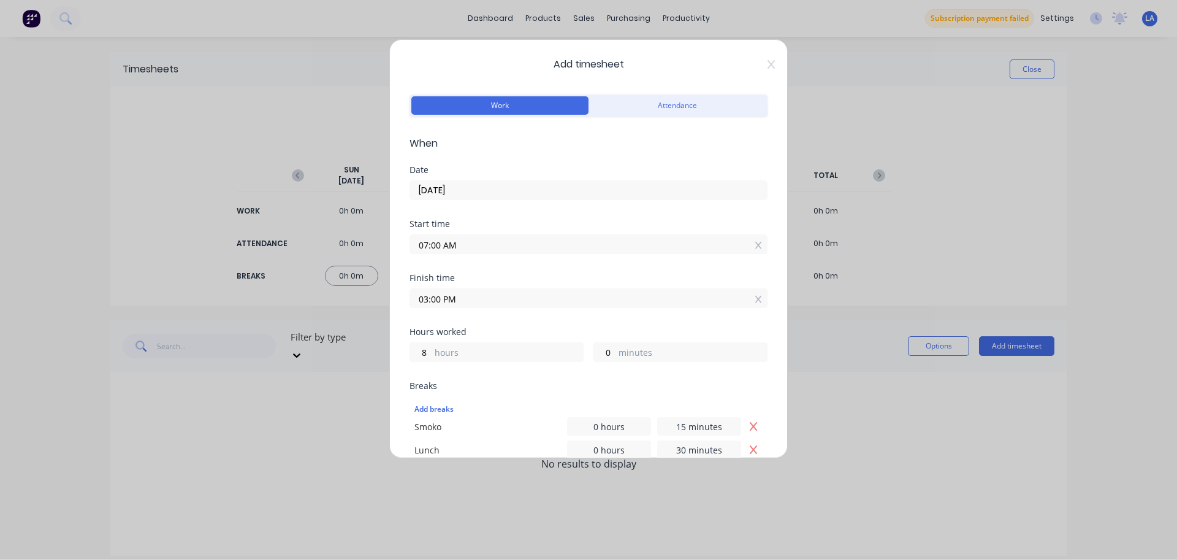
click at [630, 116] on div "Work Attendance" at bounding box center [589, 113] width 358 height 45
click at [632, 110] on button "Attendance" at bounding box center [677, 105] width 177 height 18
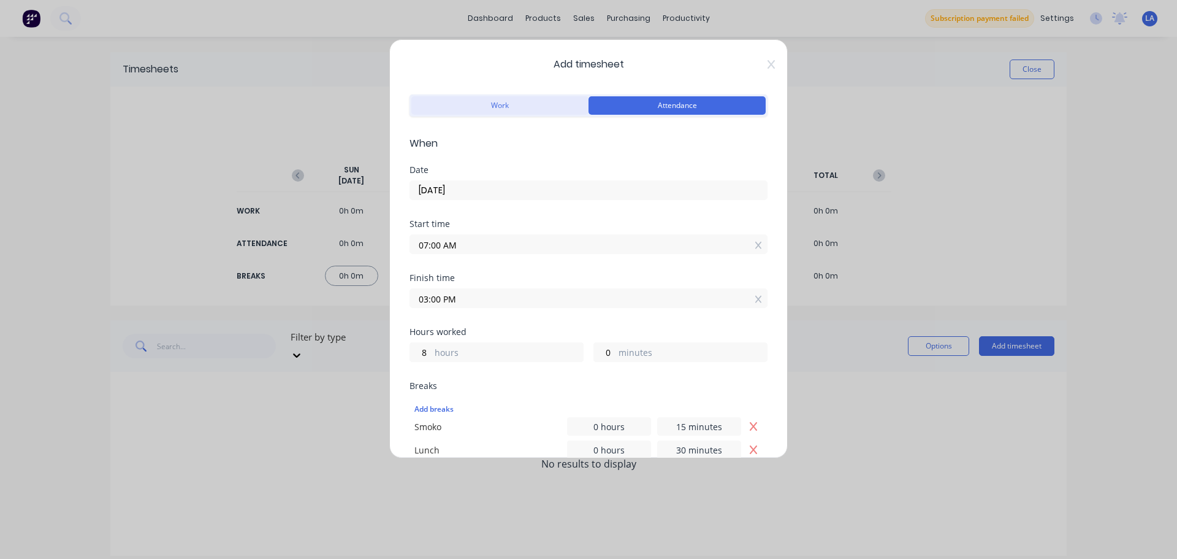
click at [535, 104] on button "Work" at bounding box center [499, 105] width 177 height 18
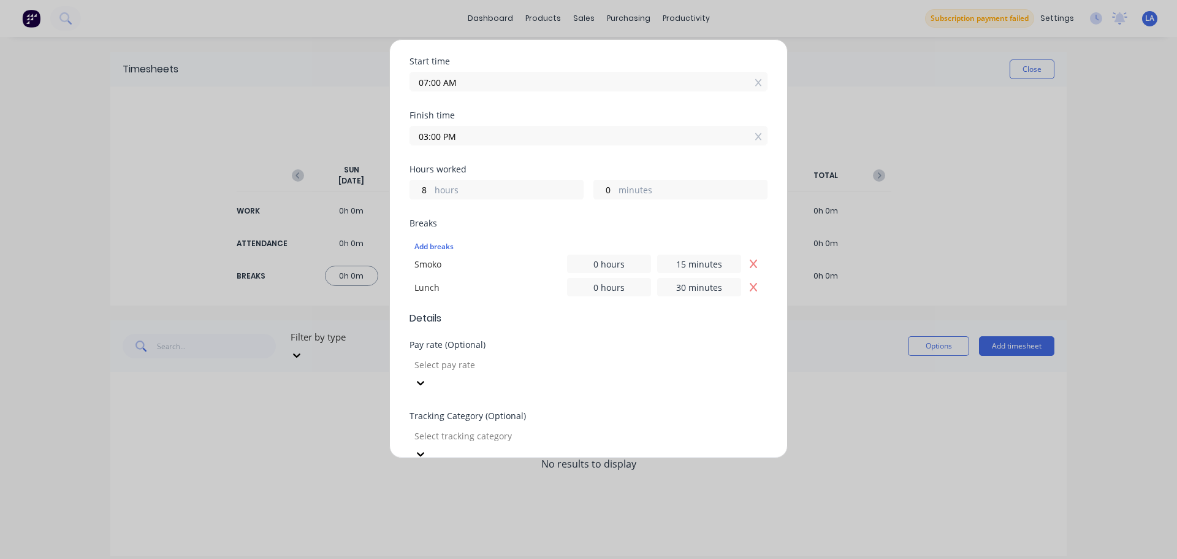
scroll to position [184, 0]
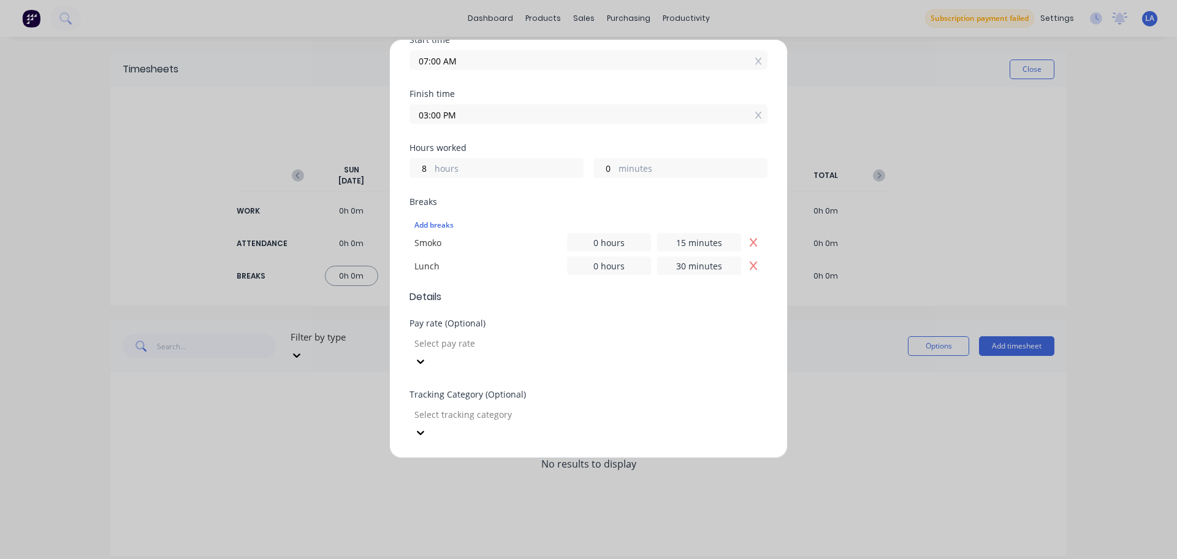
click at [525, 355] on div "Pay rate (Optional) Select pay rate" at bounding box center [589, 354] width 358 height 71
click at [532, 342] on div at bounding box center [501, 342] width 177 height 15
click at [537, 324] on div "Pay rate (Optional)" at bounding box center [589, 323] width 358 height 9
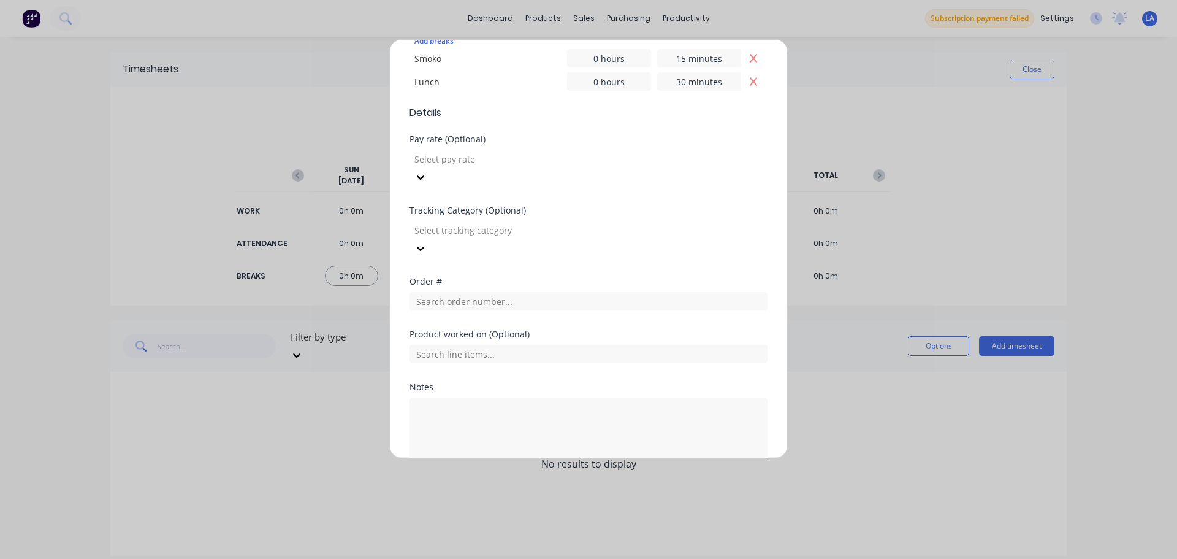
scroll to position [392, 0]
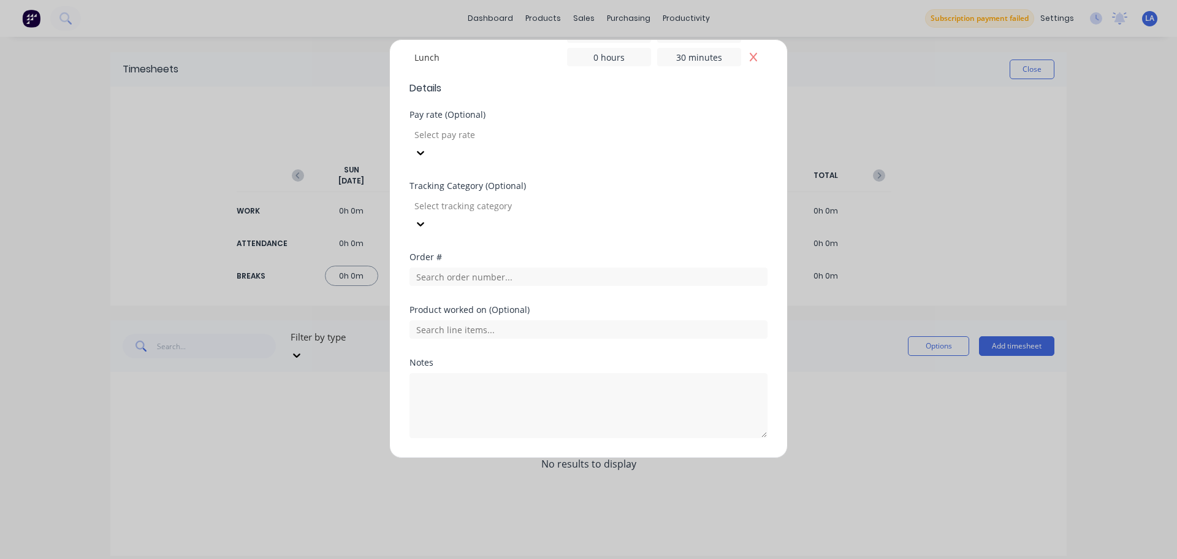
click at [542, 457] on button "Add manual time entry" at bounding box center [560, 467] width 104 height 20
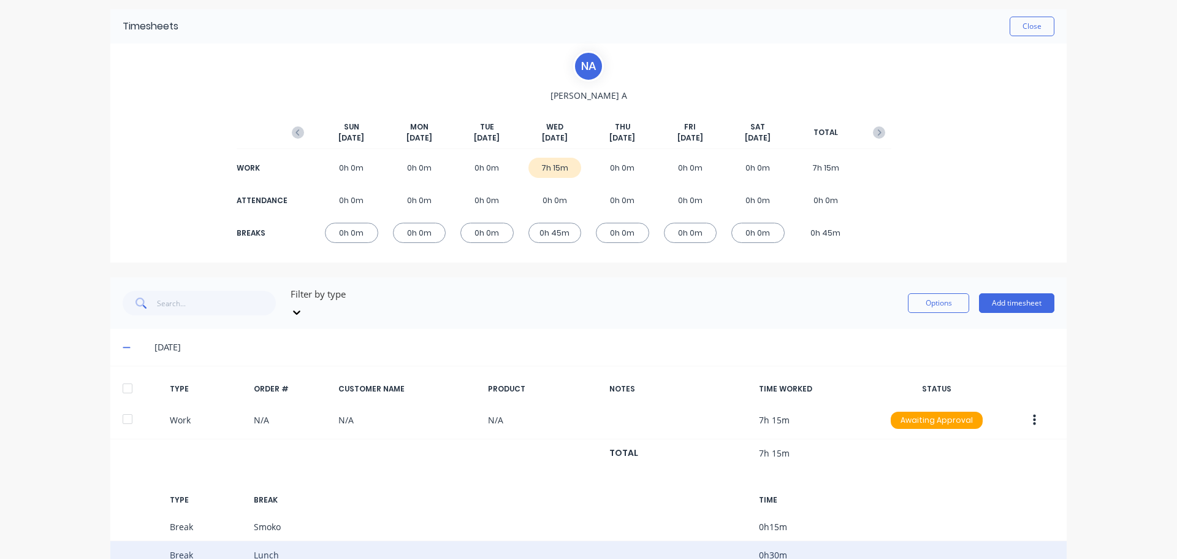
scroll to position [104, 0]
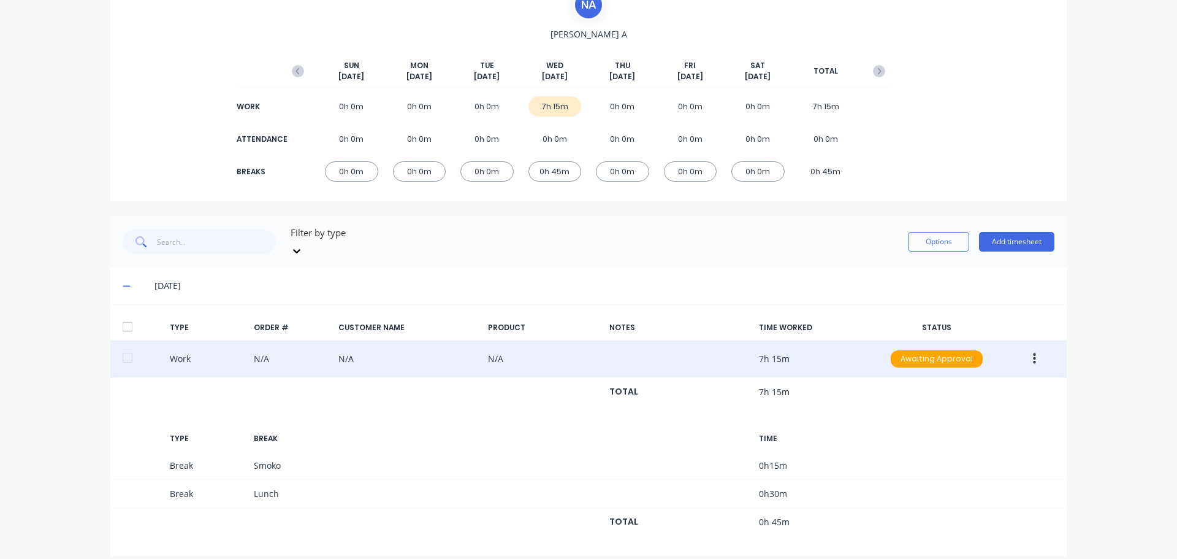
click at [619, 352] on div "Work N/A N/A N/A 7h 15m Awaiting Approval" at bounding box center [588, 358] width 957 height 37
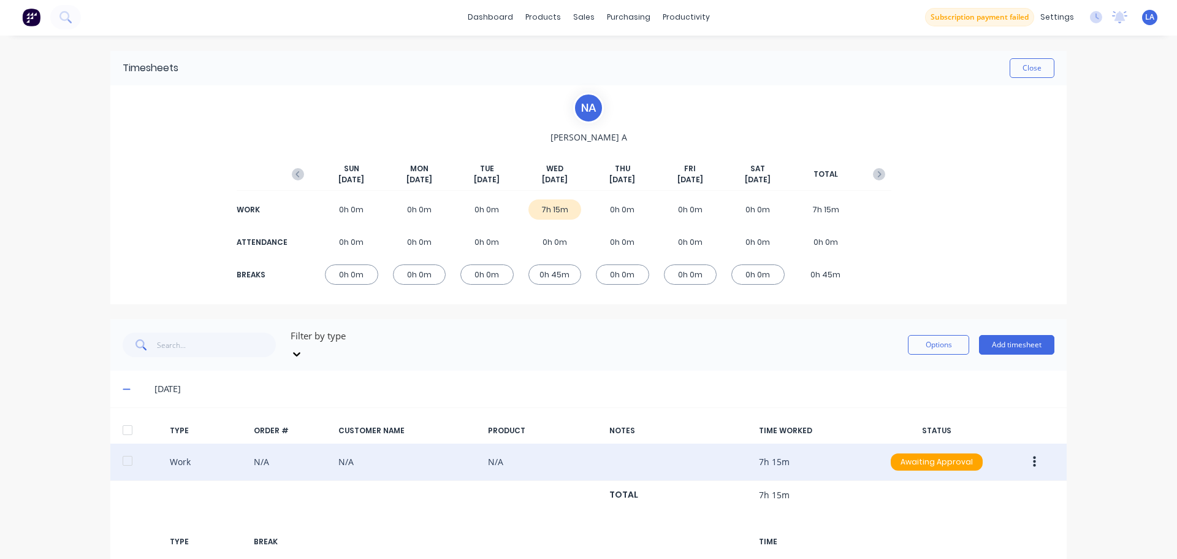
scroll to position [0, 0]
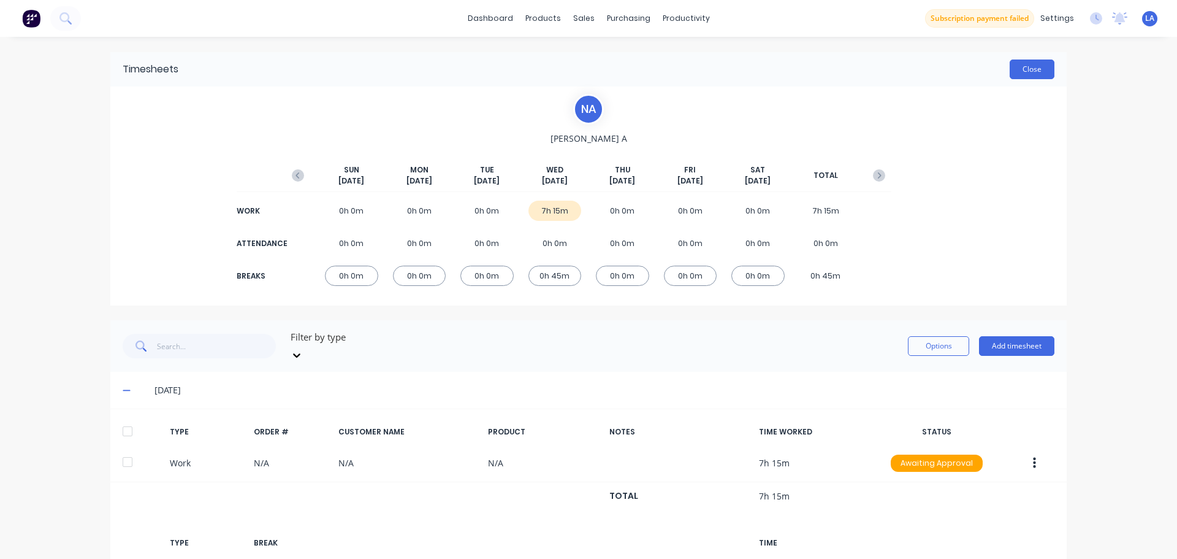
click at [1017, 66] on button "Close" at bounding box center [1032, 69] width 45 height 20
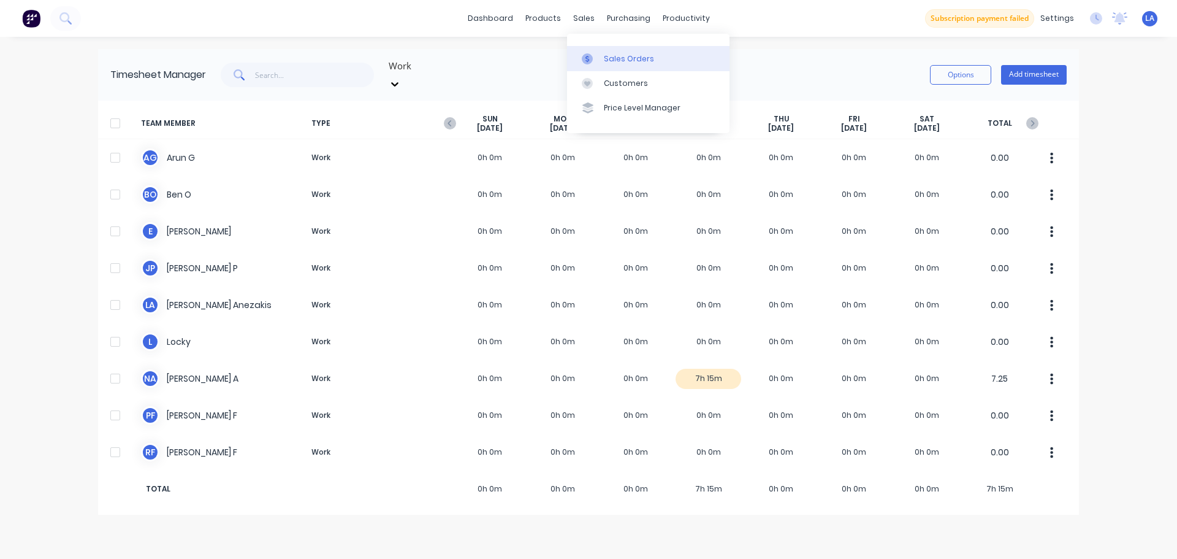
click at [598, 55] on div at bounding box center [591, 58] width 18 height 11
